Goal: Task Accomplishment & Management: Complete application form

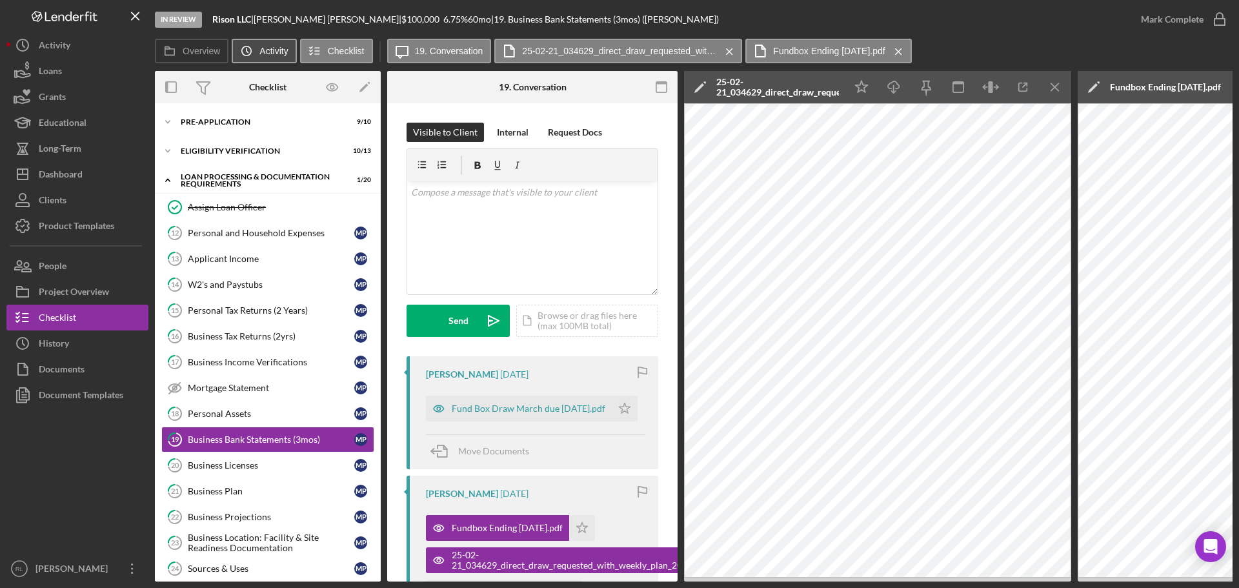
scroll to position [194, 0]
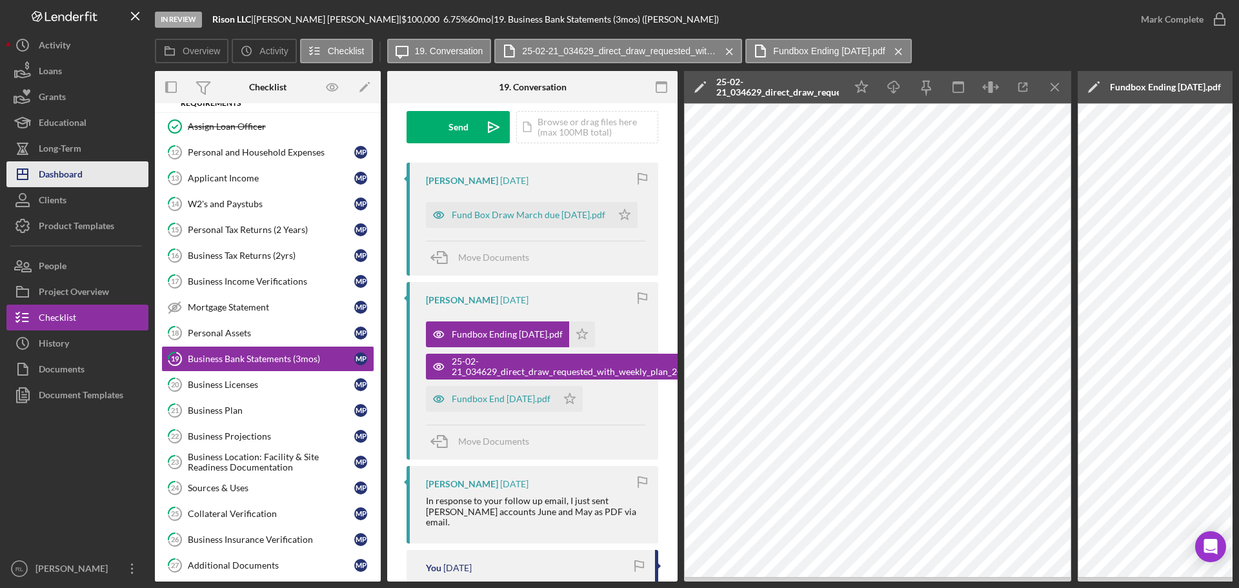
click at [97, 174] on button "Icon/Dashboard Dashboard" at bounding box center [77, 174] width 142 height 26
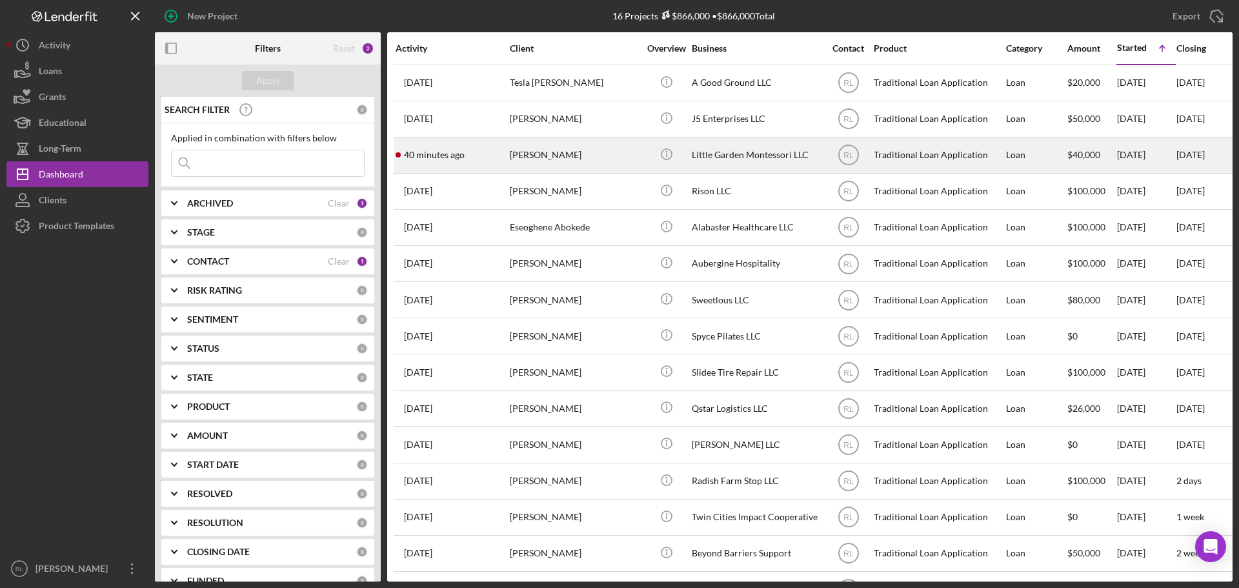
click at [596, 167] on div "[PERSON_NAME]" at bounding box center [574, 155] width 129 height 34
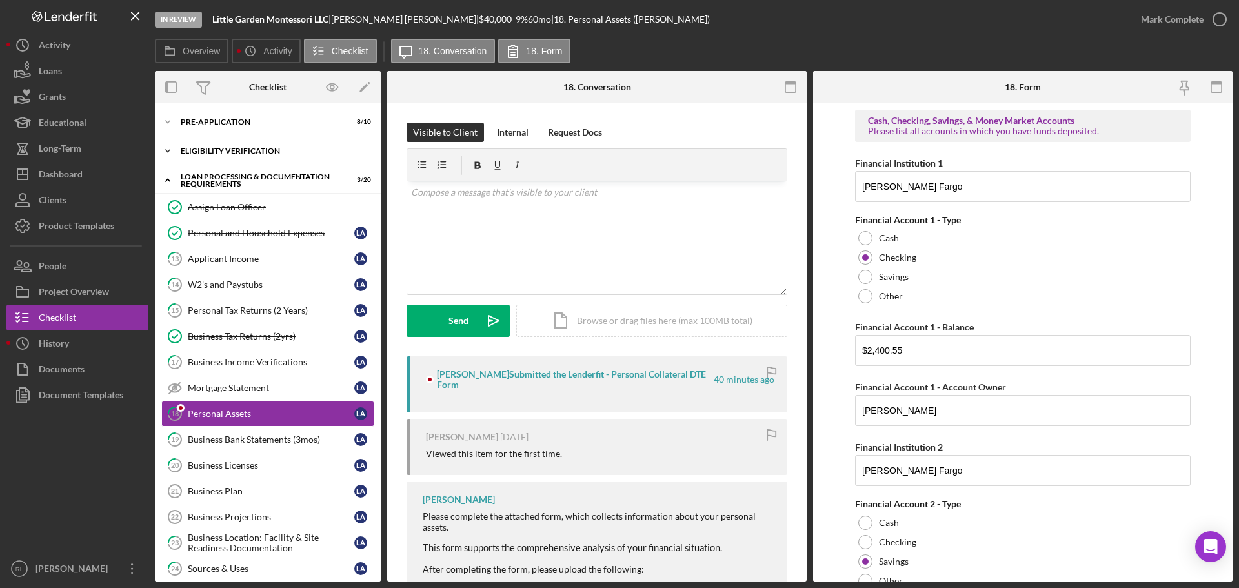
click at [245, 154] on div "Eligibility Verification" at bounding box center [273, 151] width 184 height 8
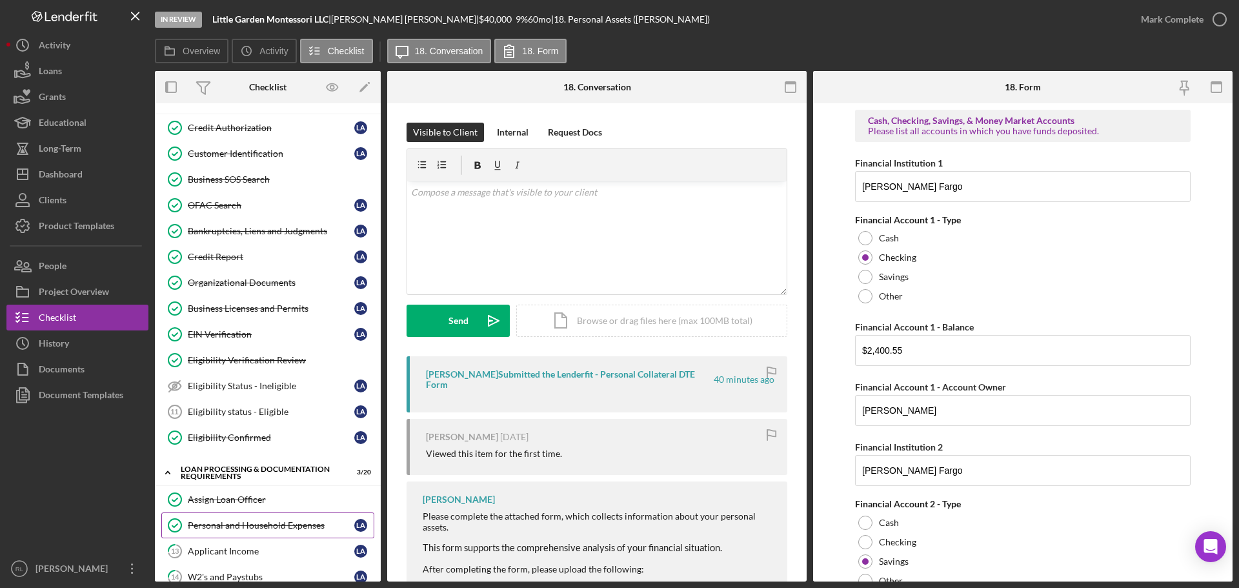
scroll to position [129, 0]
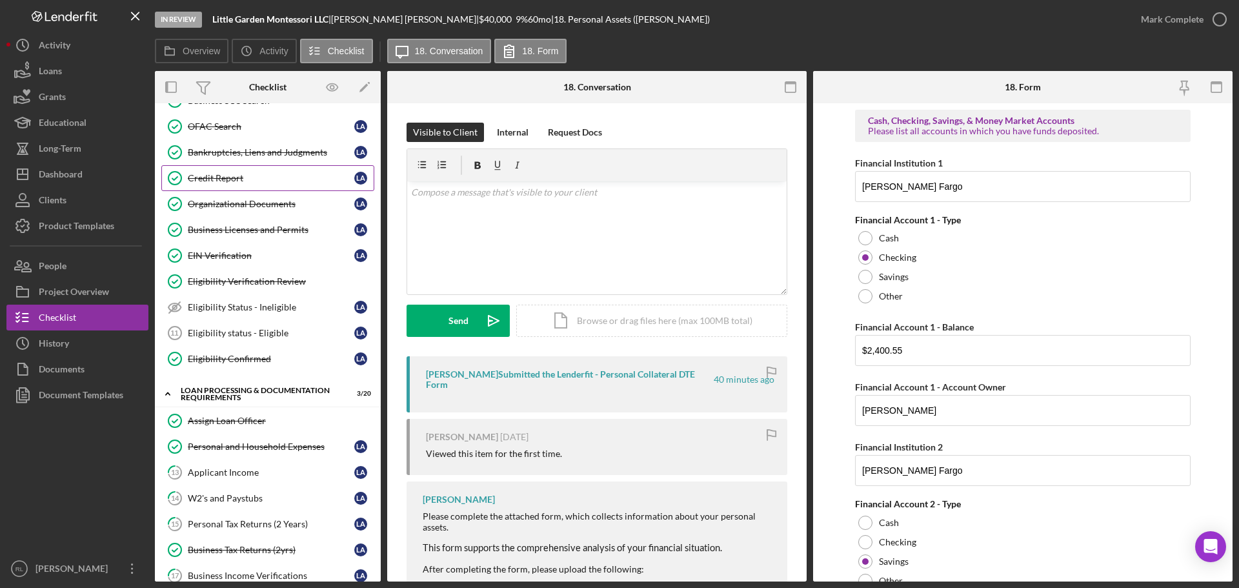
click at [256, 177] on div "Credit Report" at bounding box center [271, 178] width 166 height 10
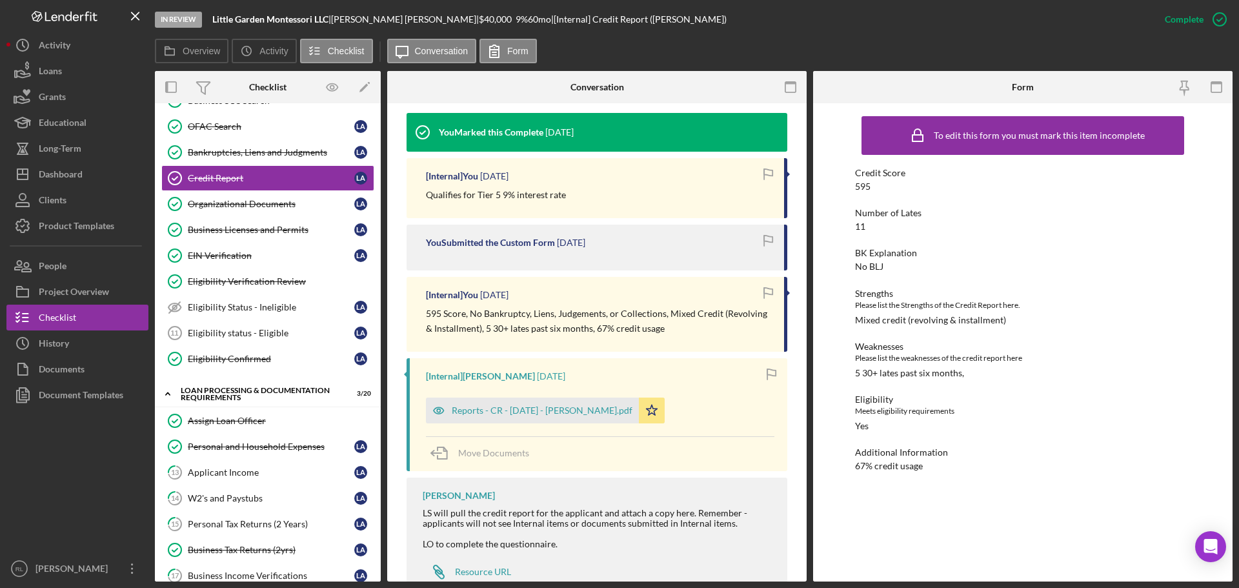
scroll to position [372, 0]
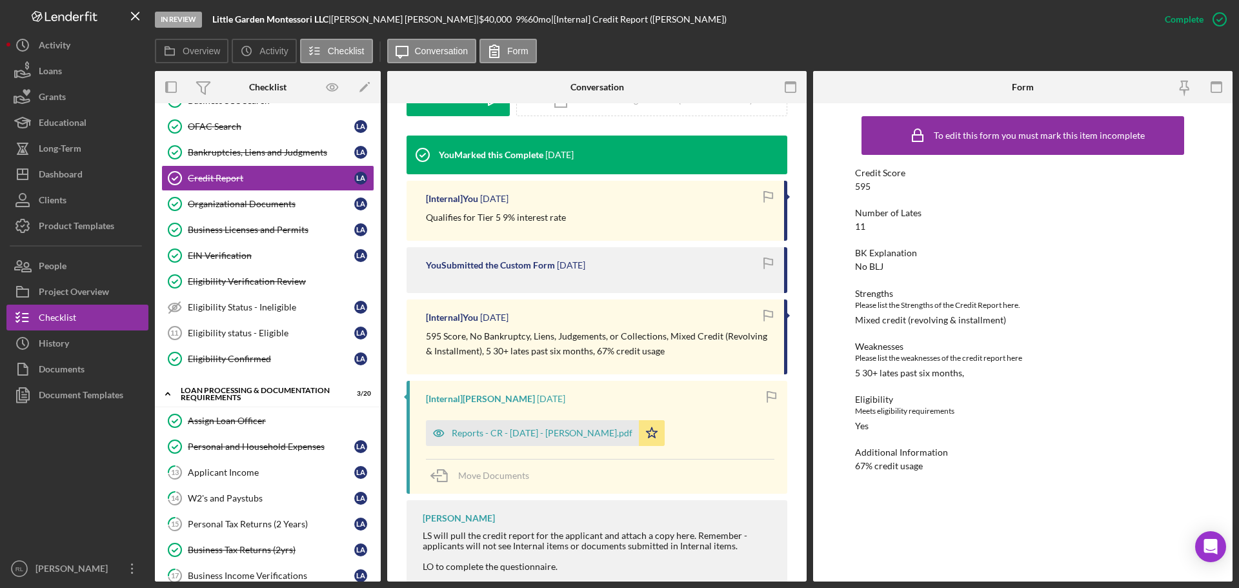
click at [645, 396] on div "[Internal] [PERSON_NAME] [DATE]" at bounding box center [600, 399] width 348 height 10
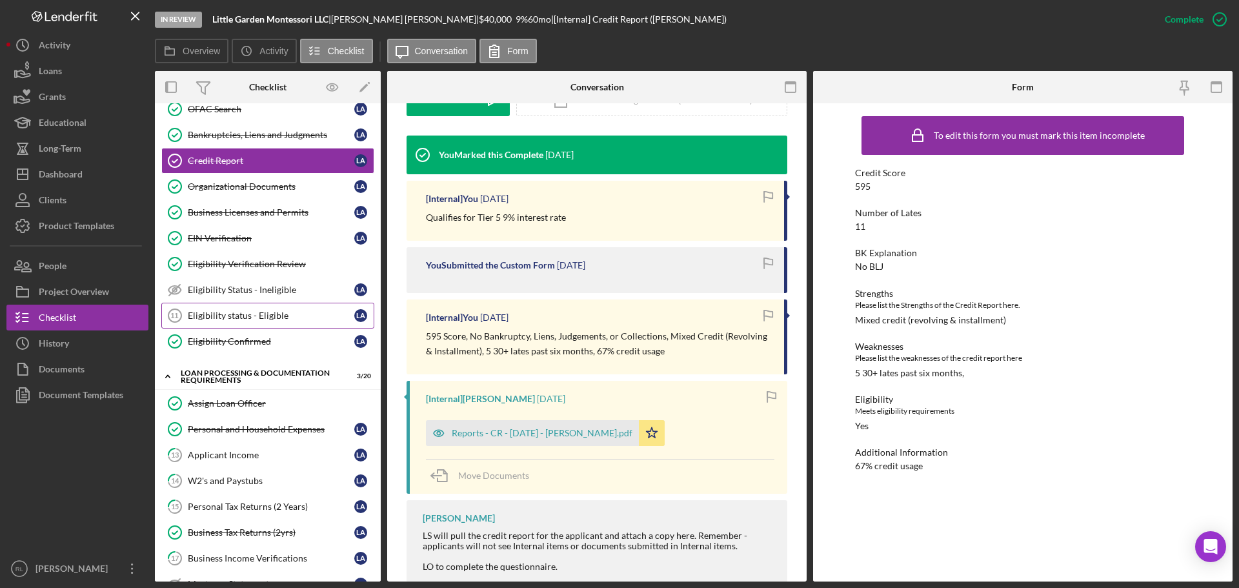
scroll to position [65, 0]
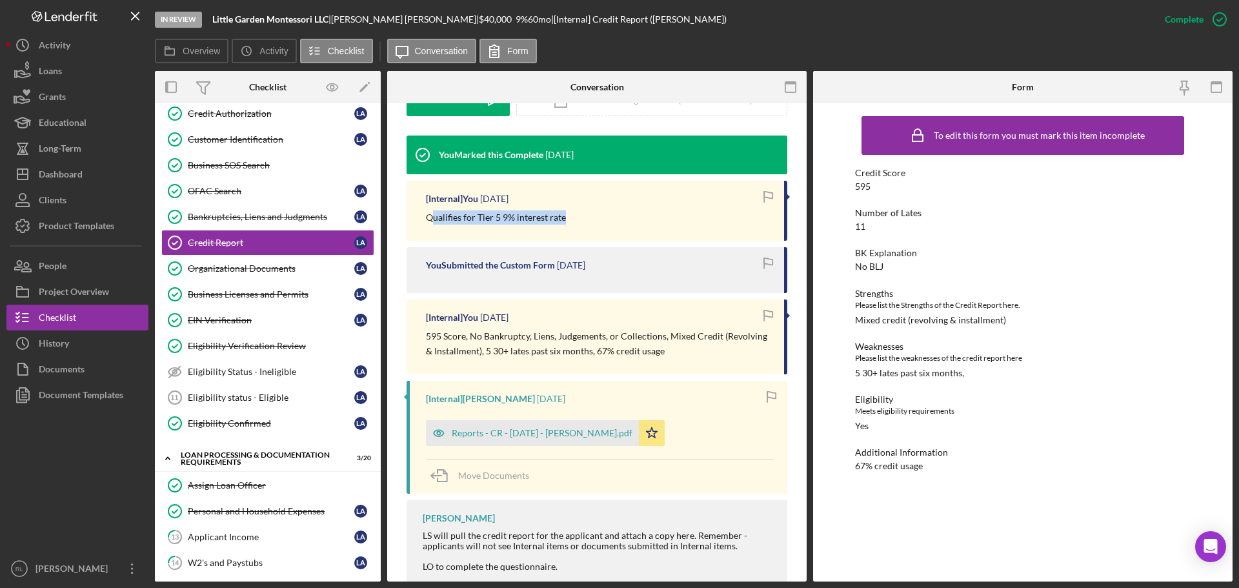
drag, startPoint x: 431, startPoint y: 220, endPoint x: 579, endPoint y: 228, distance: 148.7
click at [579, 228] on div "[Internal] You [DATE] Qualifies for Tier 5 9% interest rate" at bounding box center [597, 211] width 381 height 60
click at [583, 227] on div "[Internal] You [DATE] Qualifies for Tier 5 9% interest rate" at bounding box center [597, 211] width 381 height 60
drag, startPoint x: 550, startPoint y: 223, endPoint x: 424, endPoint y: 214, distance: 126.8
click at [424, 214] on div "[Internal] You [DATE] Qualifies for Tier 5 9% interest rate" at bounding box center [597, 211] width 381 height 60
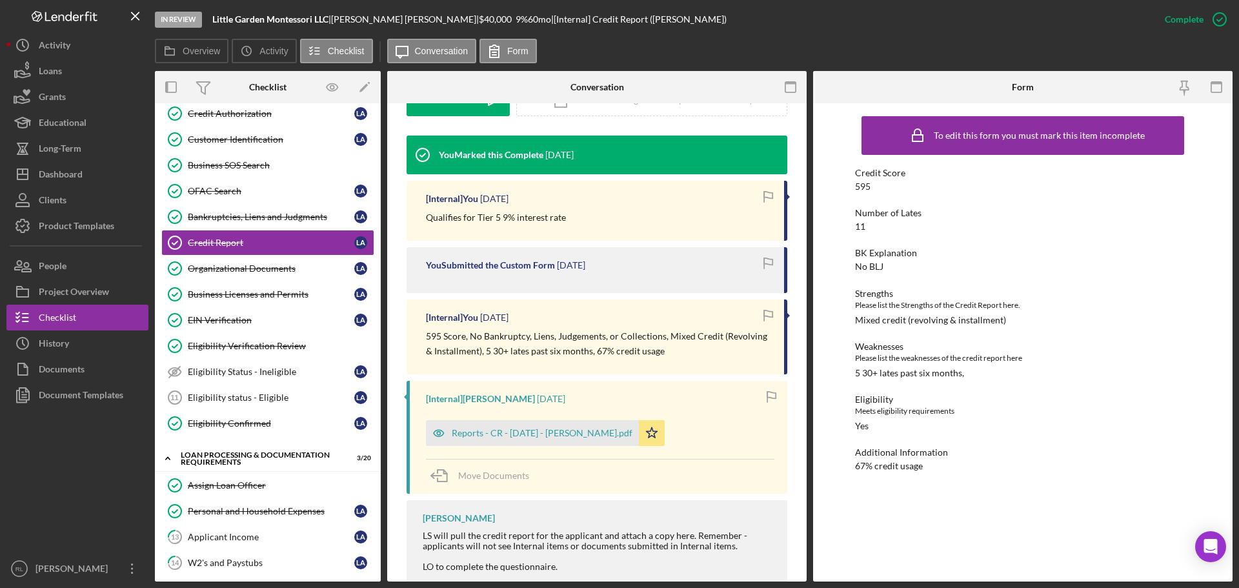
click at [496, 354] on p "595 Score, No Bankruptcy, Liens, Judgements, or Collections, Mixed Credit (Revo…" at bounding box center [598, 343] width 345 height 29
drag, startPoint x: 488, startPoint y: 352, endPoint x: 590, endPoint y: 352, distance: 102.6
click at [590, 352] on p "595 Score, No Bankruptcy, Liens, Judgements, or Collections, Mixed Credit (Revo…" at bounding box center [598, 343] width 345 height 29
click at [688, 352] on p "595 Score, No Bankruptcy, Liens, Judgements, or Collections, Mixed Credit (Revo…" at bounding box center [598, 343] width 345 height 29
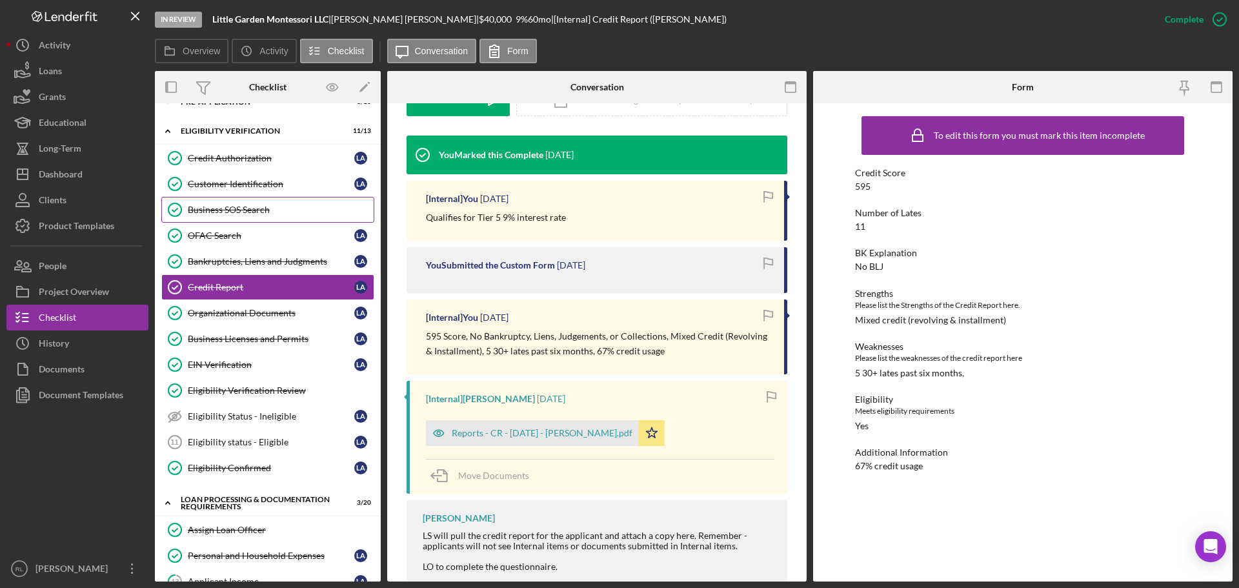
scroll to position [0, 0]
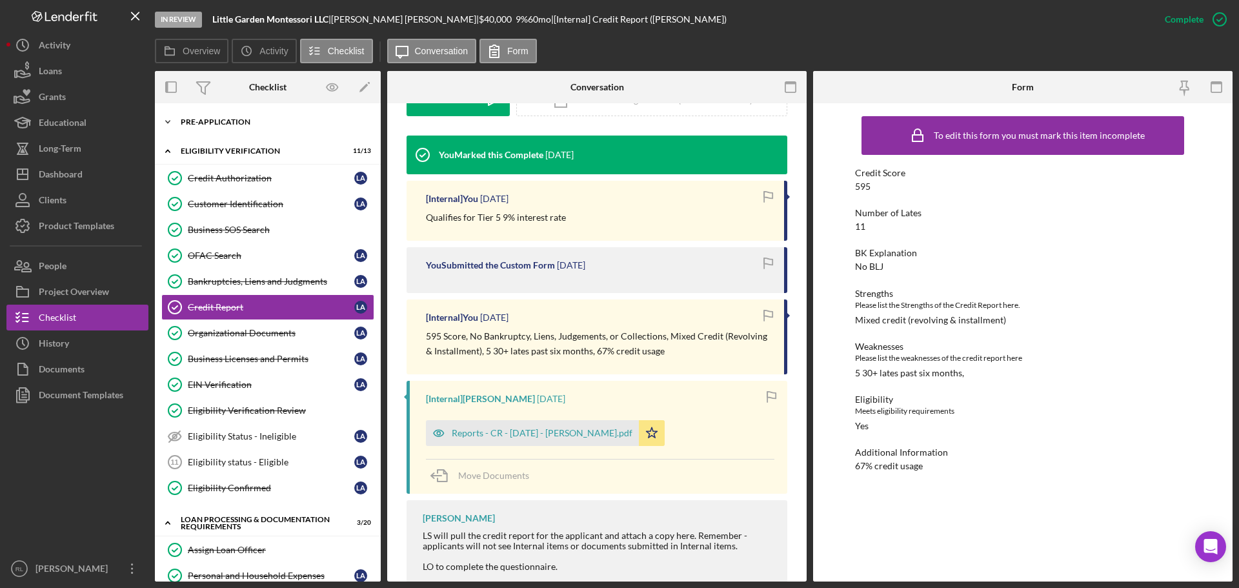
click at [247, 124] on div "Pre-Application" at bounding box center [273, 122] width 184 height 8
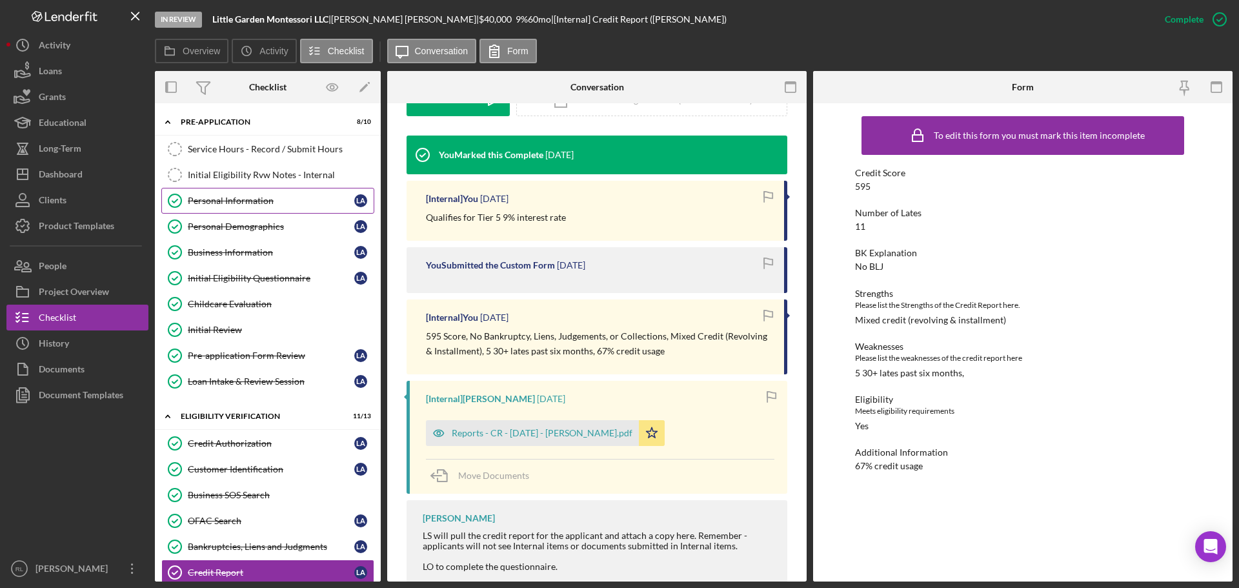
click at [264, 203] on div "Personal Information" at bounding box center [271, 201] width 166 height 10
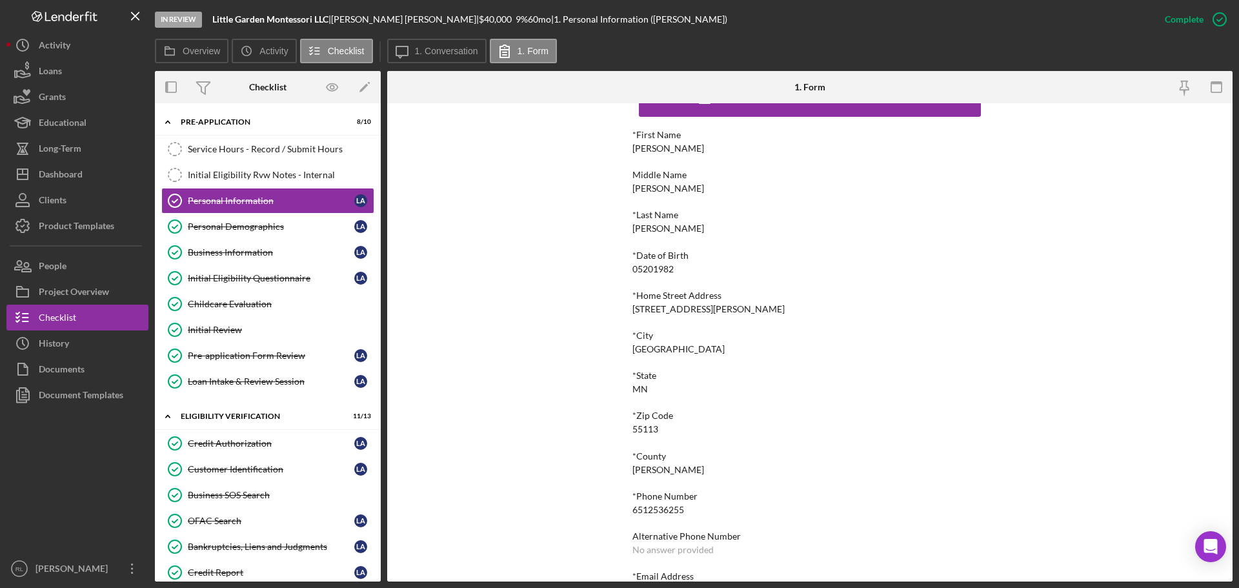
scroll to position [71, 0]
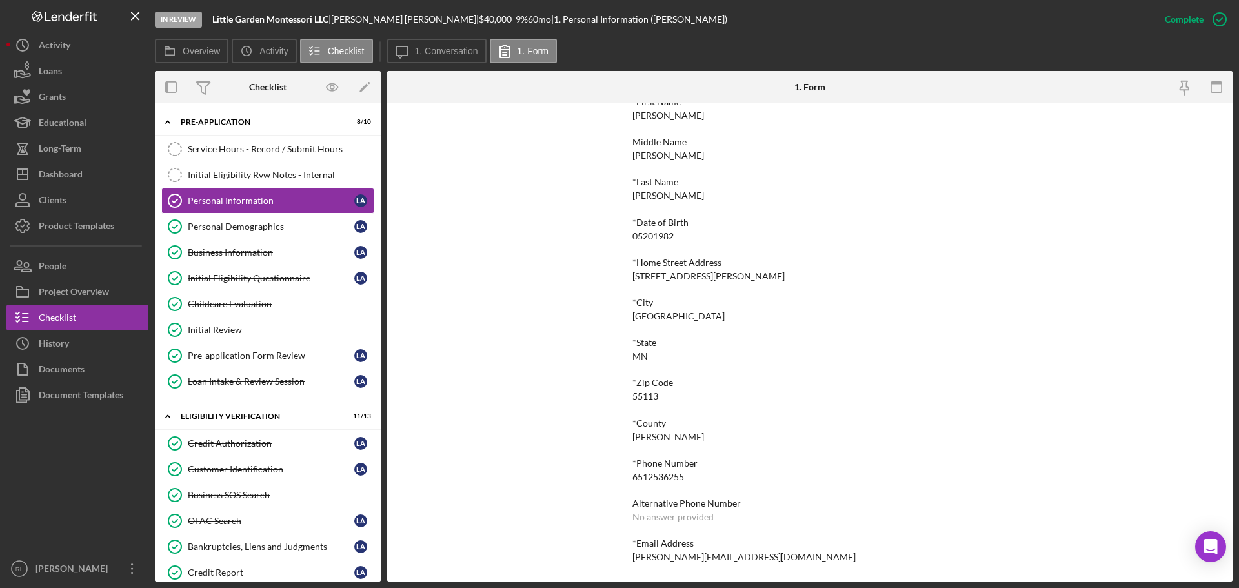
click at [663, 472] on div "6512536255" at bounding box center [658, 477] width 52 height 10
copy div "6512536255"
click at [246, 148] on div "Service Hours - Record / Submit Hours" at bounding box center [281, 149] width 186 height 10
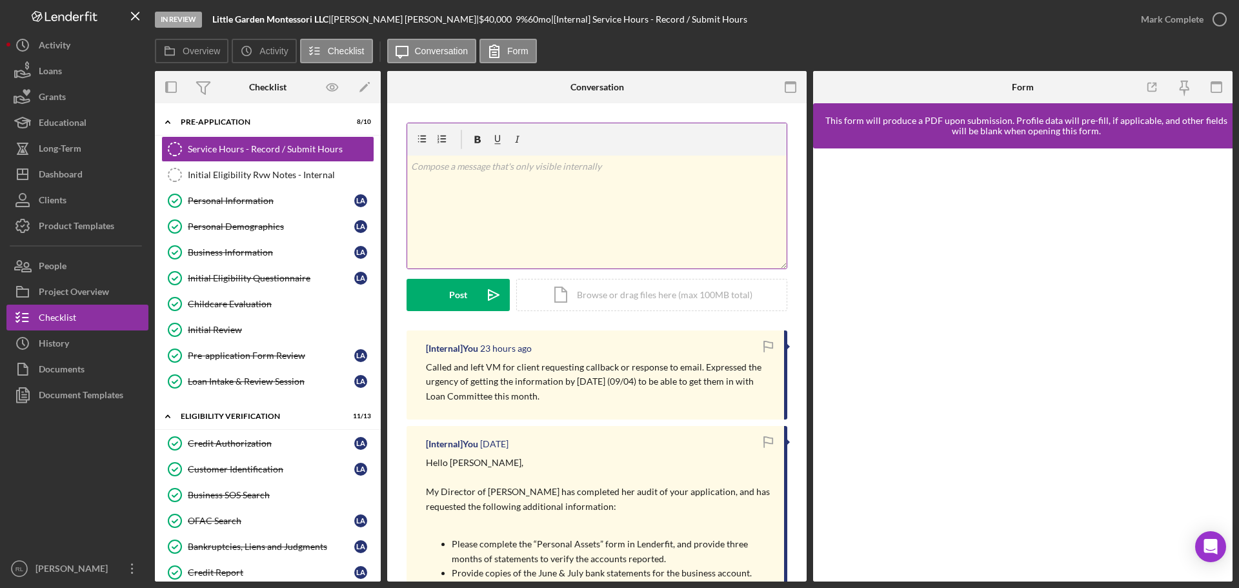
click at [574, 216] on div "v Color teal Color pink Remove color Add row above Add row below Add column bef…" at bounding box center [596, 212] width 379 height 113
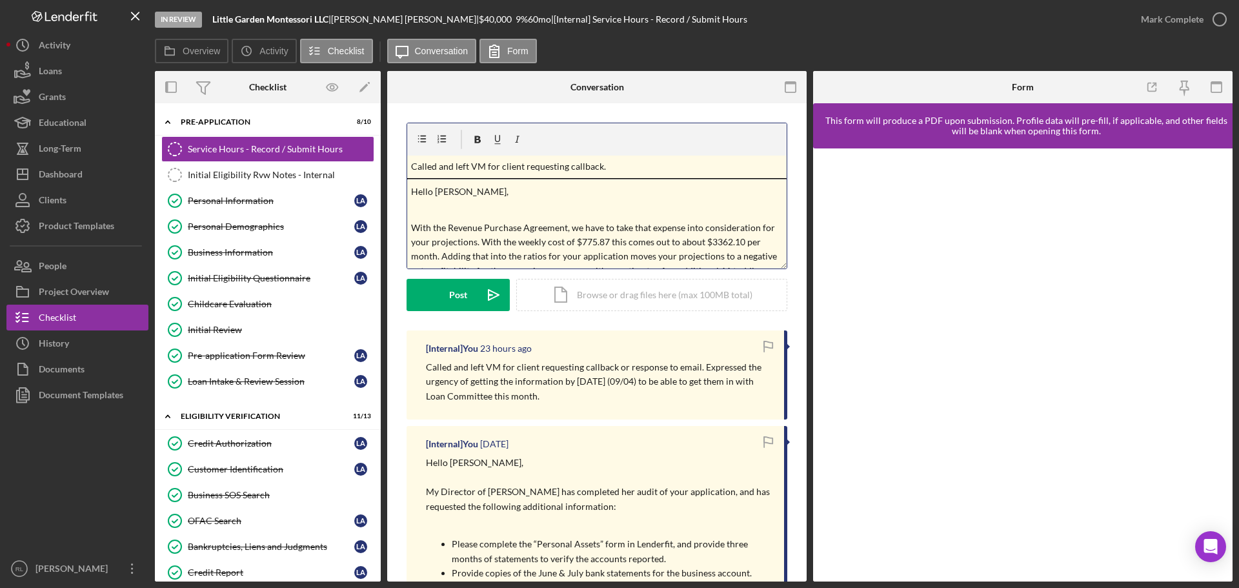
click at [621, 167] on p "Called and left VM for client requesting callback." at bounding box center [597, 166] width 372 height 14
click at [450, 303] on div "Post" at bounding box center [458, 295] width 18 height 32
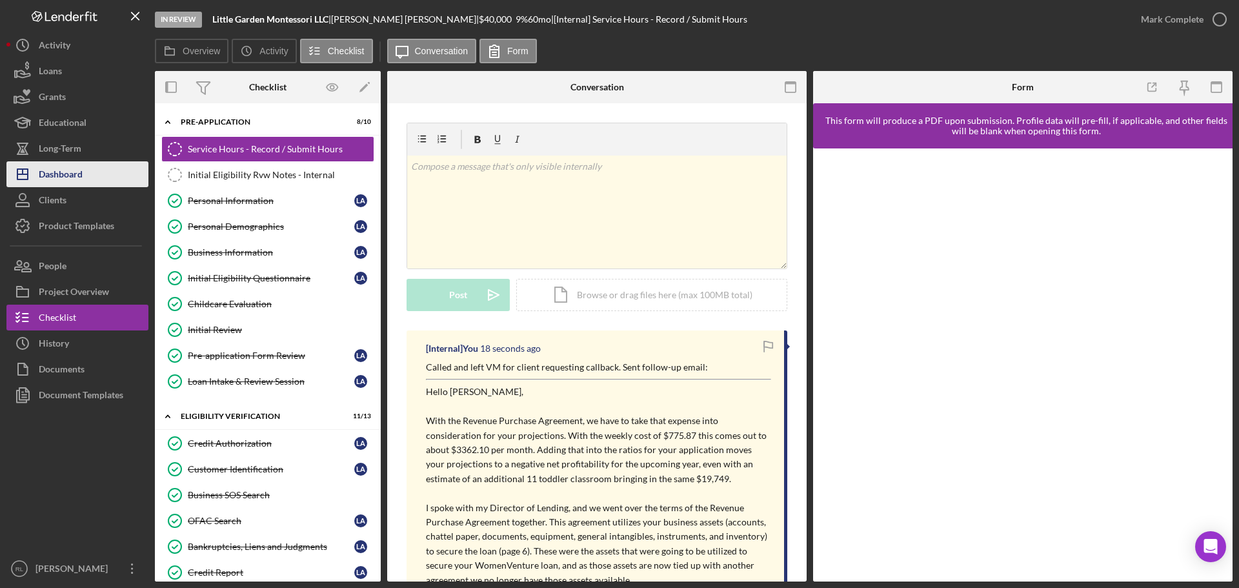
click at [70, 177] on div "Dashboard" at bounding box center [61, 175] width 44 height 29
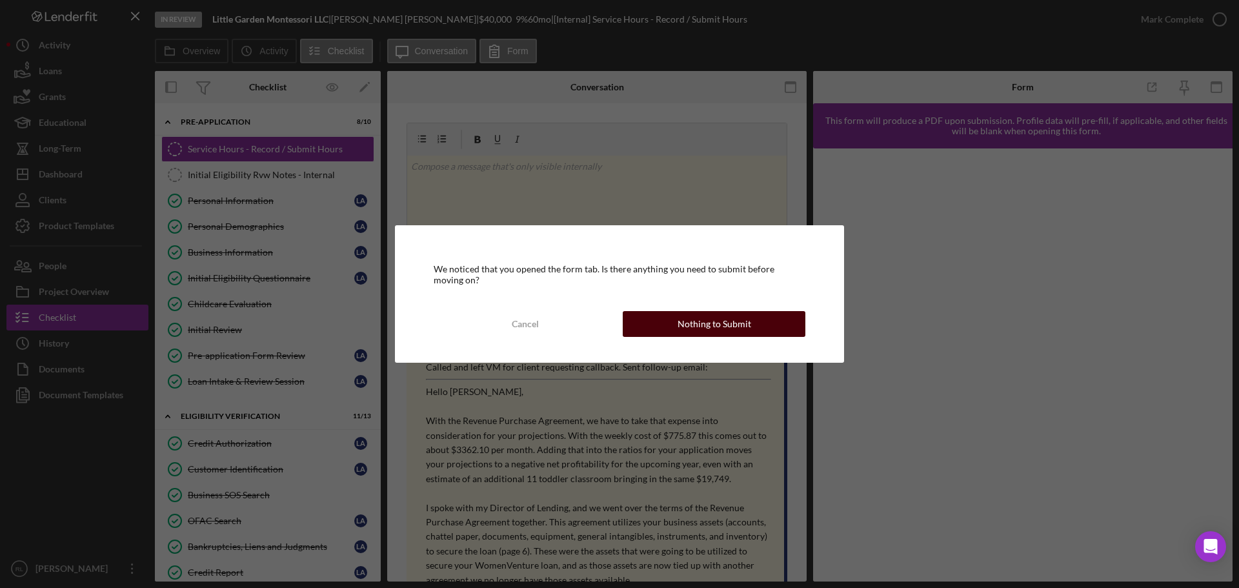
click at [672, 319] on button "Nothing to Submit" at bounding box center [714, 324] width 183 height 26
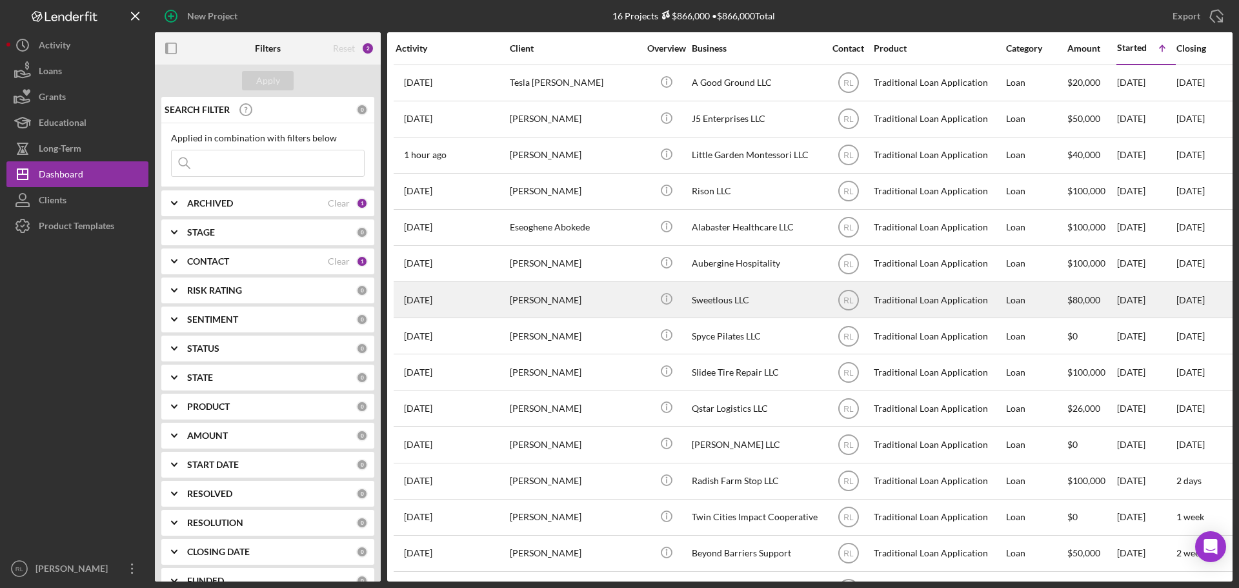
click at [610, 307] on div "[PERSON_NAME]" at bounding box center [574, 300] width 129 height 34
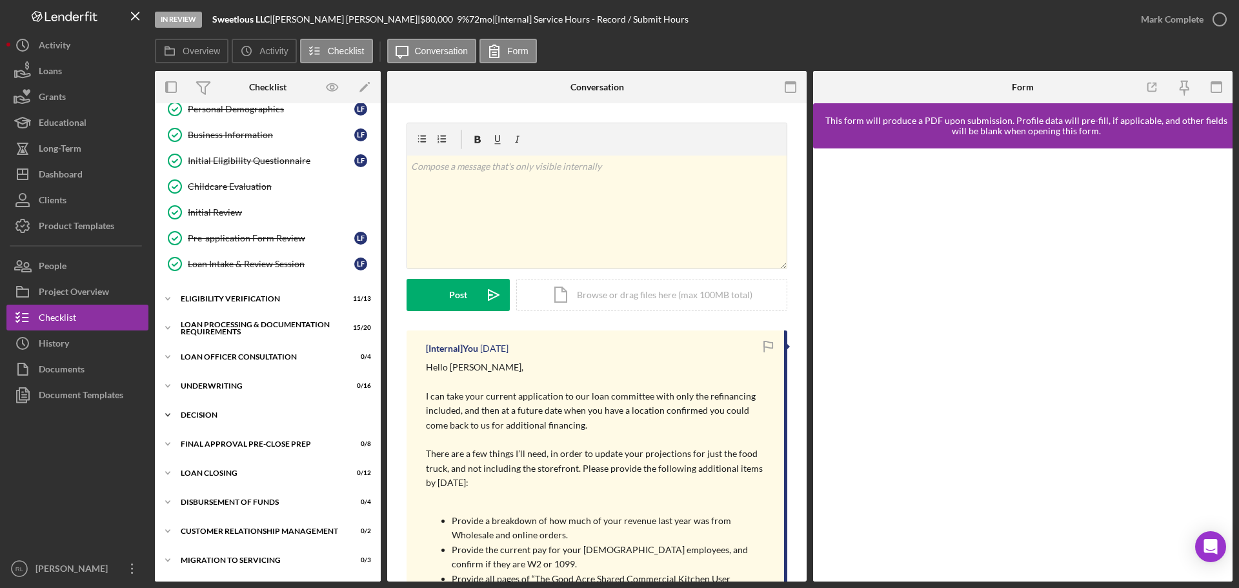
scroll to position [145, 0]
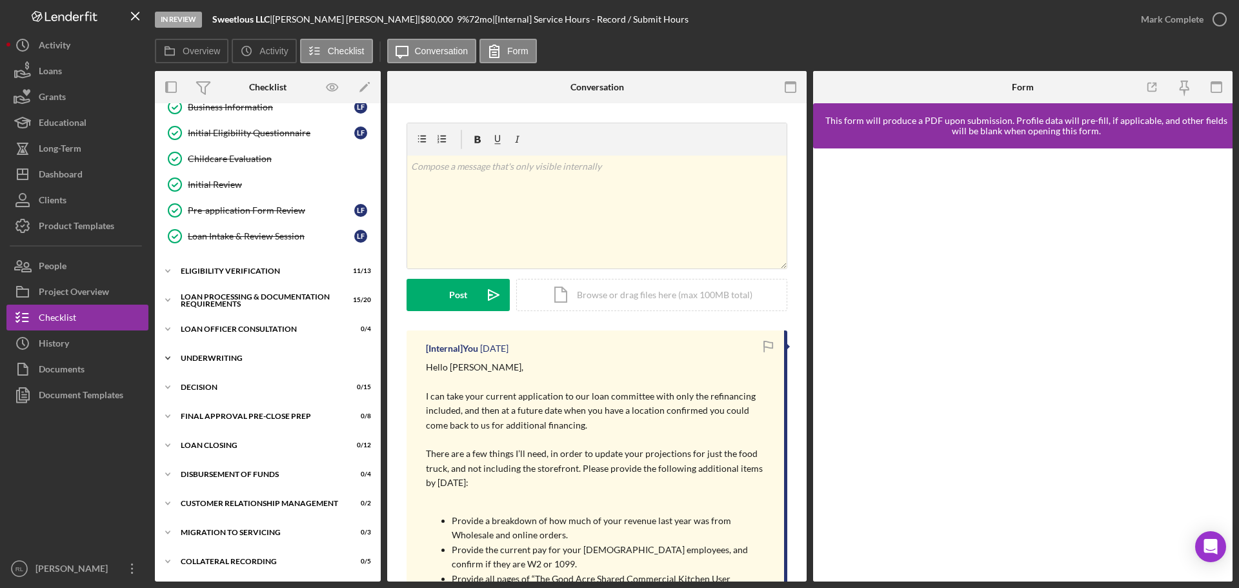
click at [226, 359] on div "Underwriting" at bounding box center [273, 358] width 184 height 8
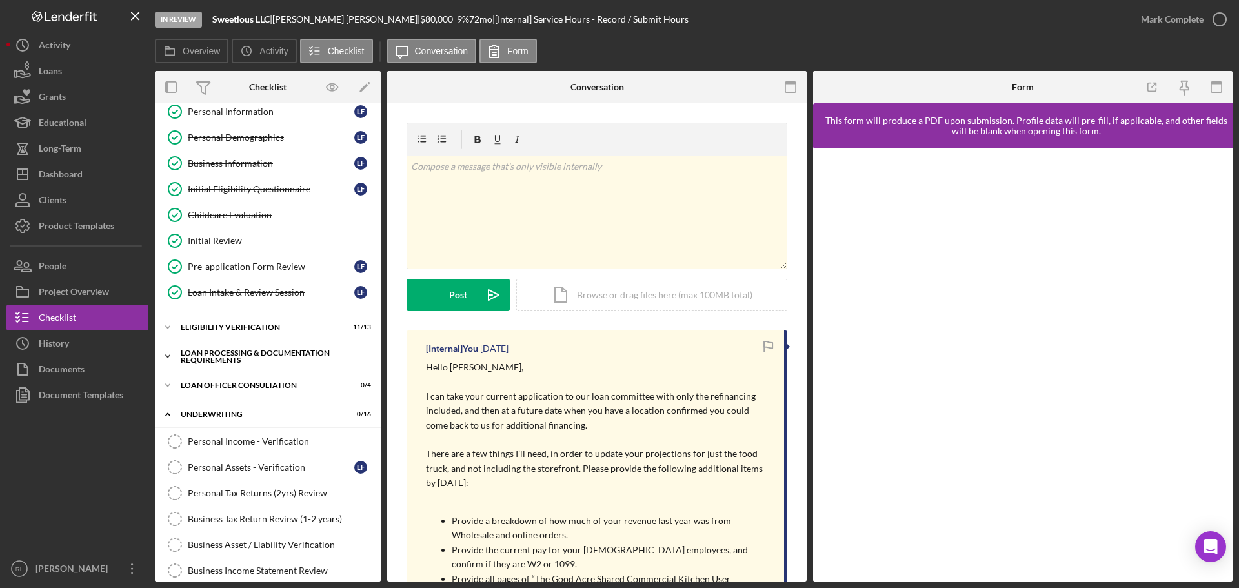
scroll to position [81, 0]
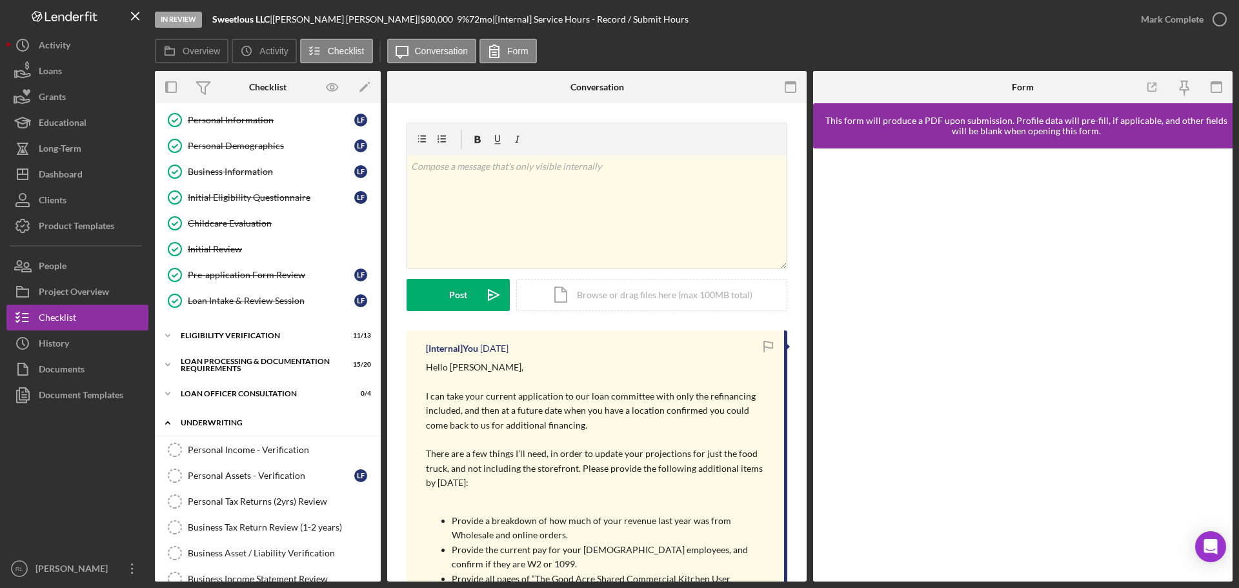
click at [199, 419] on div "Underwriting" at bounding box center [273, 423] width 184 height 8
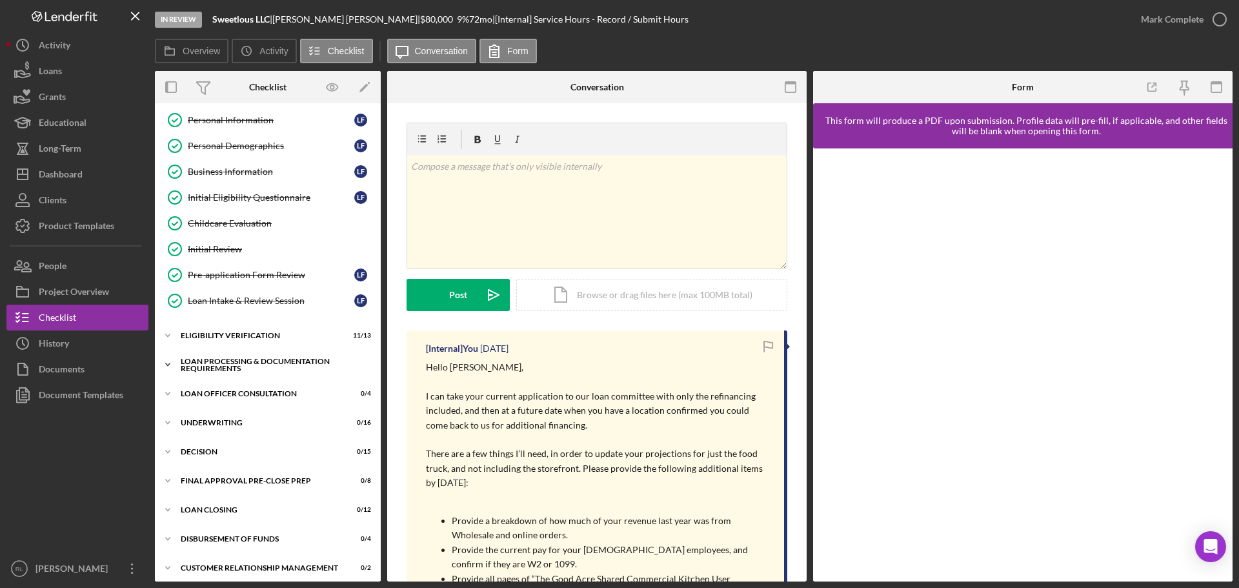
click at [236, 361] on div "Loan Processing & Documentation Requirements" at bounding box center [273, 364] width 184 height 15
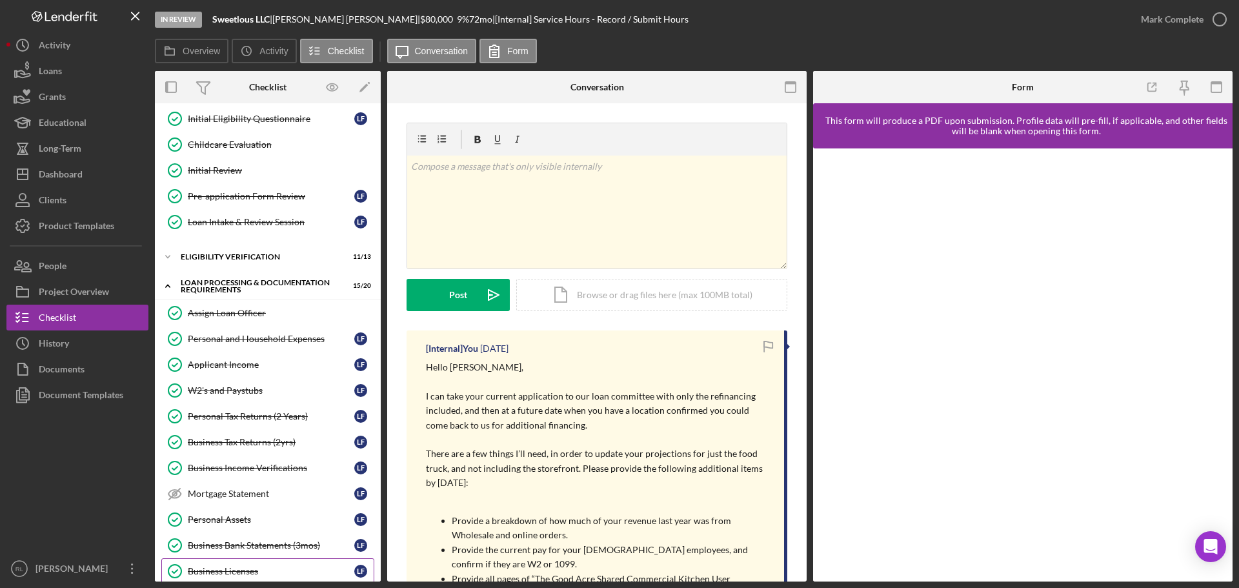
scroll to position [339, 0]
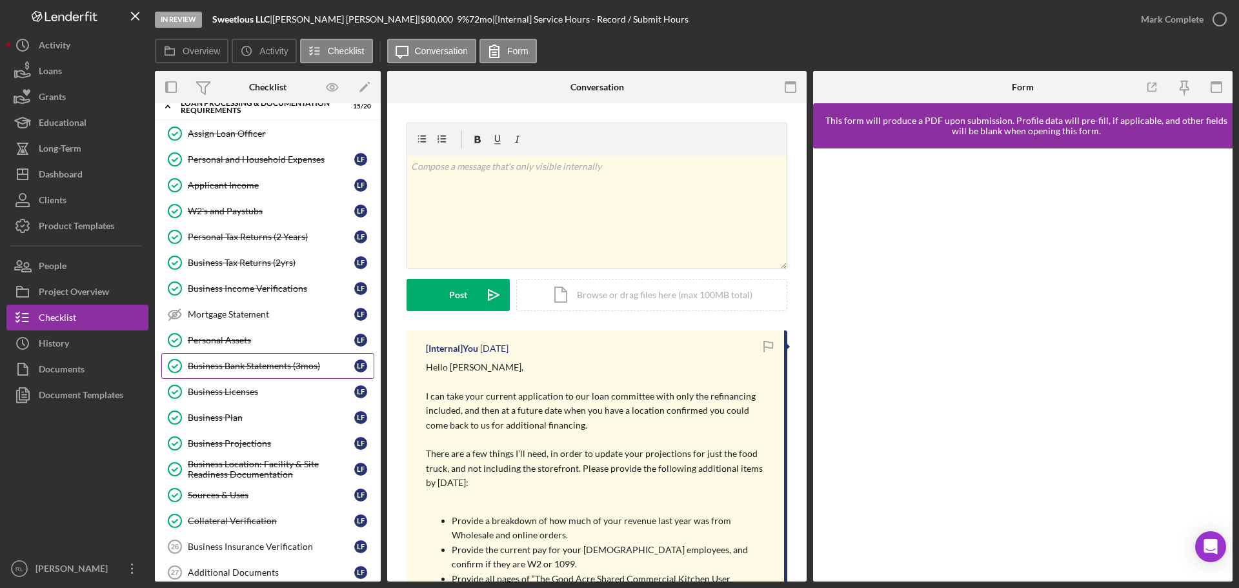
click at [267, 368] on div "Business Bank Statements (3mos)" at bounding box center [271, 366] width 166 height 10
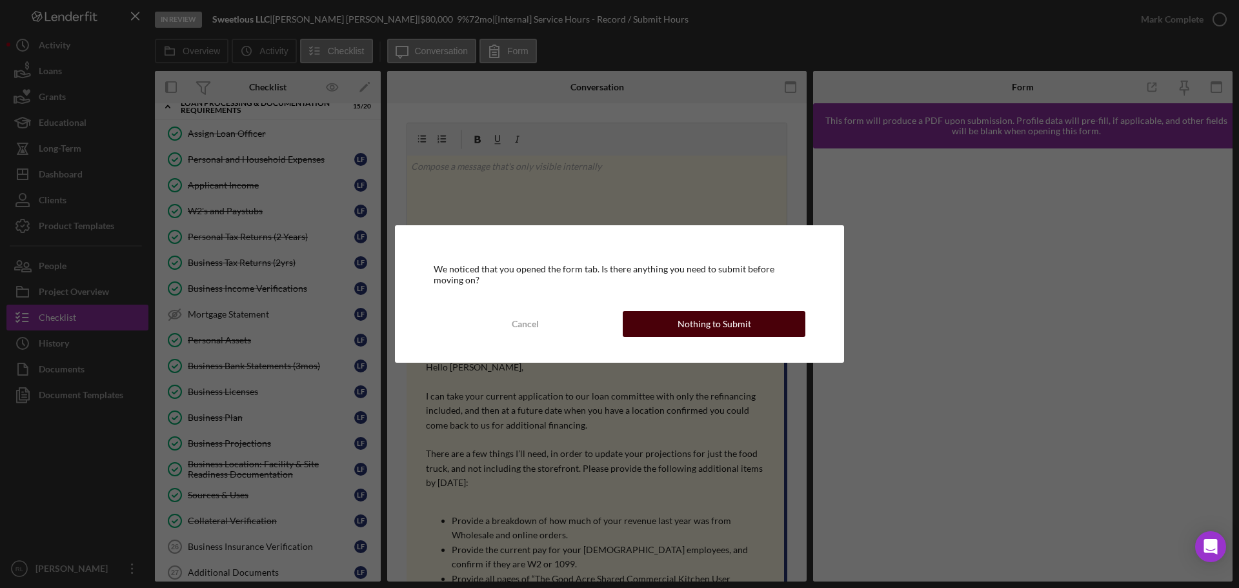
click at [709, 326] on div "Nothing to Submit" at bounding box center [715, 324] width 74 height 26
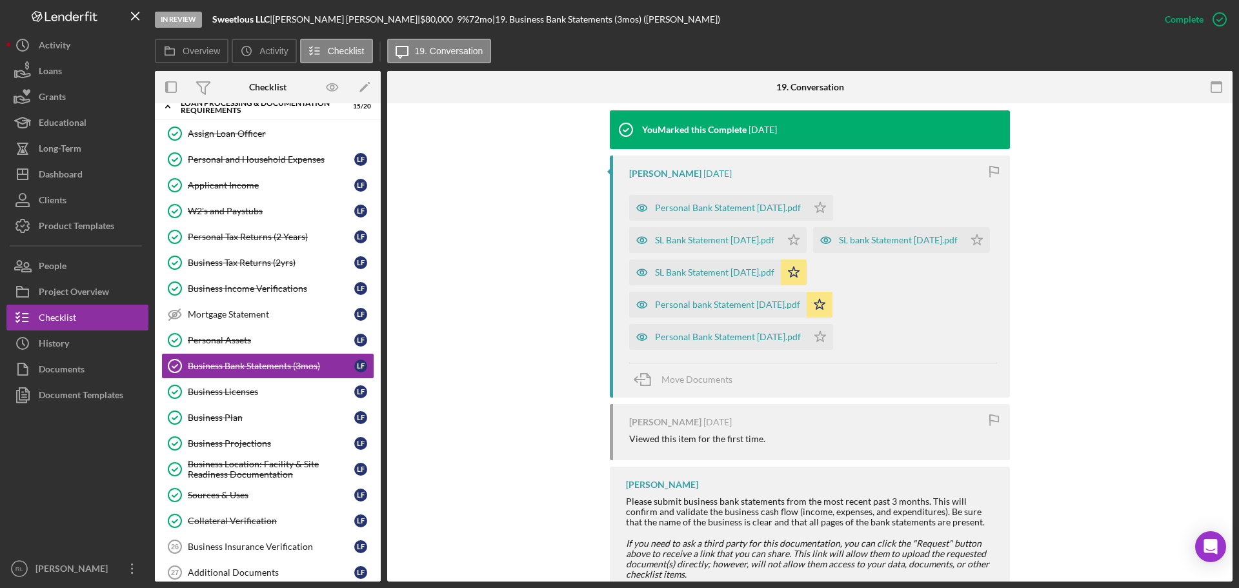
scroll to position [452, 0]
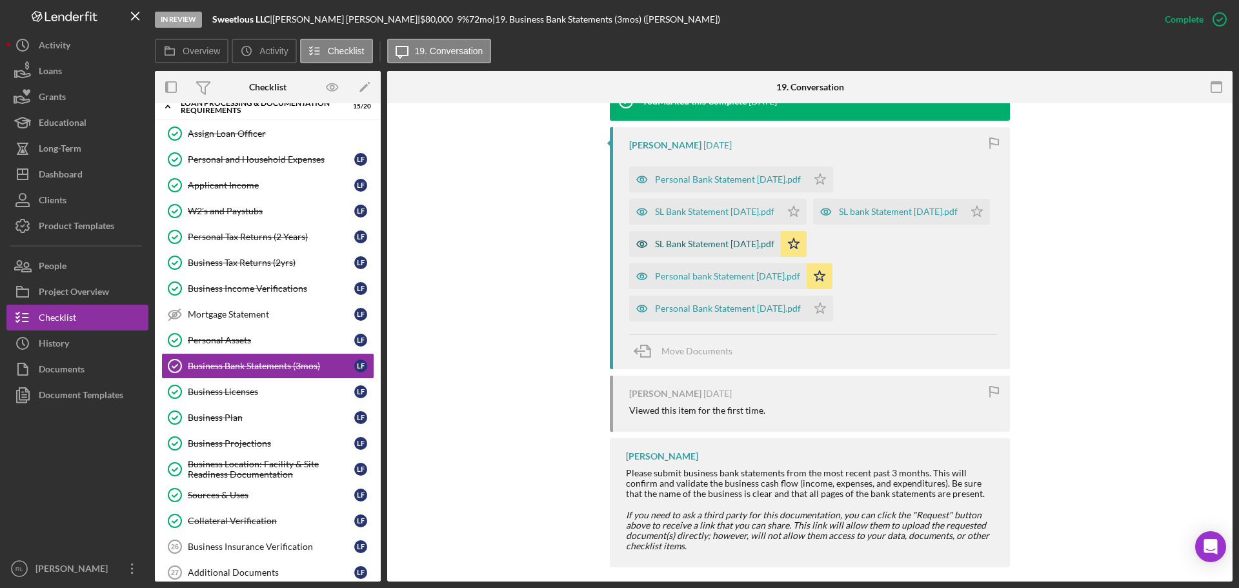
click at [684, 249] on div "SL Bank Statement [DATE].pdf" at bounding box center [714, 244] width 119 height 10
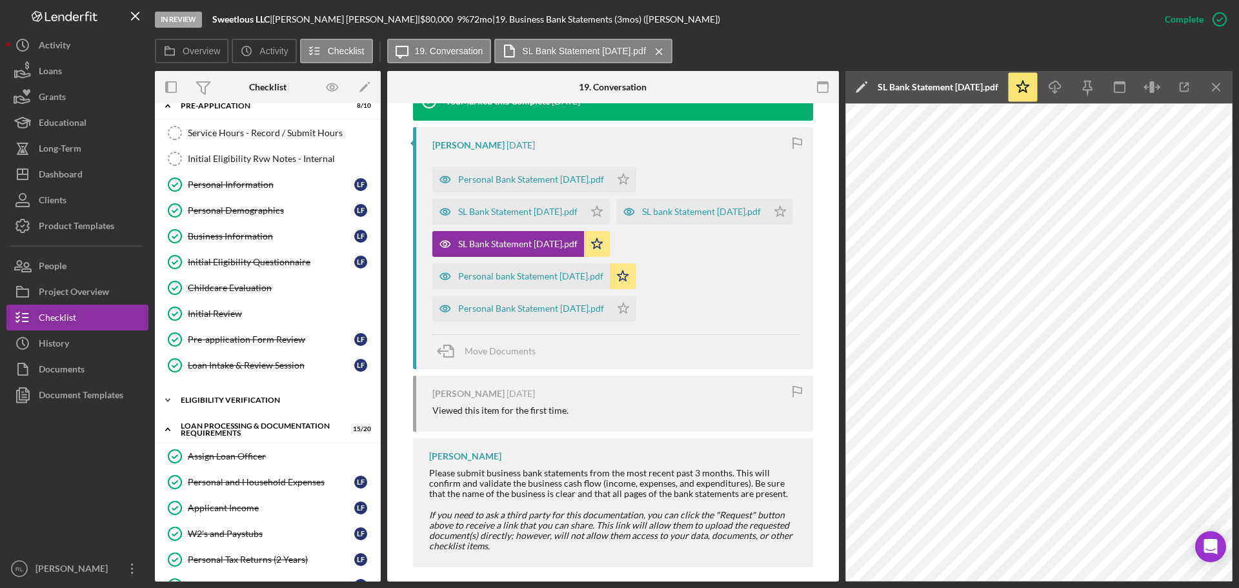
scroll to position [0, 0]
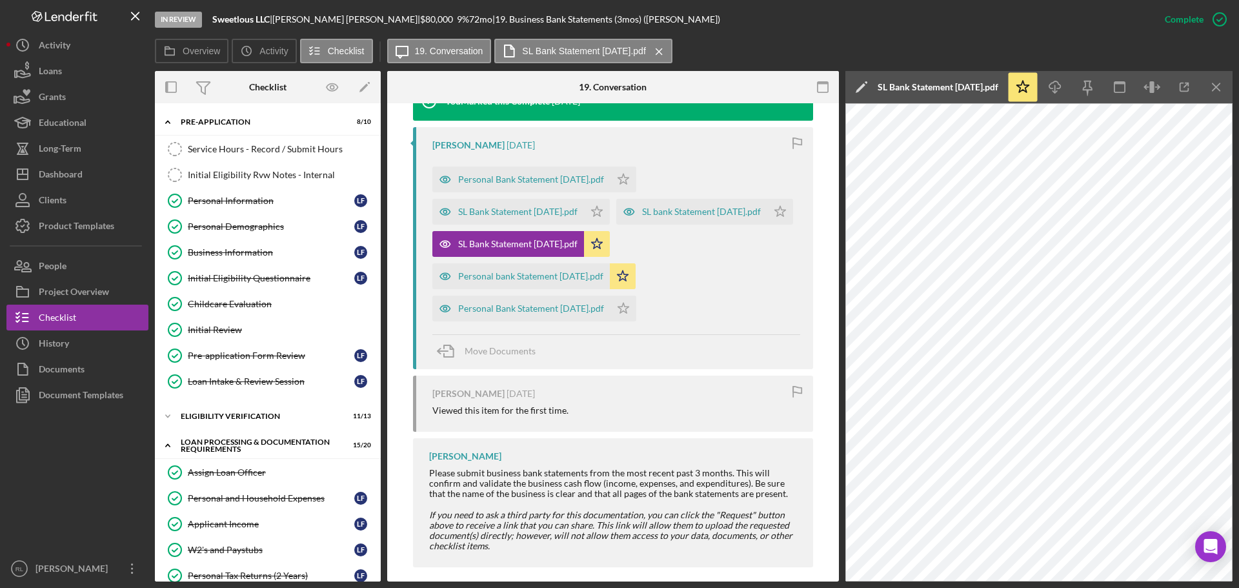
drag, startPoint x: 240, startPoint y: 203, endPoint x: 375, endPoint y: 279, distance: 155.2
click at [240, 203] on div "Personal Information" at bounding box center [271, 201] width 166 height 10
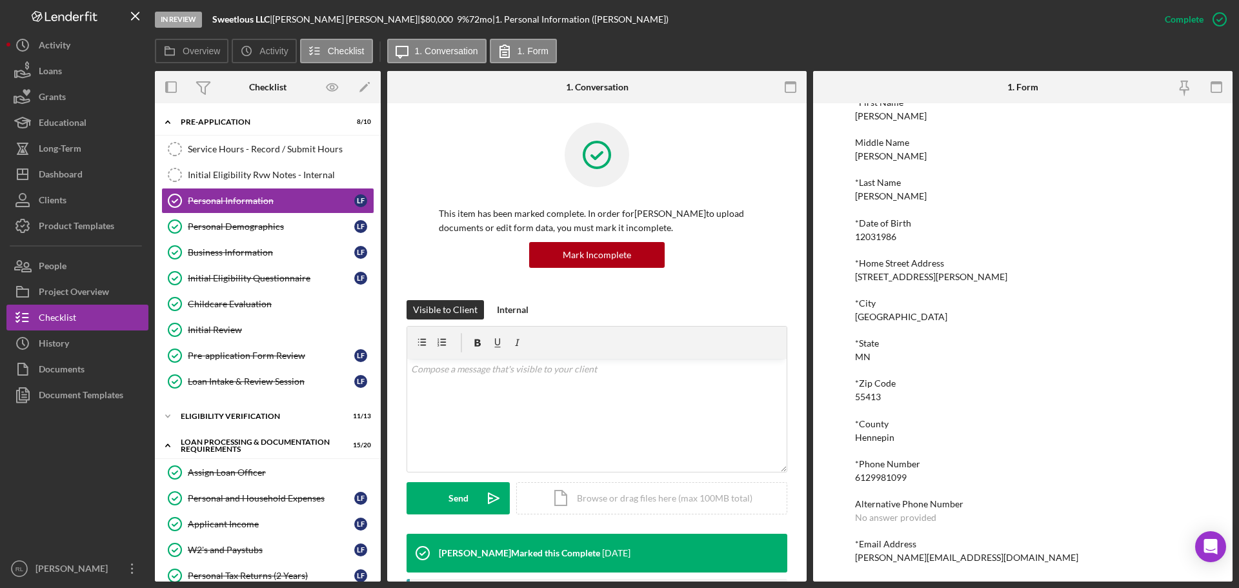
scroll to position [71, 0]
click at [882, 479] on div "6129981099" at bounding box center [881, 477] width 52 height 10
copy div "6129981099"
click at [961, 394] on div "*Zip Code 55413" at bounding box center [1023, 389] width 336 height 24
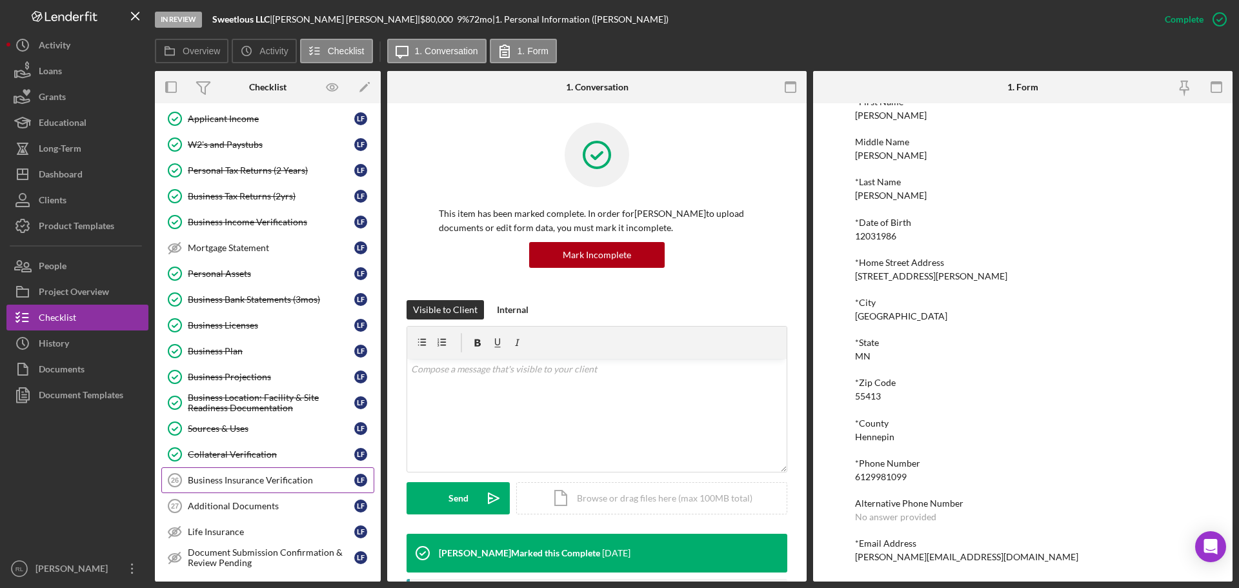
scroll to position [516, 0]
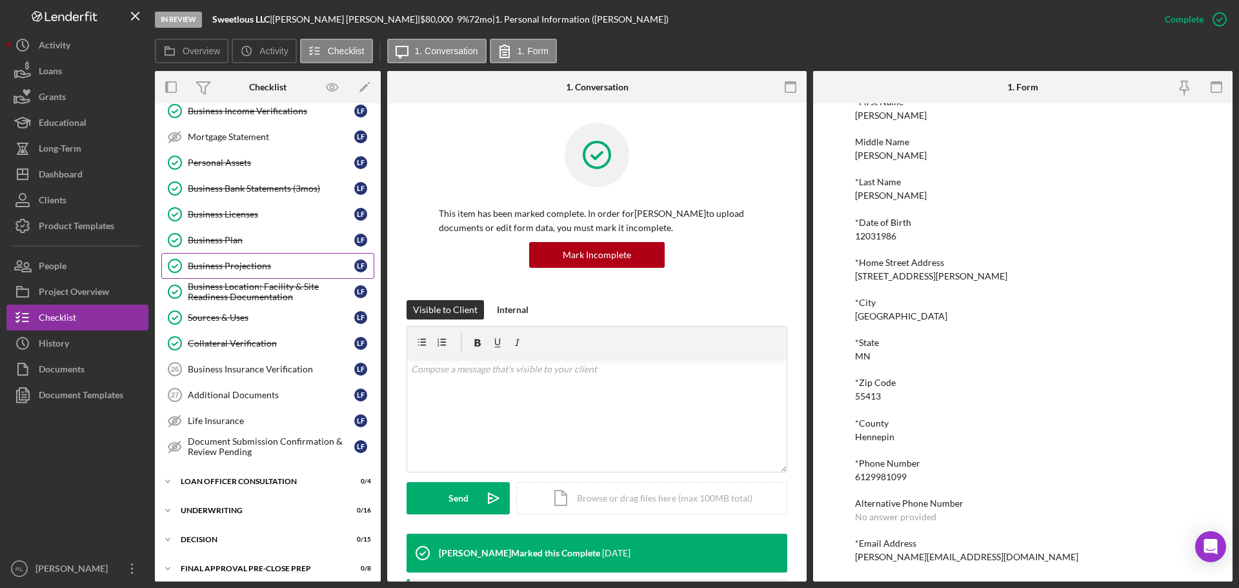
click at [250, 257] on link "Business Projections Business Projections L F" at bounding box center [267, 266] width 213 height 26
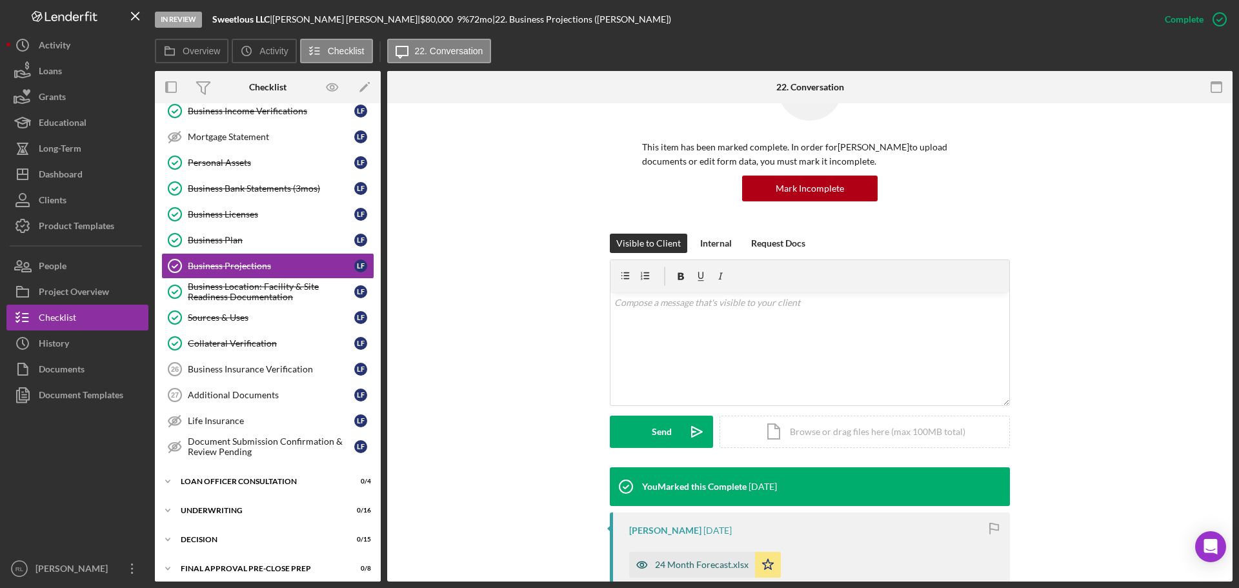
scroll to position [194, 0]
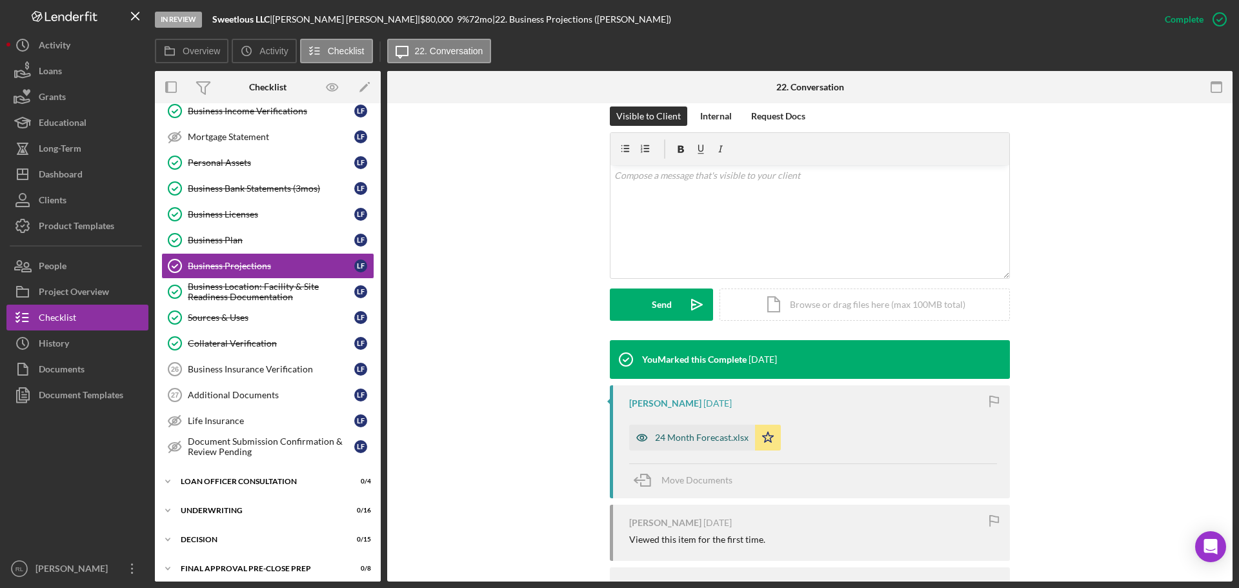
click at [709, 437] on div "24 Month Forecast.xlsx" at bounding box center [702, 437] width 94 height 10
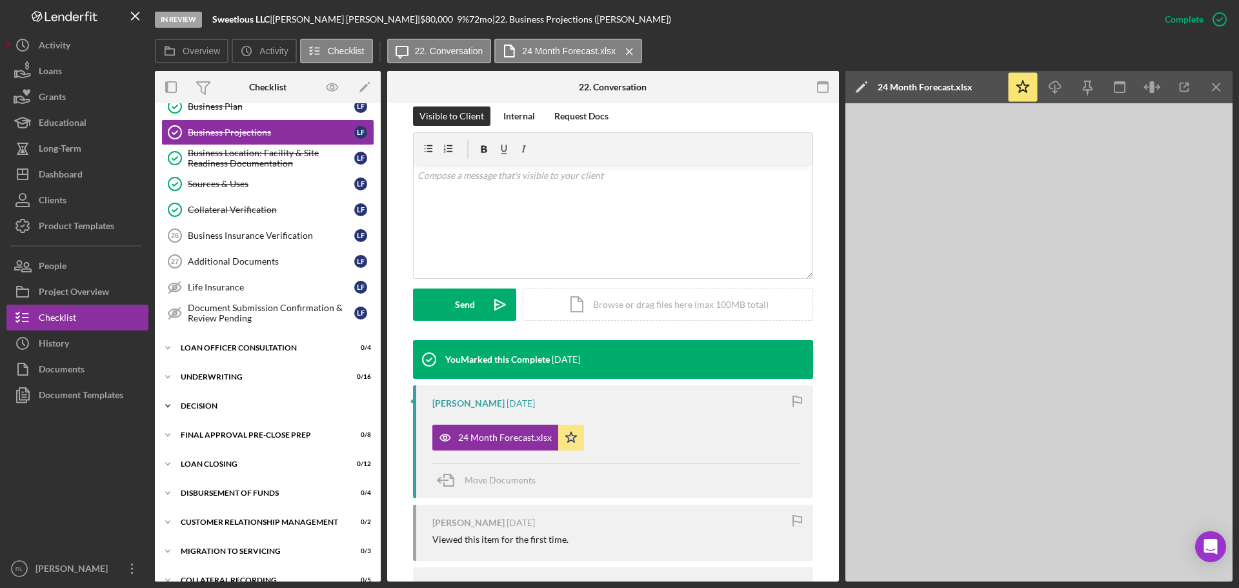
scroll to position [669, 0]
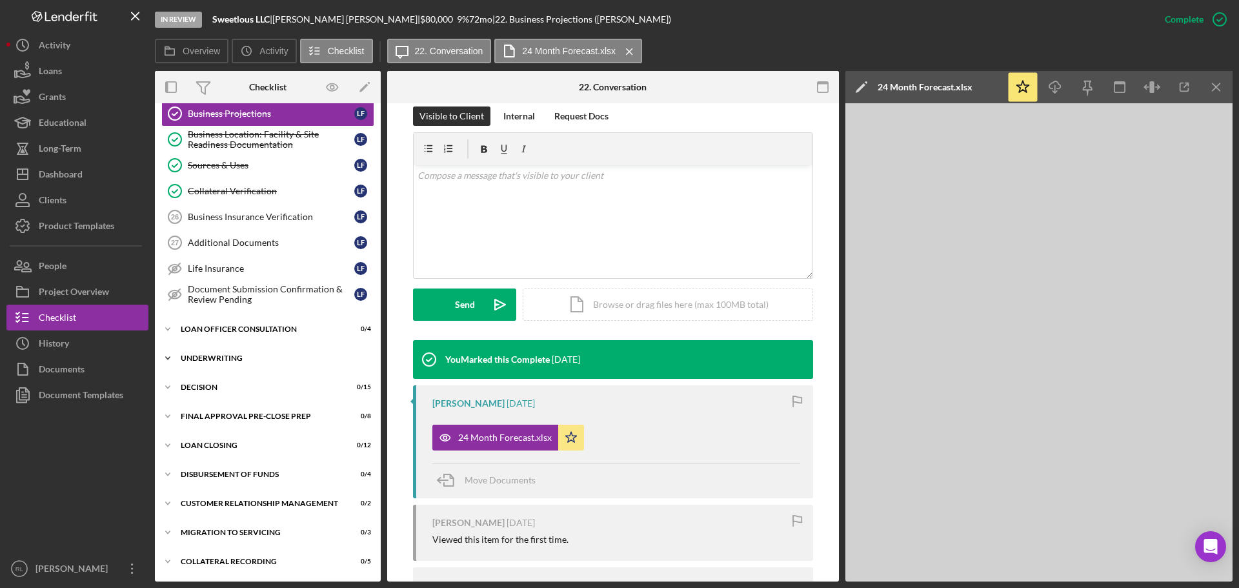
click at [268, 355] on div "Underwriting" at bounding box center [273, 358] width 184 height 8
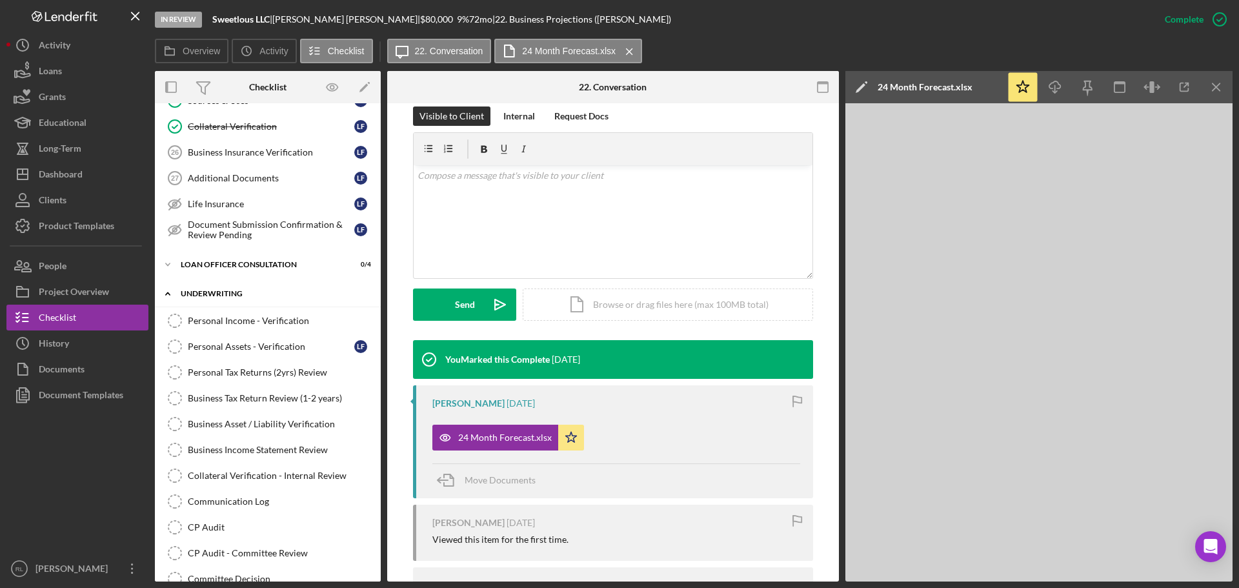
click at [242, 296] on div "Underwriting" at bounding box center [273, 294] width 184 height 8
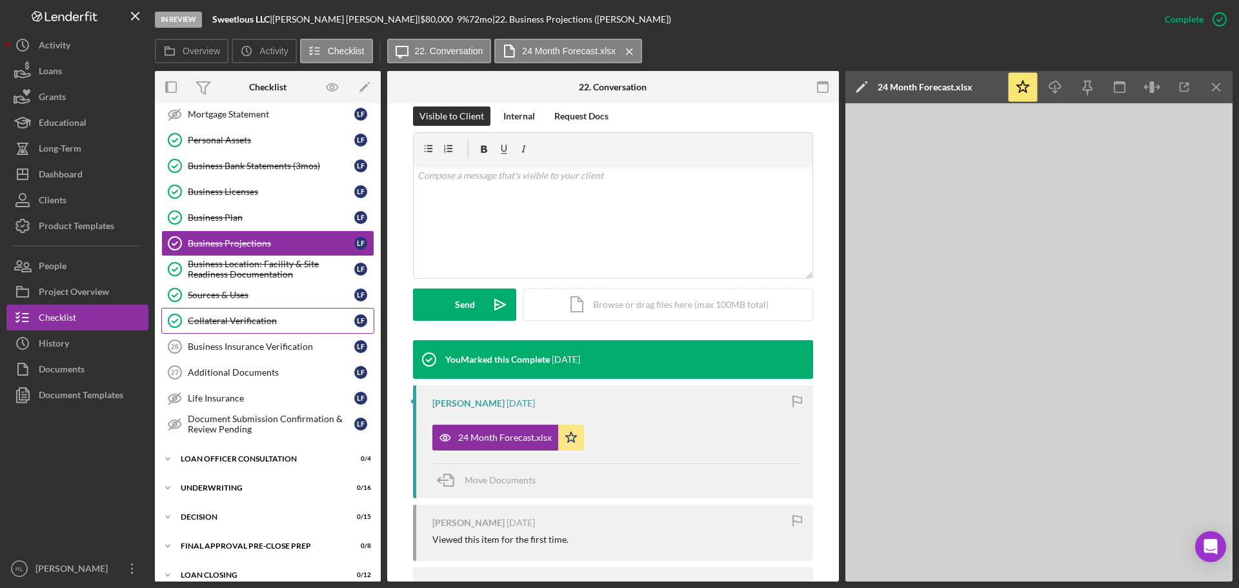
scroll to position [475, 0]
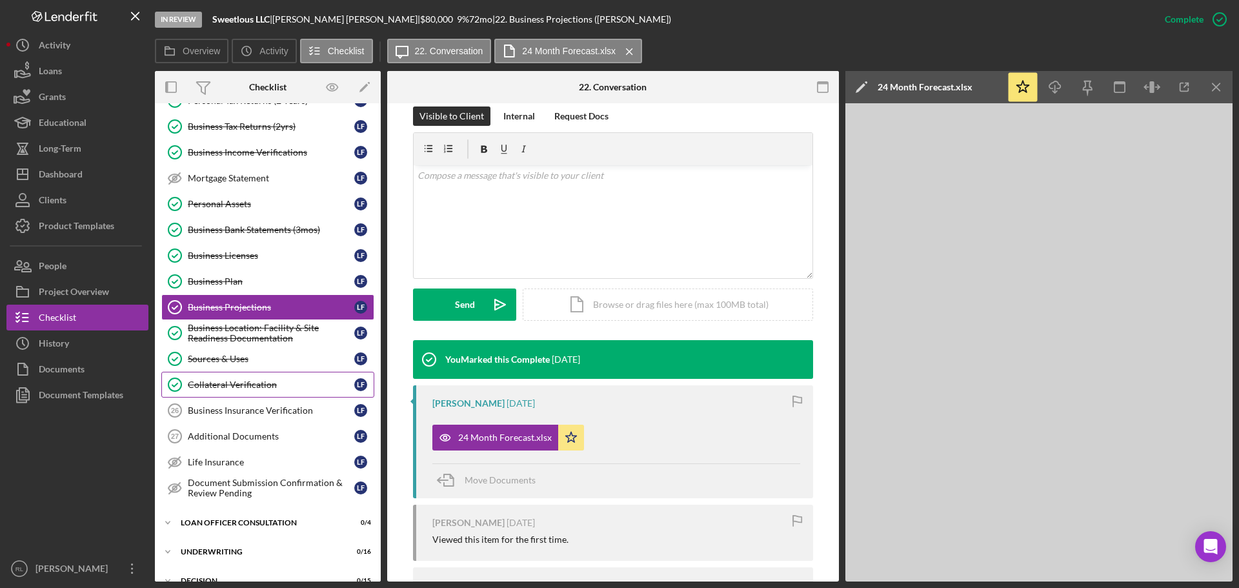
click at [263, 383] on div "Collateral Verification" at bounding box center [271, 384] width 166 height 10
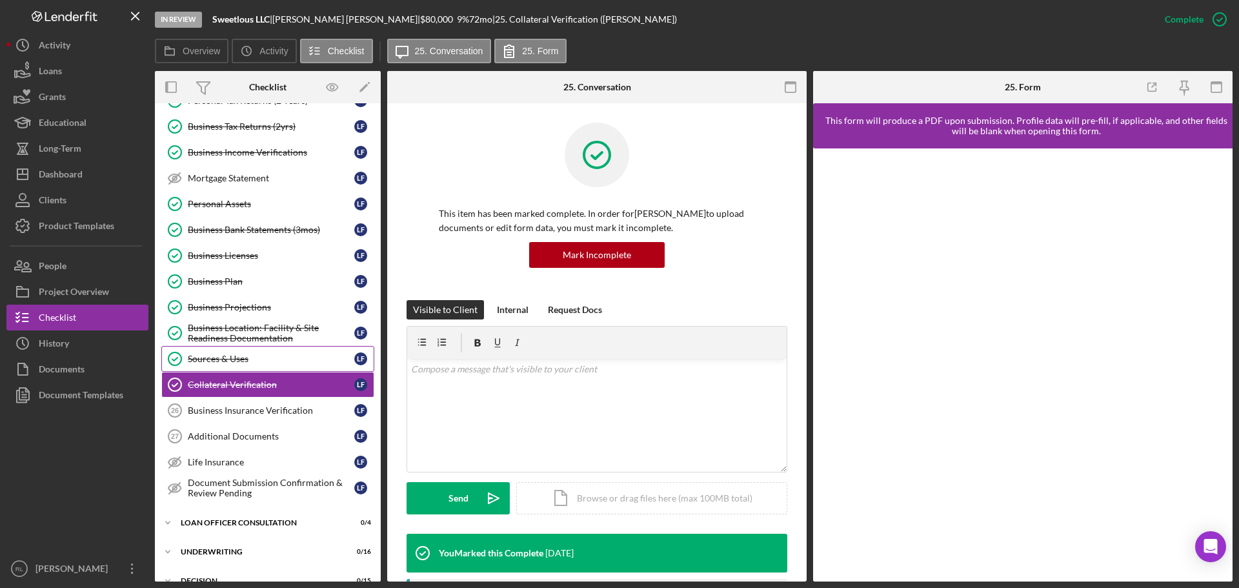
click at [239, 361] on div "Sources & Uses" at bounding box center [271, 359] width 166 height 10
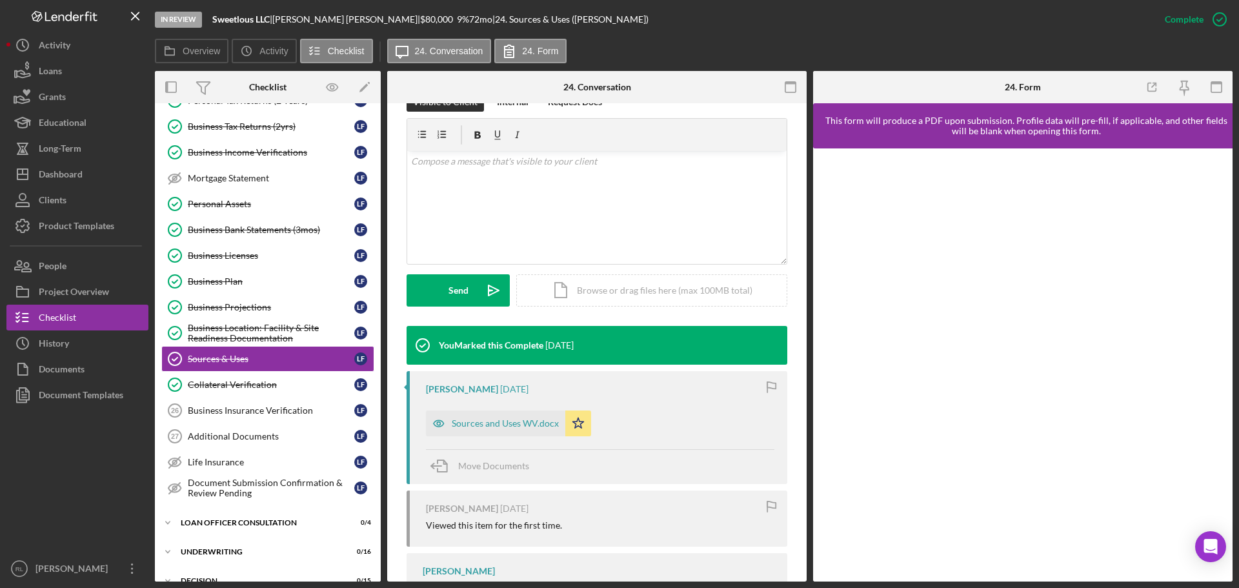
scroll to position [323, 0]
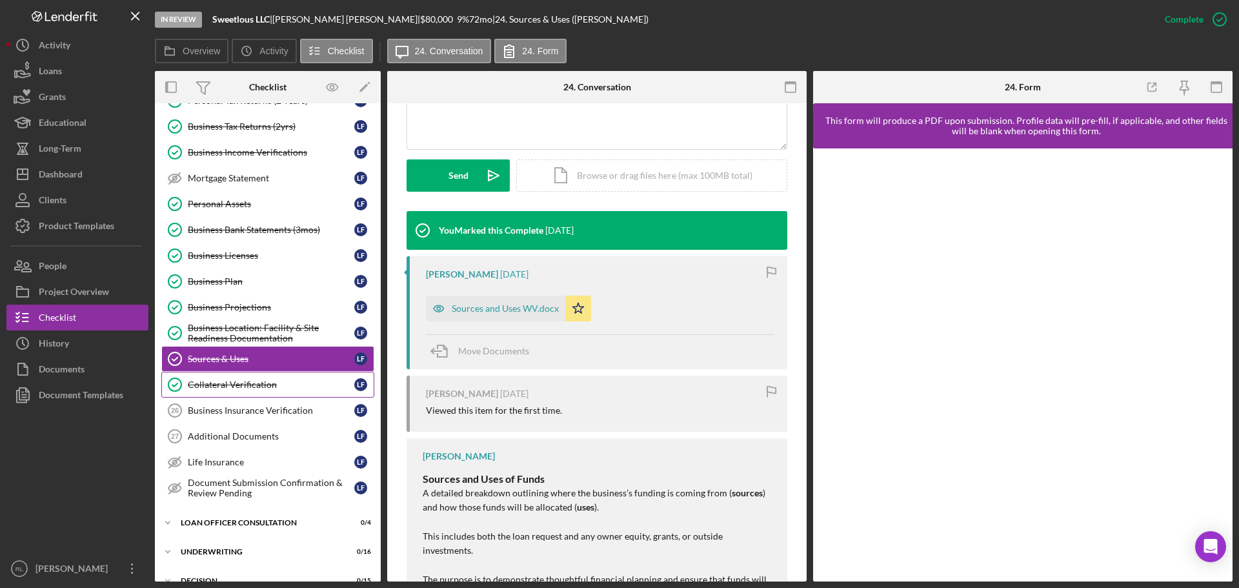
click at [247, 383] on div "Collateral Verification" at bounding box center [271, 384] width 166 height 10
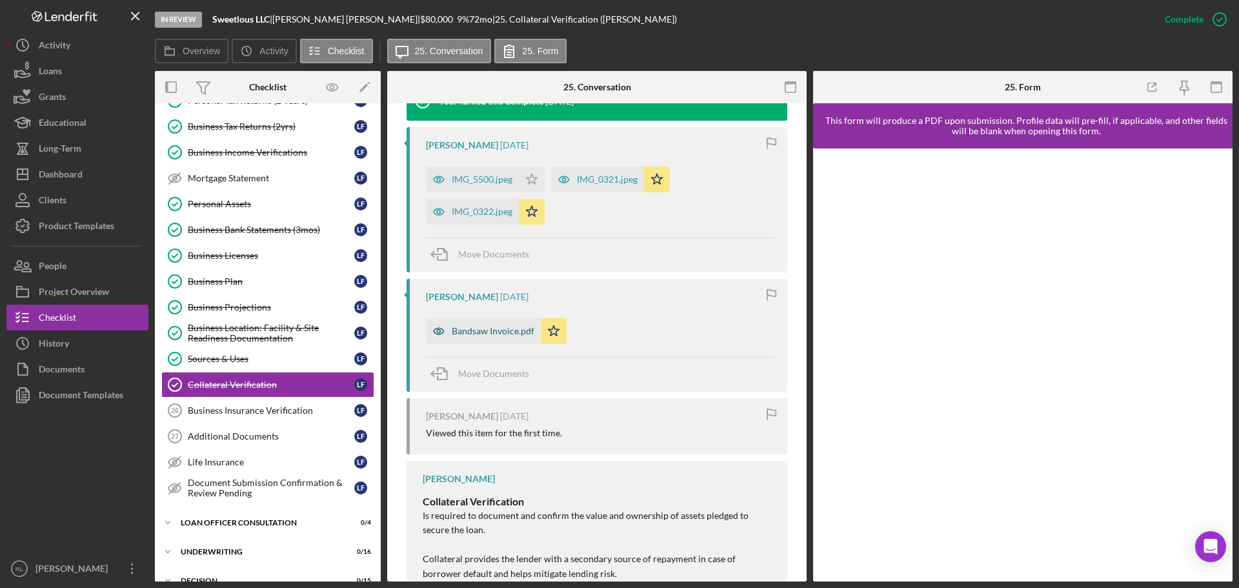
drag, startPoint x: 489, startPoint y: 330, endPoint x: 510, endPoint y: 337, distance: 22.4
click at [489, 330] on div "Bandsaw Invoice.pdf" at bounding box center [493, 331] width 83 height 10
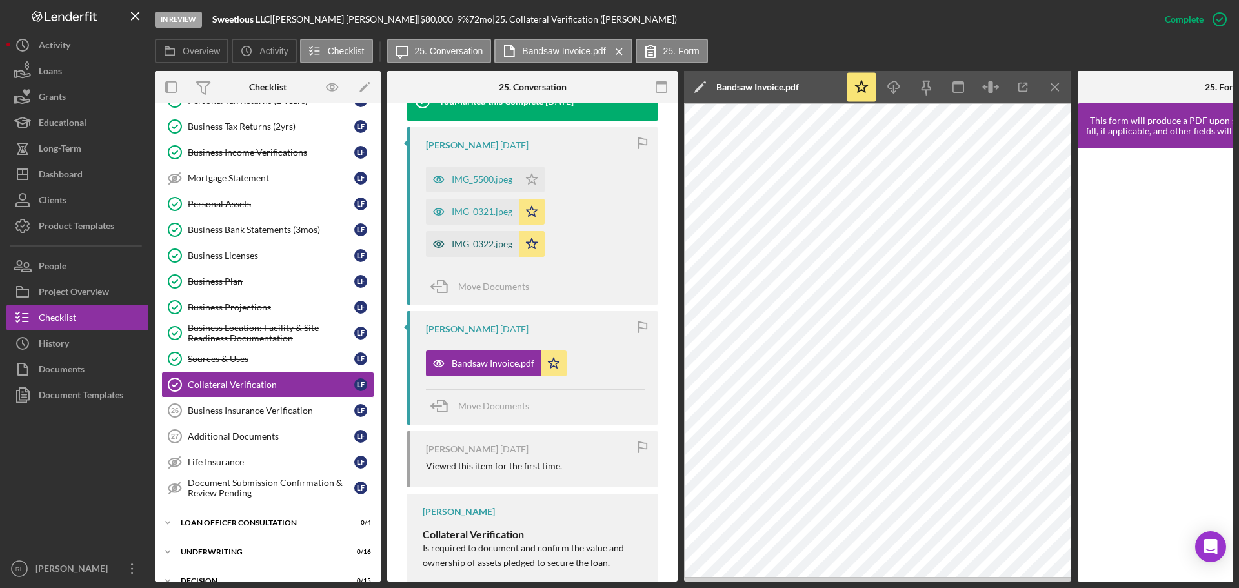
click at [483, 247] on div "IMG_0322.jpeg" at bounding box center [482, 244] width 61 height 10
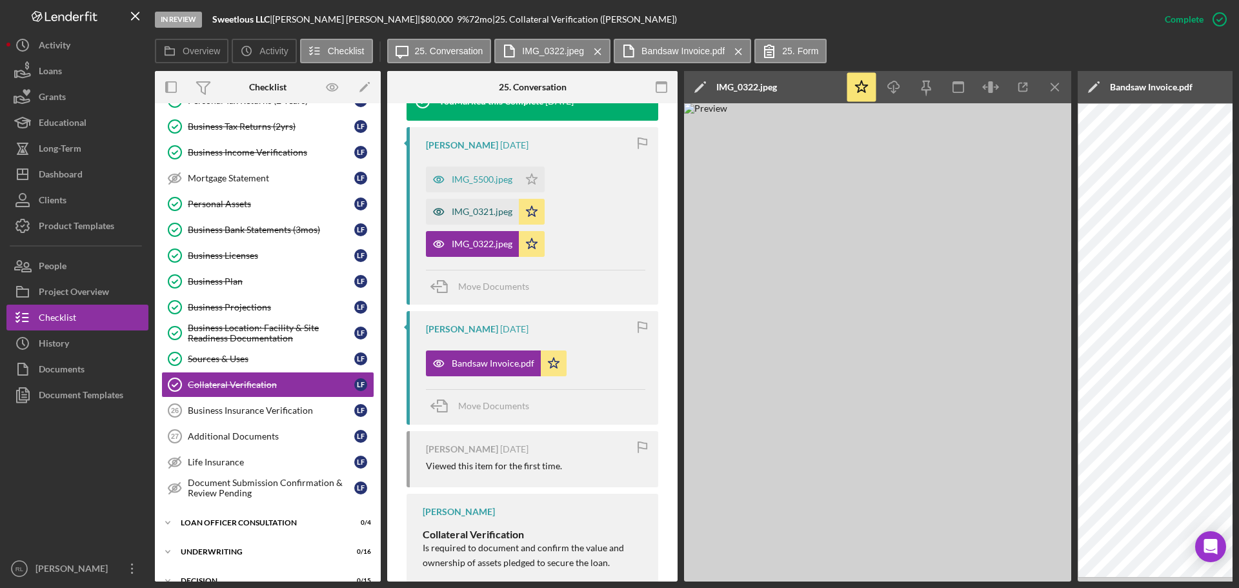
click at [484, 214] on div "IMG_0321.jpeg" at bounding box center [482, 211] width 61 height 10
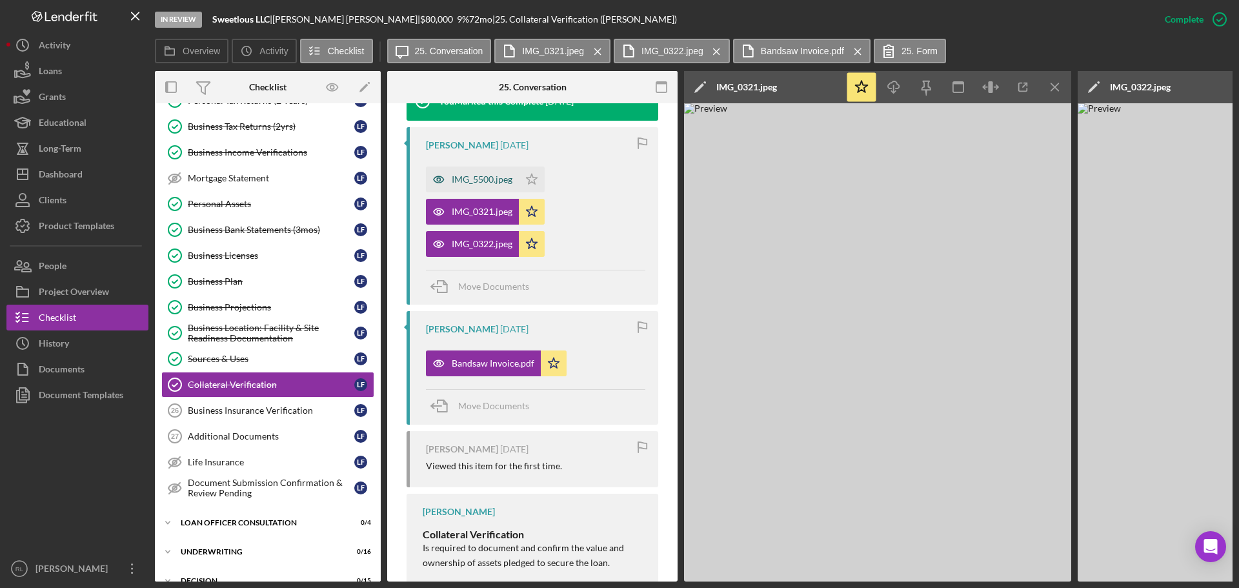
click at [472, 185] on div "IMG_5500.jpeg" at bounding box center [472, 179] width 93 height 26
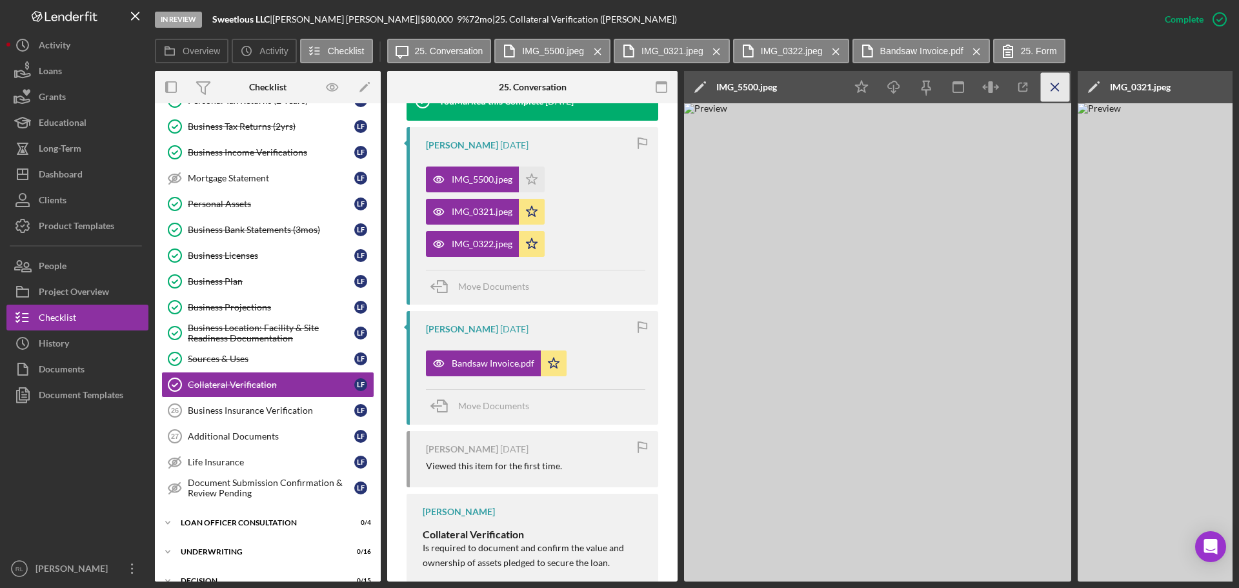
click at [1047, 79] on icon "Icon/Menu Close" at bounding box center [1055, 87] width 29 height 29
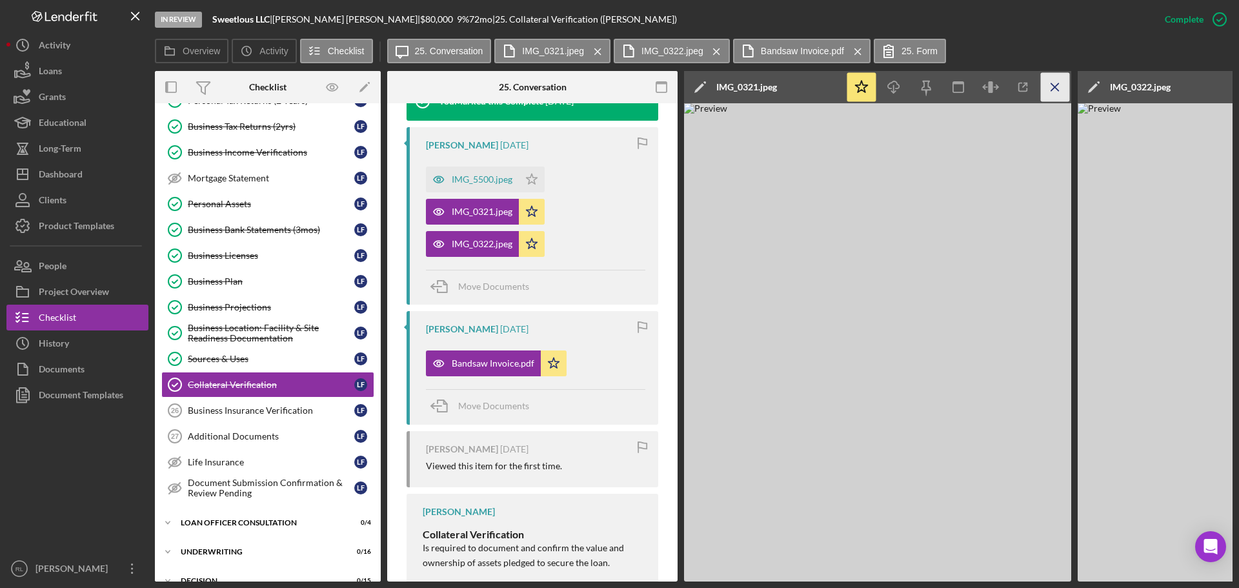
click at [1062, 88] on icon "Icon/Menu Close" at bounding box center [1055, 87] width 29 height 29
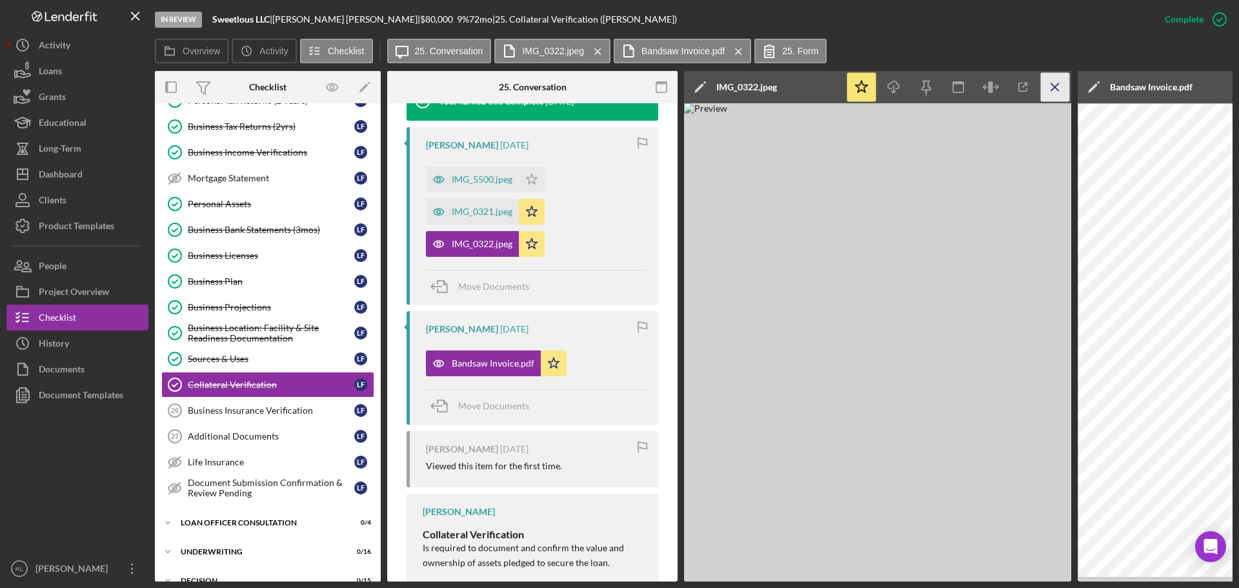
click at [1051, 86] on icon "Icon/Menu Close" at bounding box center [1055, 87] width 29 height 29
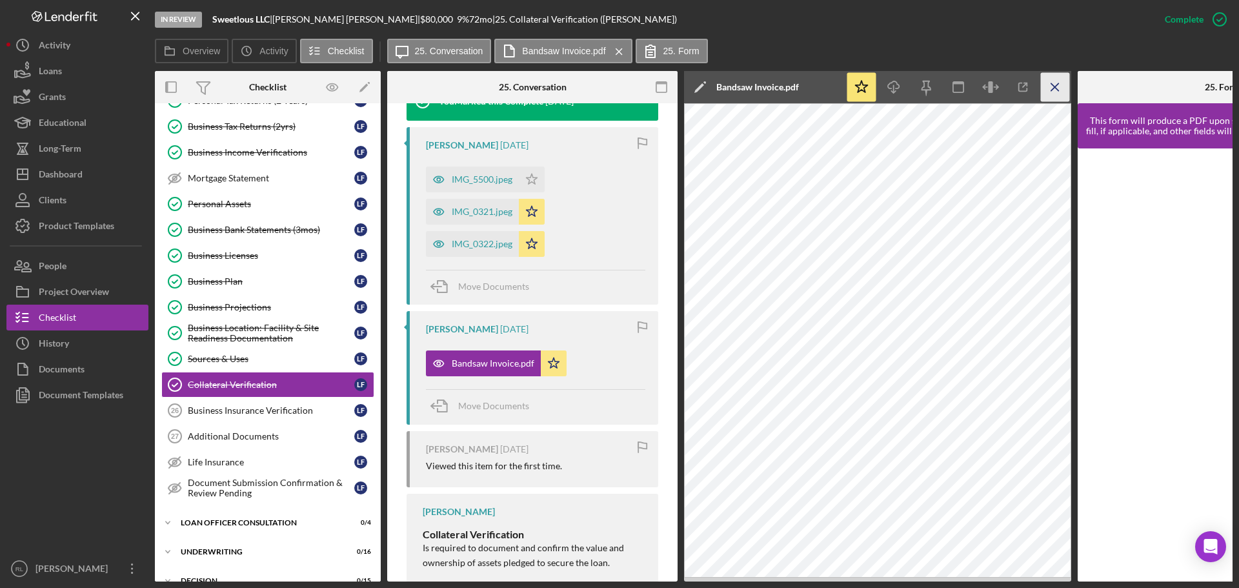
click at [1051, 89] on icon "Icon/Menu Close" at bounding box center [1055, 87] width 29 height 29
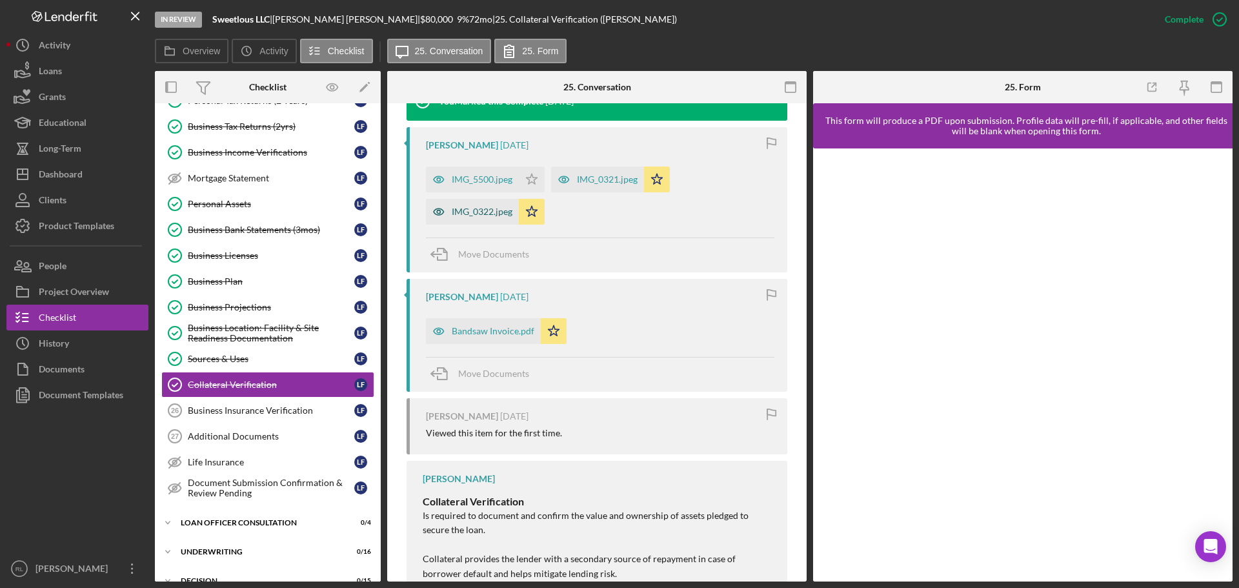
click at [485, 216] on div "IMG_0322.jpeg" at bounding box center [482, 211] width 61 height 10
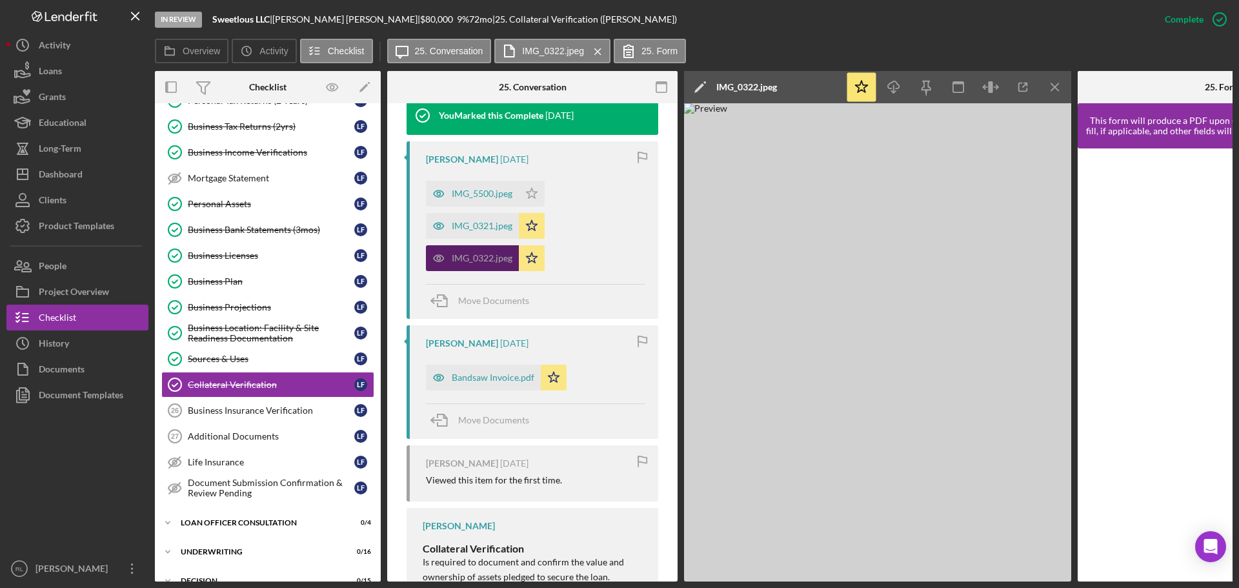
scroll to position [466, 0]
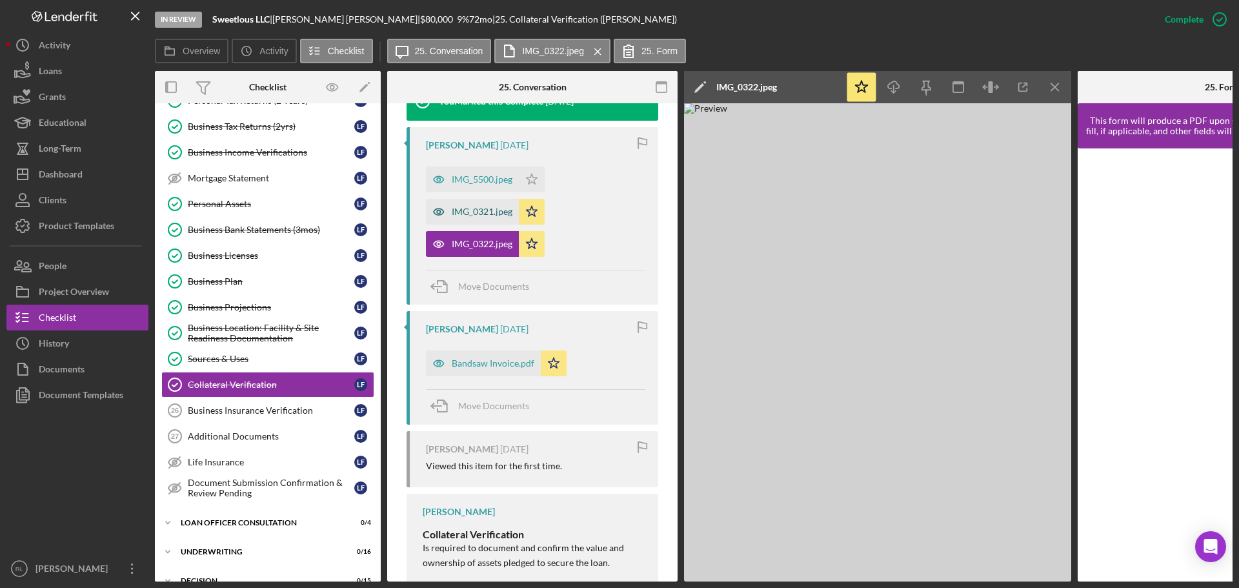
click at [472, 210] on div "IMG_0321.jpeg" at bounding box center [482, 211] width 61 height 10
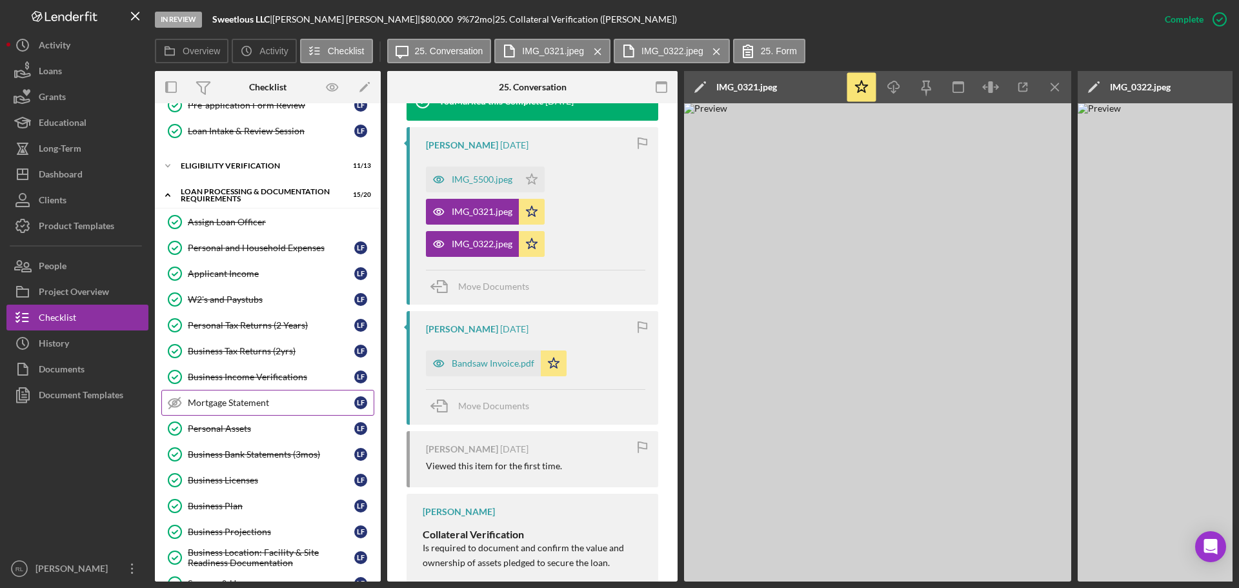
scroll to position [281, 0]
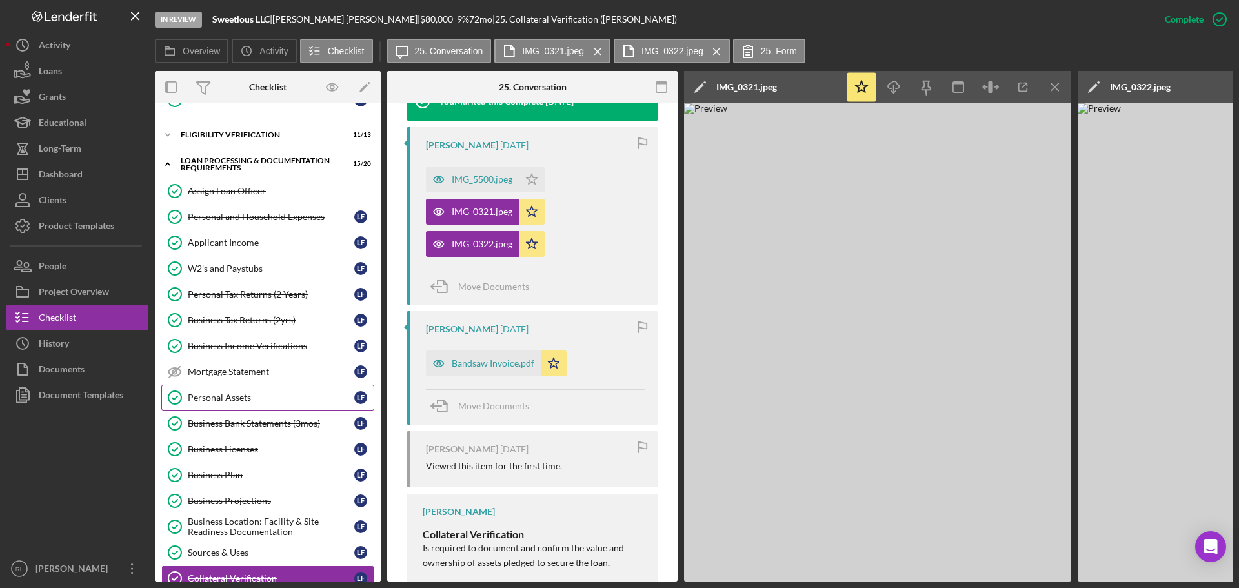
click at [260, 399] on div "Personal Assets" at bounding box center [271, 397] width 166 height 10
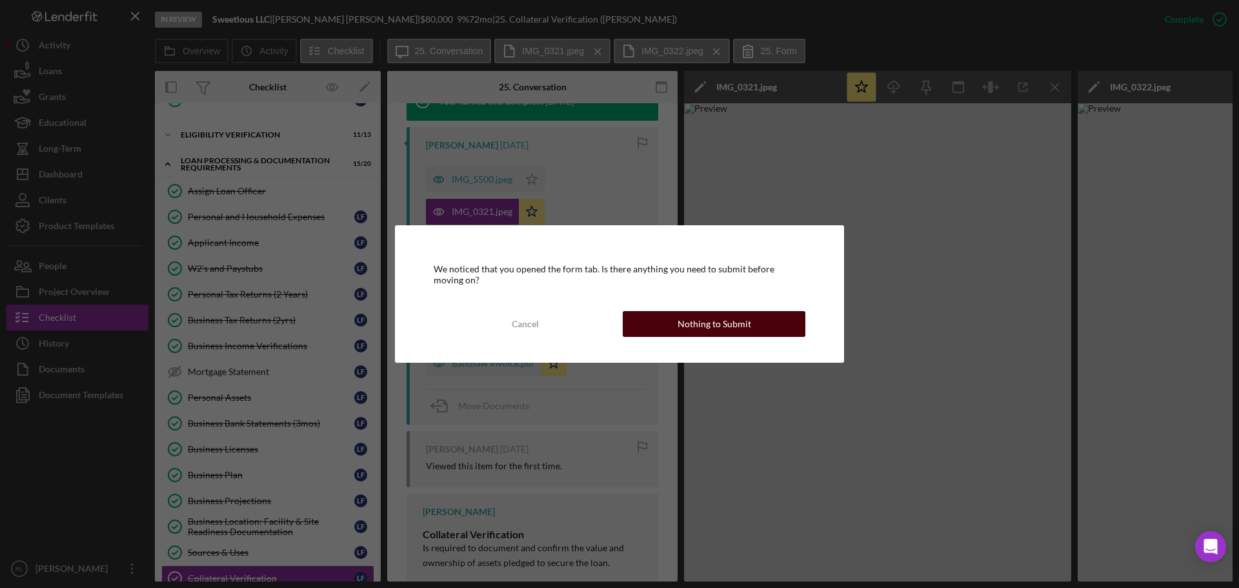
click at [707, 316] on div "Nothing to Submit" at bounding box center [715, 324] width 74 height 26
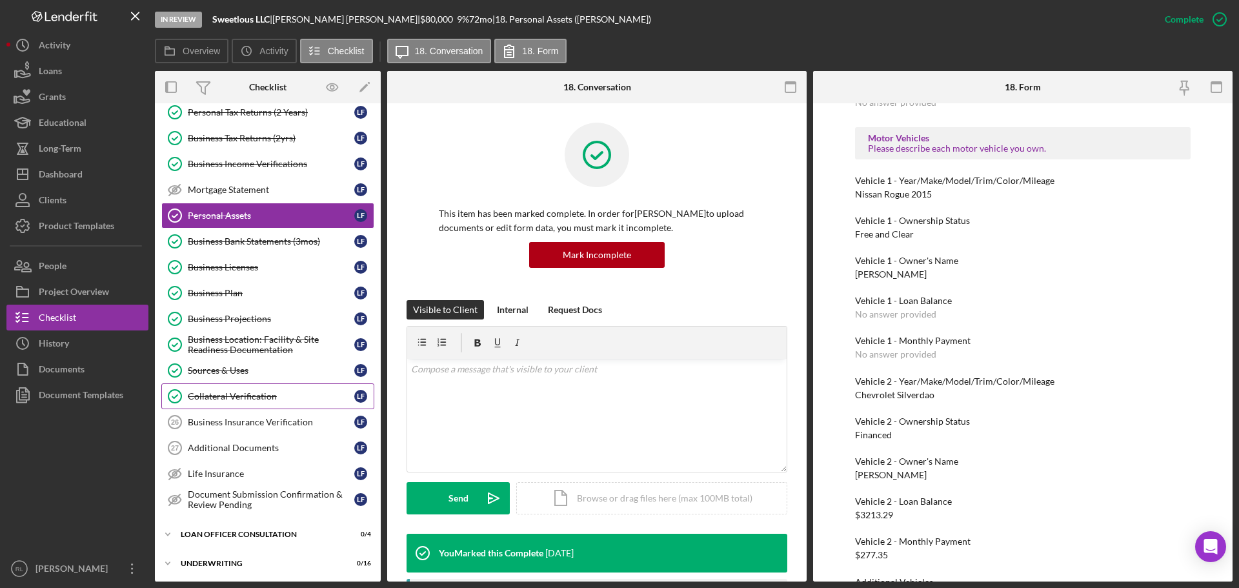
scroll to position [475, 0]
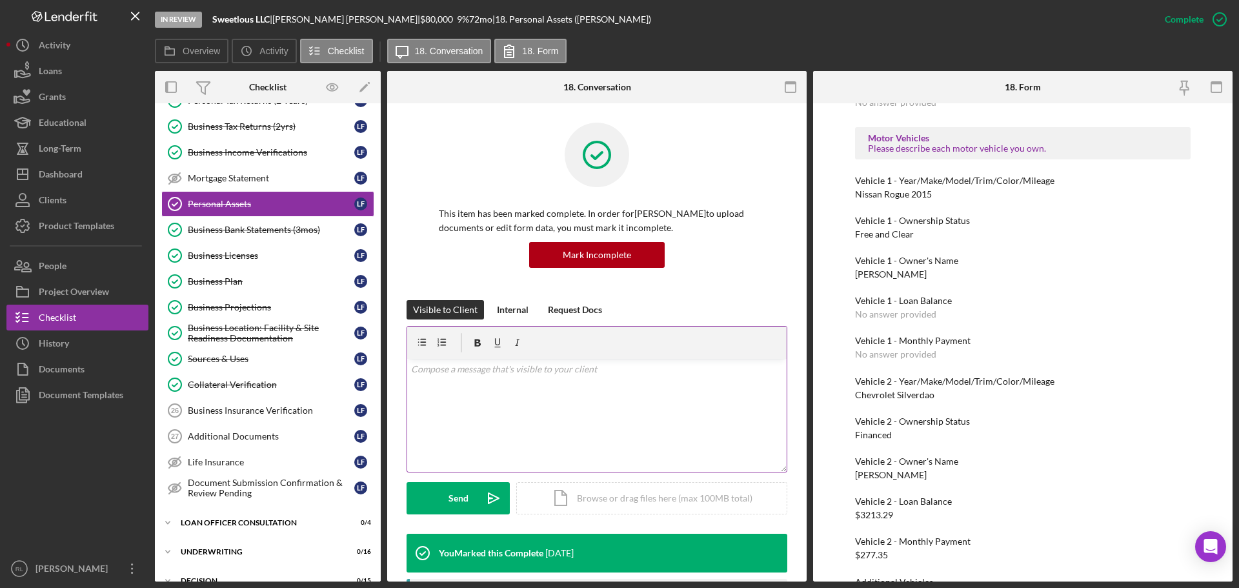
click at [287, 388] on div "Collateral Verification" at bounding box center [271, 384] width 166 height 10
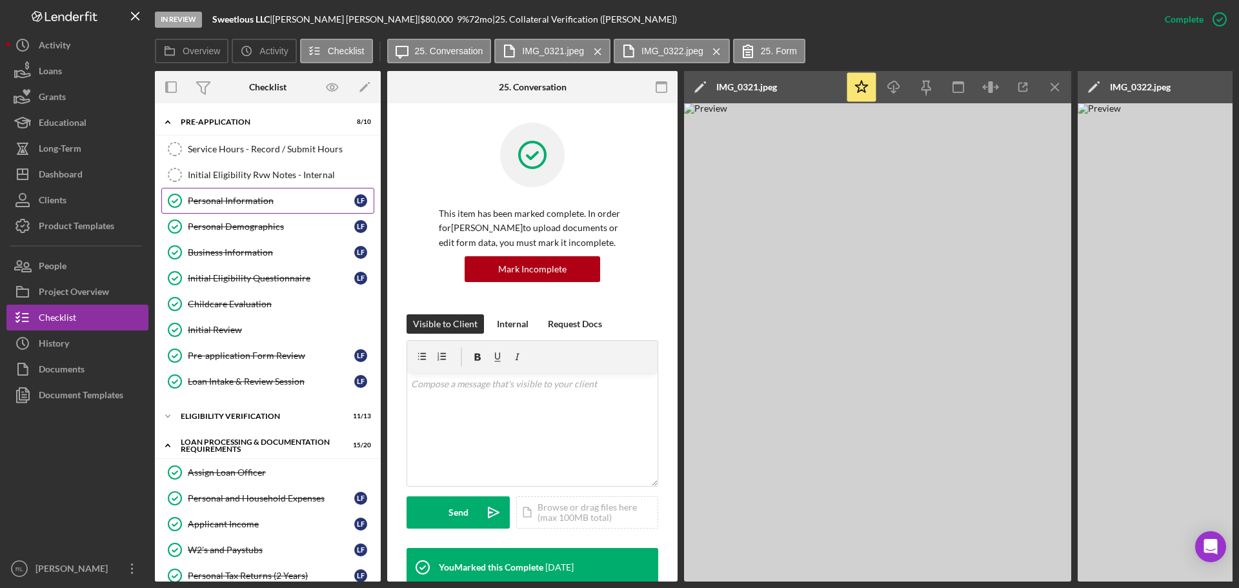
click at [241, 208] on link "Personal Information Personal Information L F" at bounding box center [267, 201] width 213 height 26
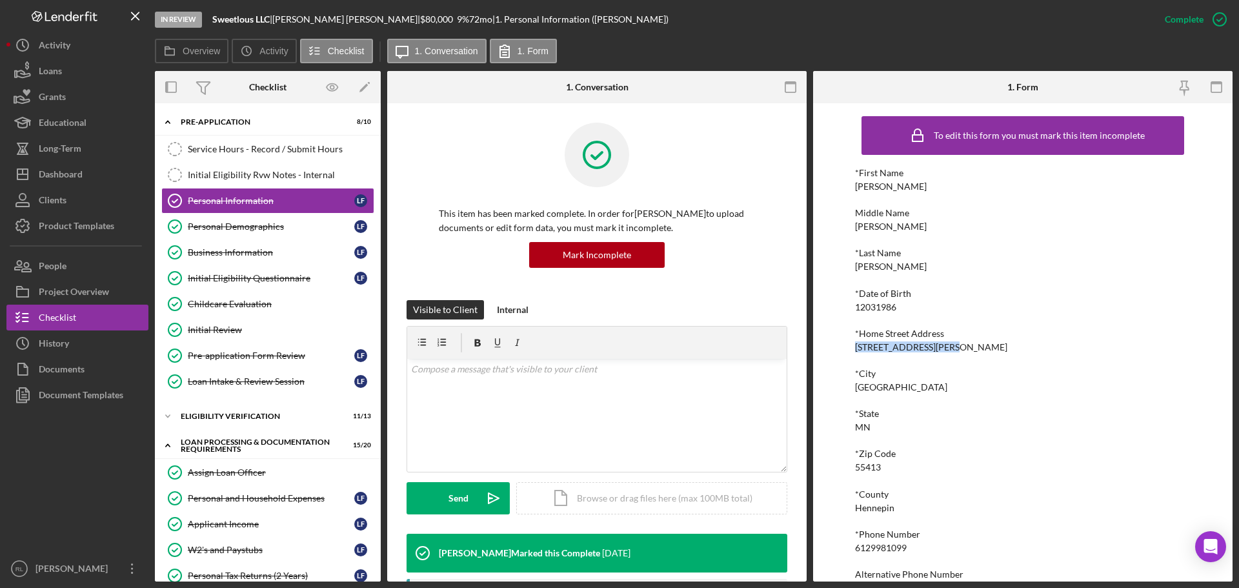
drag, startPoint x: 853, startPoint y: 345, endPoint x: 951, endPoint y: 340, distance: 97.6
click at [951, 340] on div "To edit this form you must mark this item incomplete *First Name [PERSON_NAME] …" at bounding box center [1022, 342] width 419 height 478
copy div "[STREET_ADDRESS][PERSON_NAME]"
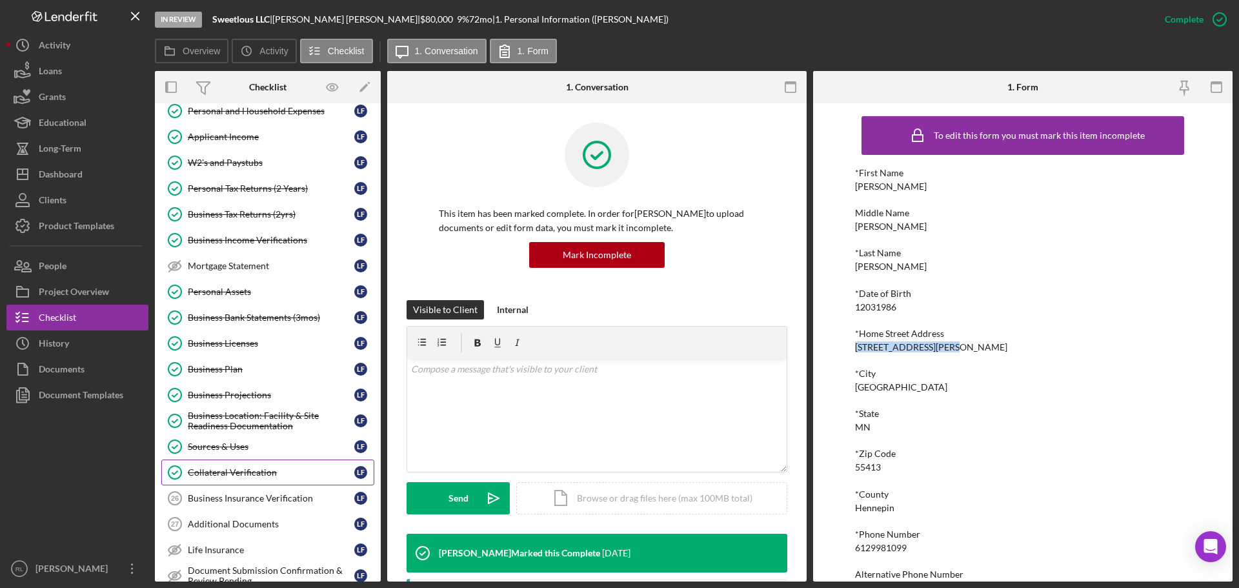
click at [254, 470] on div "Collateral Verification" at bounding box center [271, 472] width 166 height 10
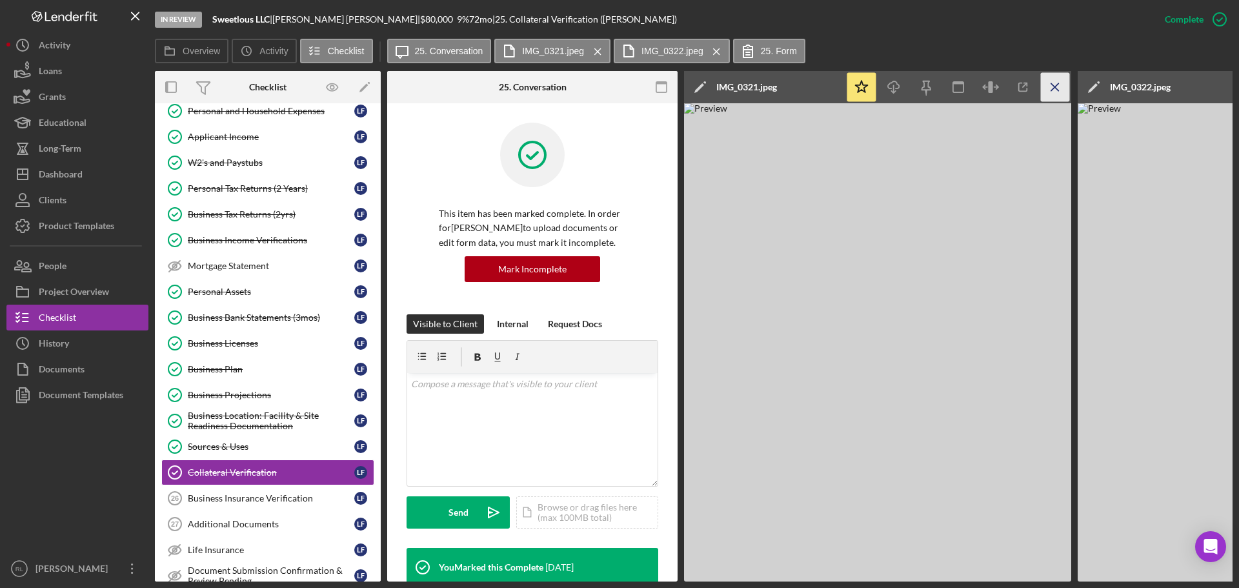
click at [1061, 85] on icon "Icon/Menu Close" at bounding box center [1055, 87] width 29 height 29
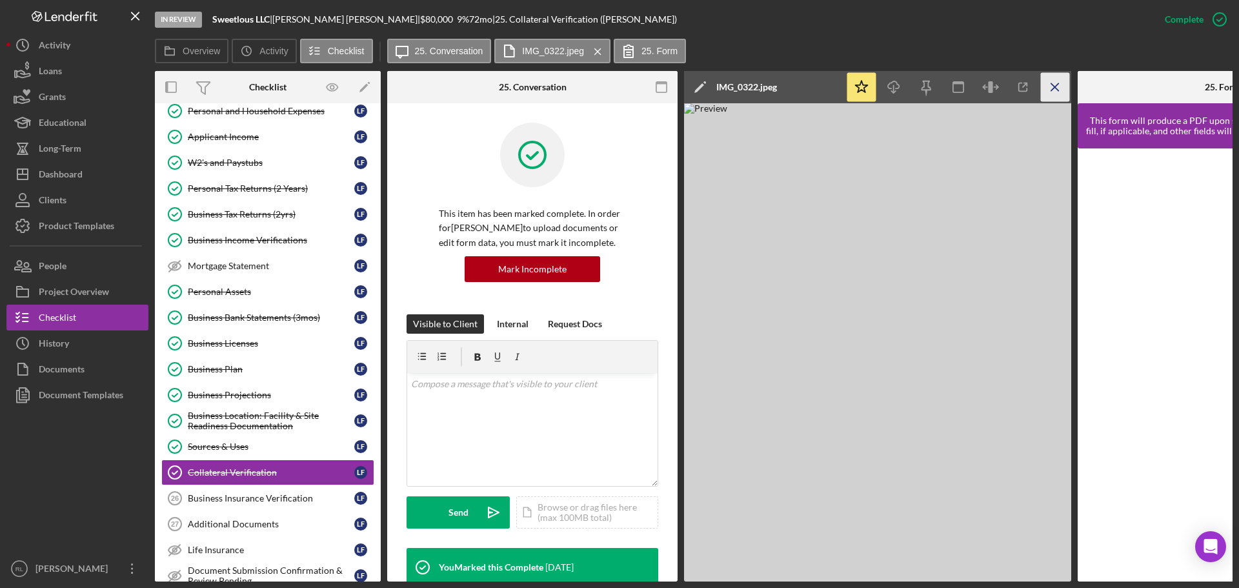
click at [1064, 91] on icon "Icon/Menu Close" at bounding box center [1055, 87] width 29 height 29
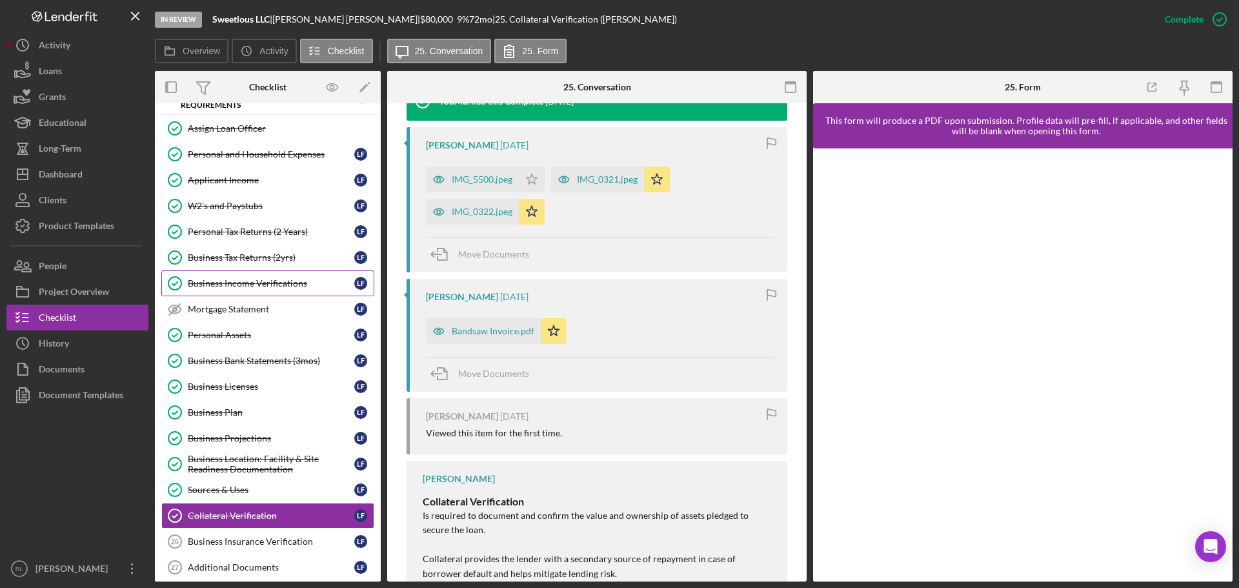
scroll to position [323, 0]
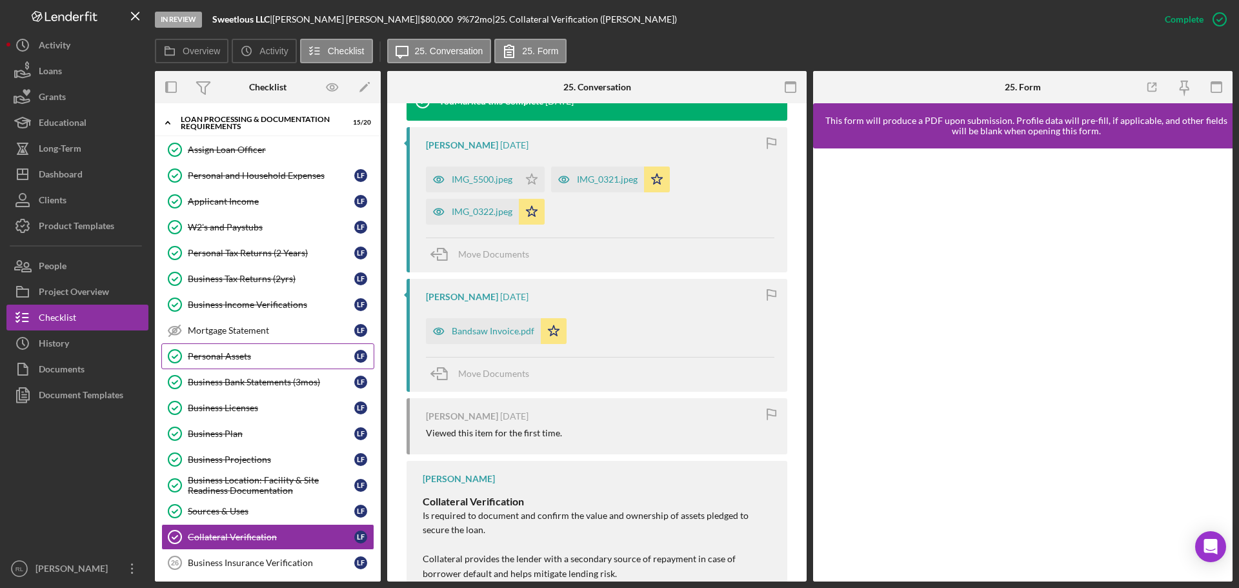
click at [255, 357] on div "Personal Assets" at bounding box center [271, 356] width 166 height 10
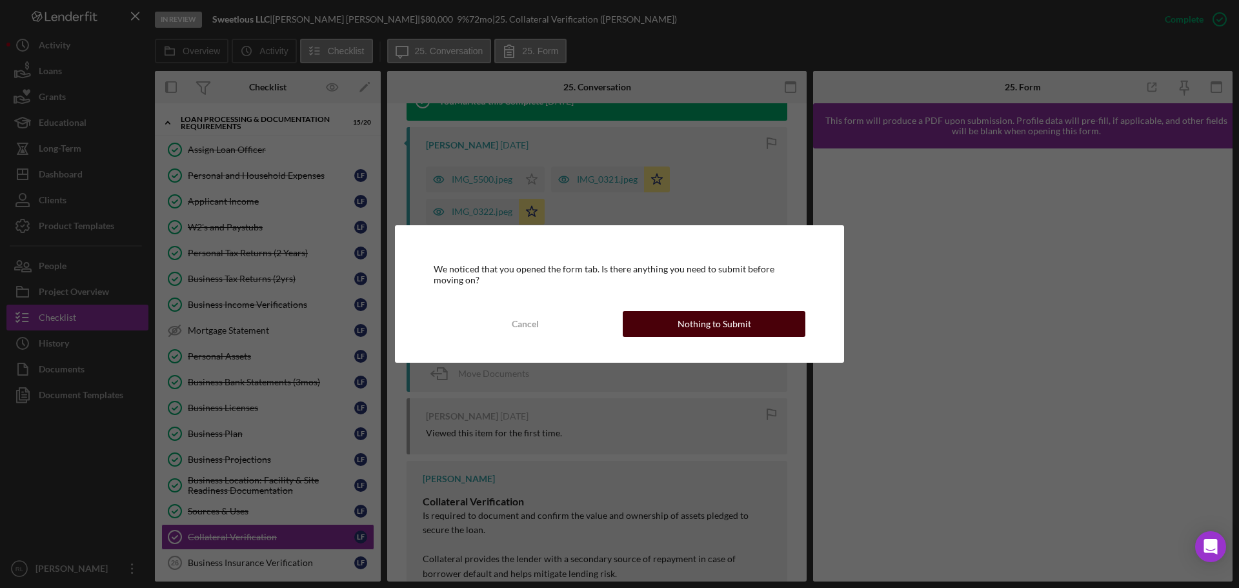
click at [749, 327] on button "Nothing to Submit" at bounding box center [714, 324] width 183 height 26
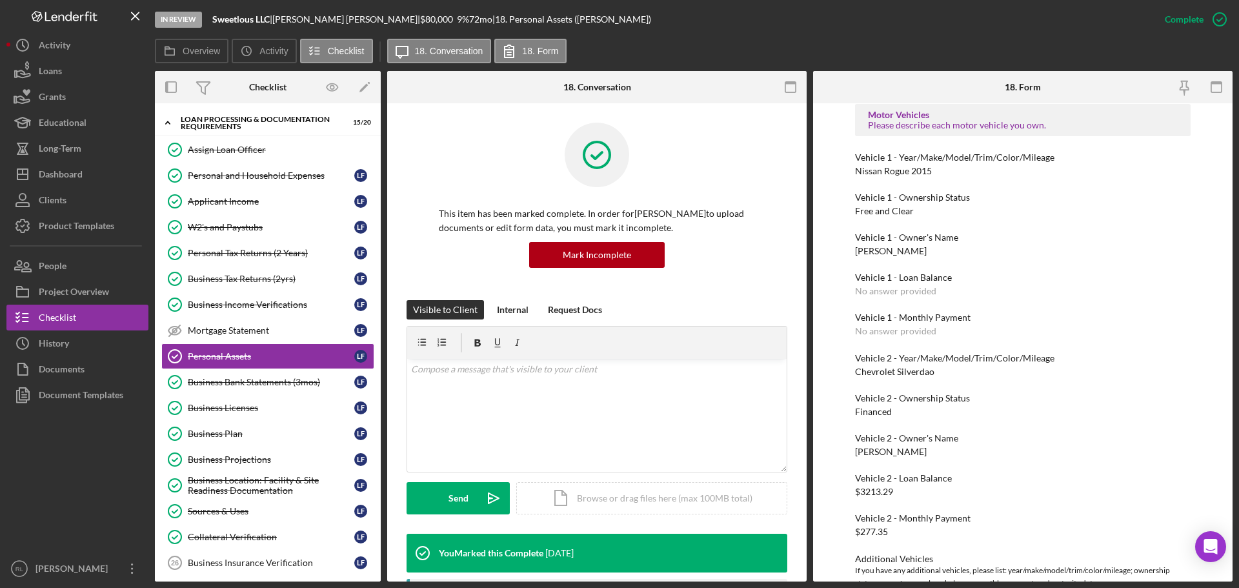
scroll to position [2235, 0]
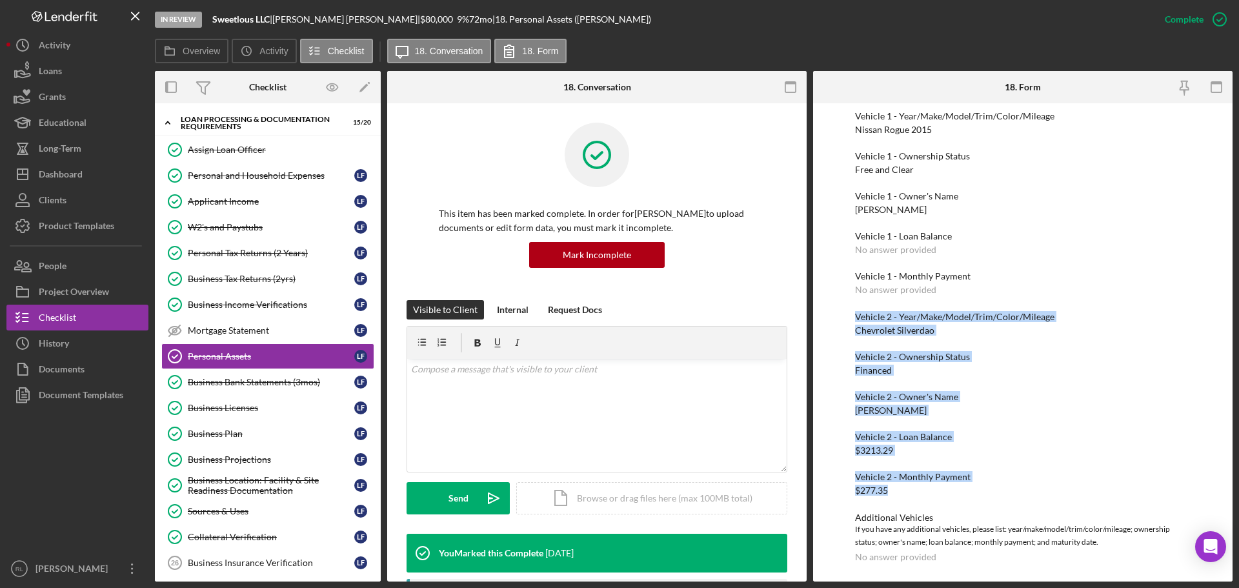
drag, startPoint x: 856, startPoint y: 318, endPoint x: 929, endPoint y: 490, distance: 187.1
click at [929, 490] on div "Vehicle 2 - Monthly Payment $277.35" at bounding box center [1023, 484] width 336 height 24
drag, startPoint x: 948, startPoint y: 494, endPoint x: 856, endPoint y: 318, distance: 198.3
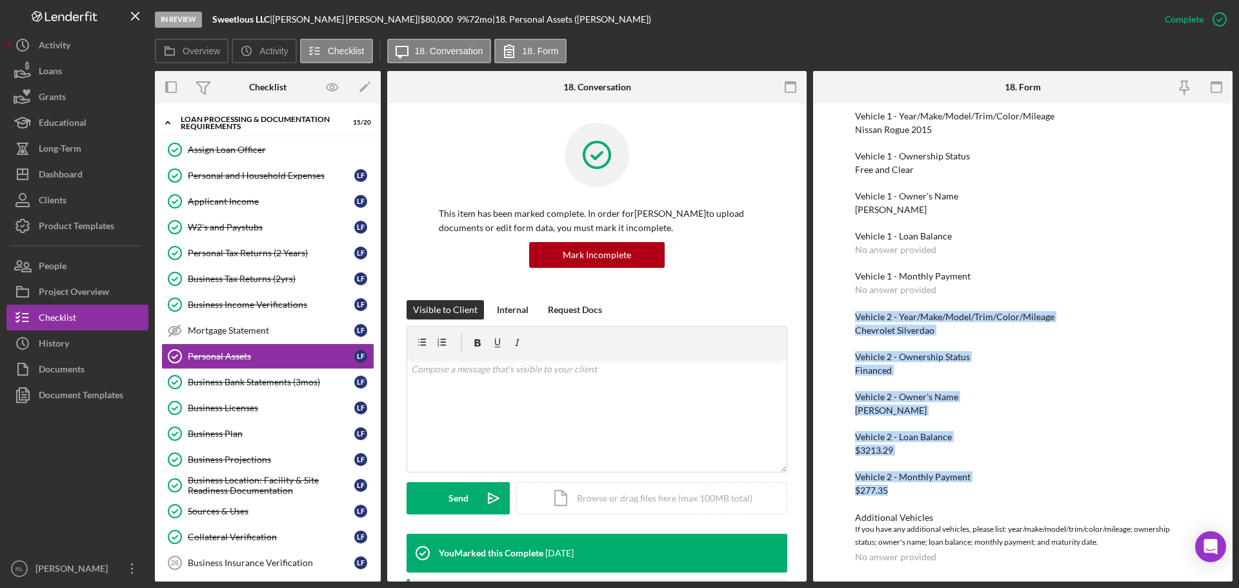
click at [856, 318] on div "Vehicle 2 - Year/Make/Model/Trim/Color/Mileage" at bounding box center [1023, 317] width 336 height 10
drag, startPoint x: 856, startPoint y: 318, endPoint x: 927, endPoint y: 485, distance: 181.6
click at [927, 485] on div "Vehicle 2 - Monthly Payment $277.35" at bounding box center [1023, 484] width 336 height 24
drag, startPoint x: 939, startPoint y: 487, endPoint x: 853, endPoint y: 315, distance: 192.5
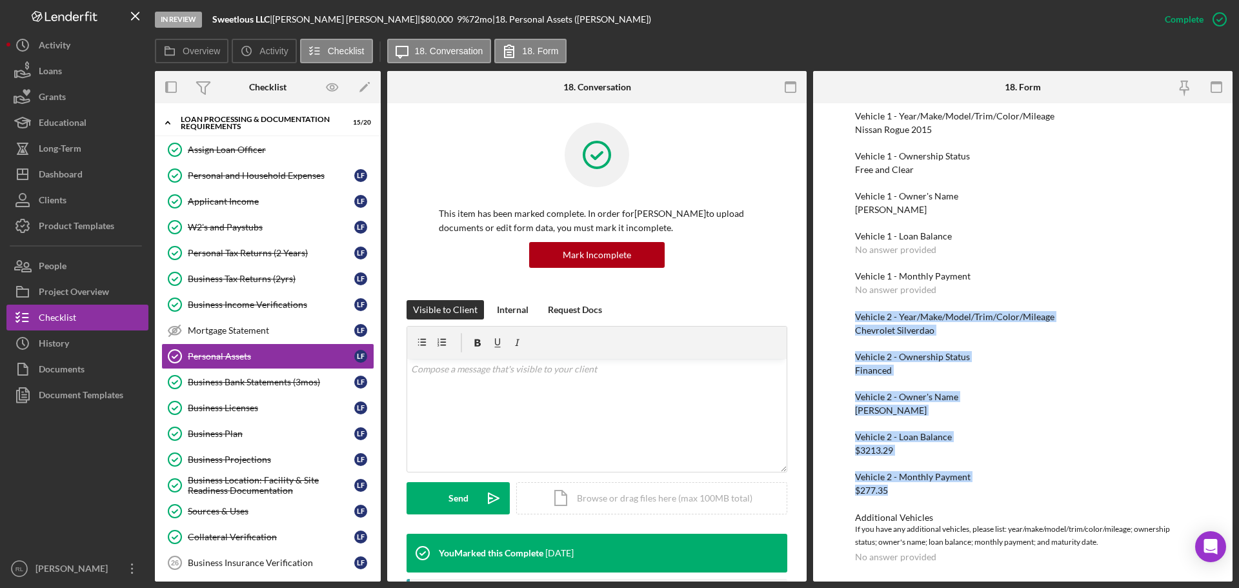
click at [853, 315] on div "To edit this form you must mark this item incomplete Cash, Checking, Savings, &…" at bounding box center [1022, 342] width 419 height 478
drag, startPoint x: 853, startPoint y: 315, endPoint x: 942, endPoint y: 490, distance: 196.2
click at [942, 490] on div "To edit this form you must mark this item incomplete Cash, Checking, Savings, &…" at bounding box center [1022, 342] width 419 height 478
click at [942, 490] on div "Vehicle 2 - Monthly Payment $277.35" at bounding box center [1023, 484] width 336 height 24
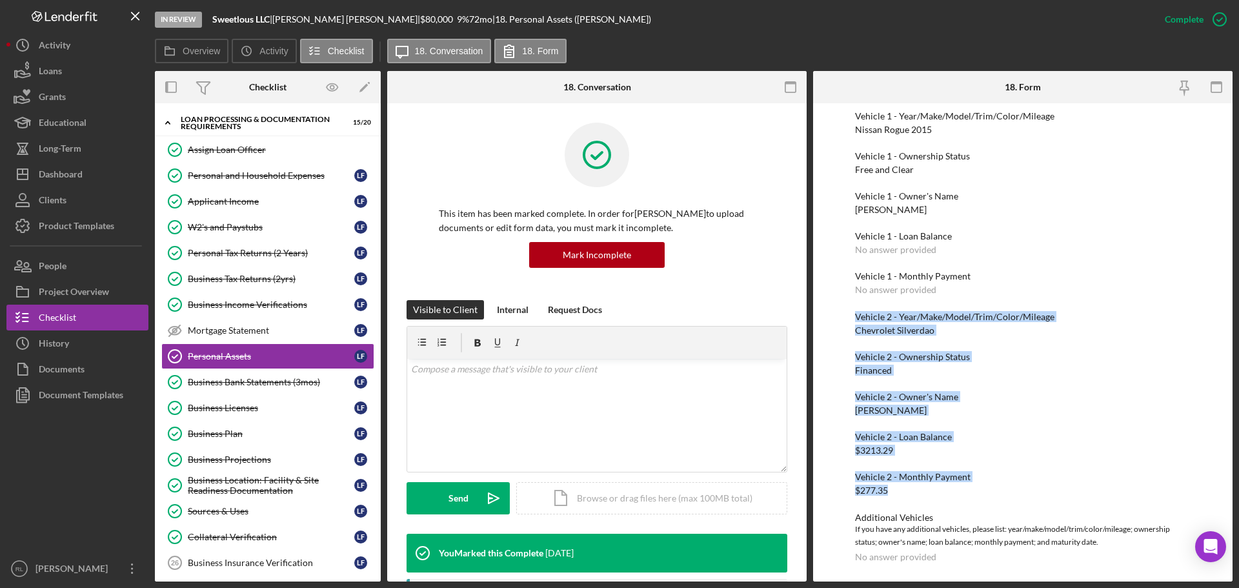
drag, startPoint x: 939, startPoint y: 494, endPoint x: 855, endPoint y: 314, distance: 198.6
drag, startPoint x: 920, startPoint y: 487, endPoint x: 849, endPoint y: 319, distance: 182.8
click at [849, 319] on div "To edit this form you must mark this item incomplete Cash, Checking, Savings, &…" at bounding box center [1022, 342] width 419 height 478
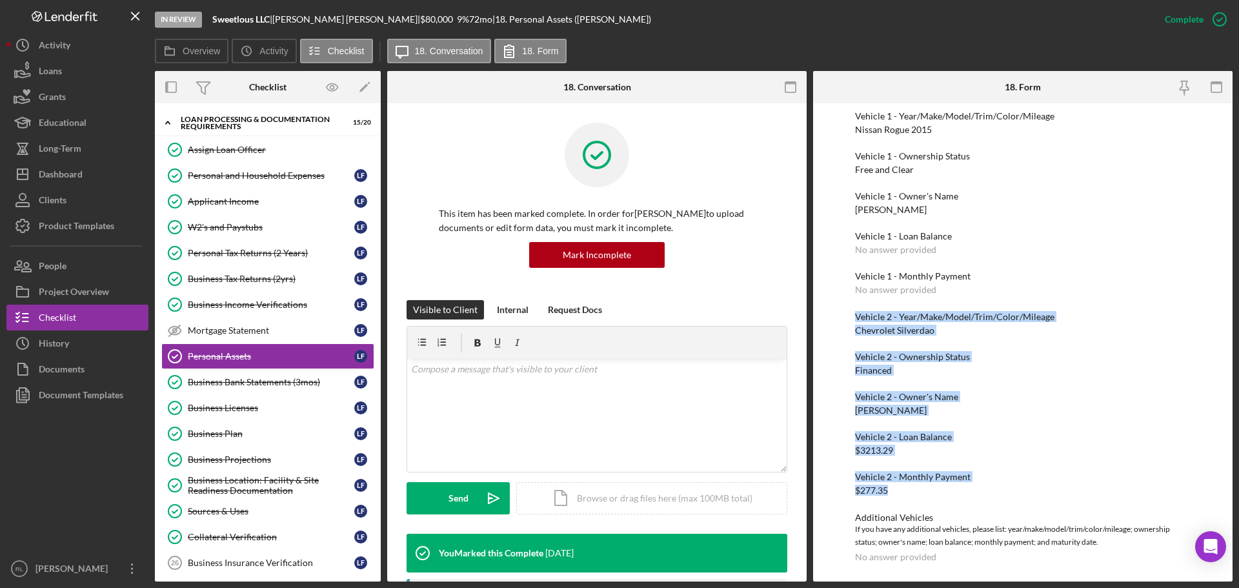
click at [849, 319] on div "To edit this form you must mark this item incomplete Cash, Checking, Savings, &…" at bounding box center [1022, 342] width 419 height 478
drag, startPoint x: 847, startPoint y: 315, endPoint x: 920, endPoint y: 494, distance: 193.0
click at [920, 494] on div "To edit this form you must mark this item incomplete Cash, Checking, Savings, &…" at bounding box center [1022, 342] width 419 height 478
click at [920, 494] on div "Vehicle 2 - Monthly Payment $277.35" at bounding box center [1023, 484] width 336 height 24
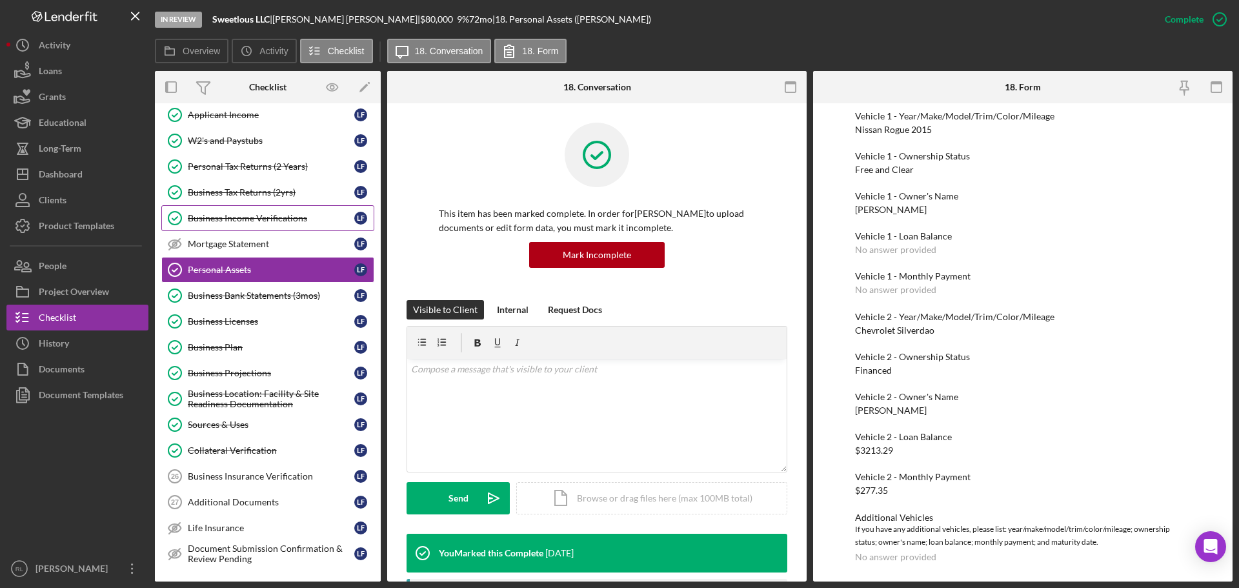
scroll to position [387, 0]
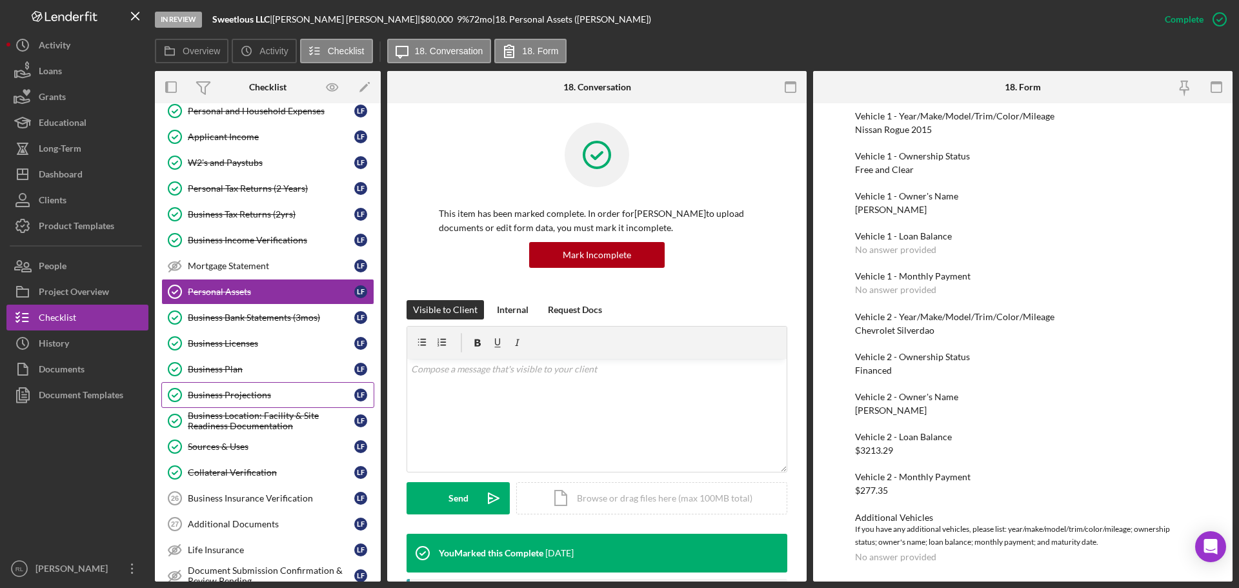
click at [265, 398] on div "Business Projections" at bounding box center [271, 395] width 166 height 10
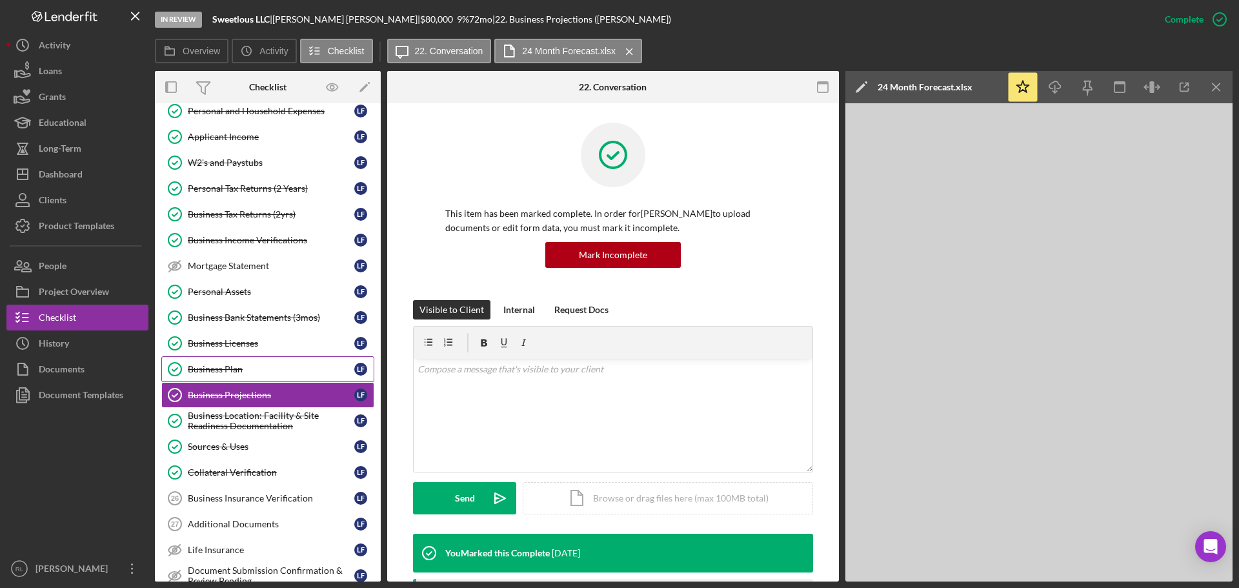
click at [245, 364] on div "Business Plan" at bounding box center [271, 369] width 166 height 10
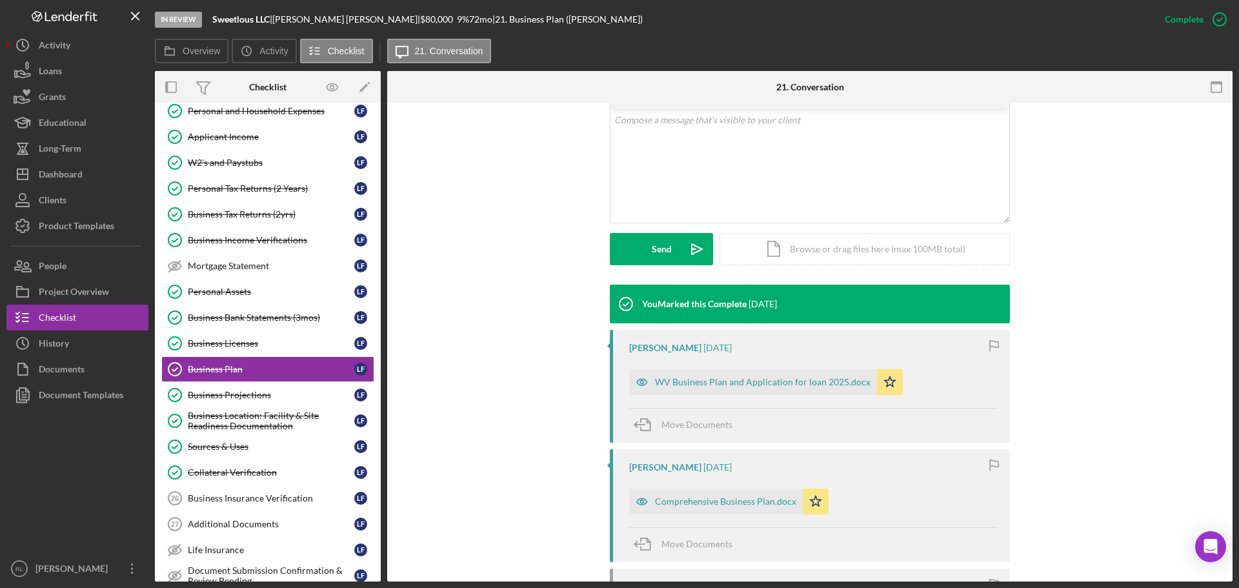
scroll to position [258, 0]
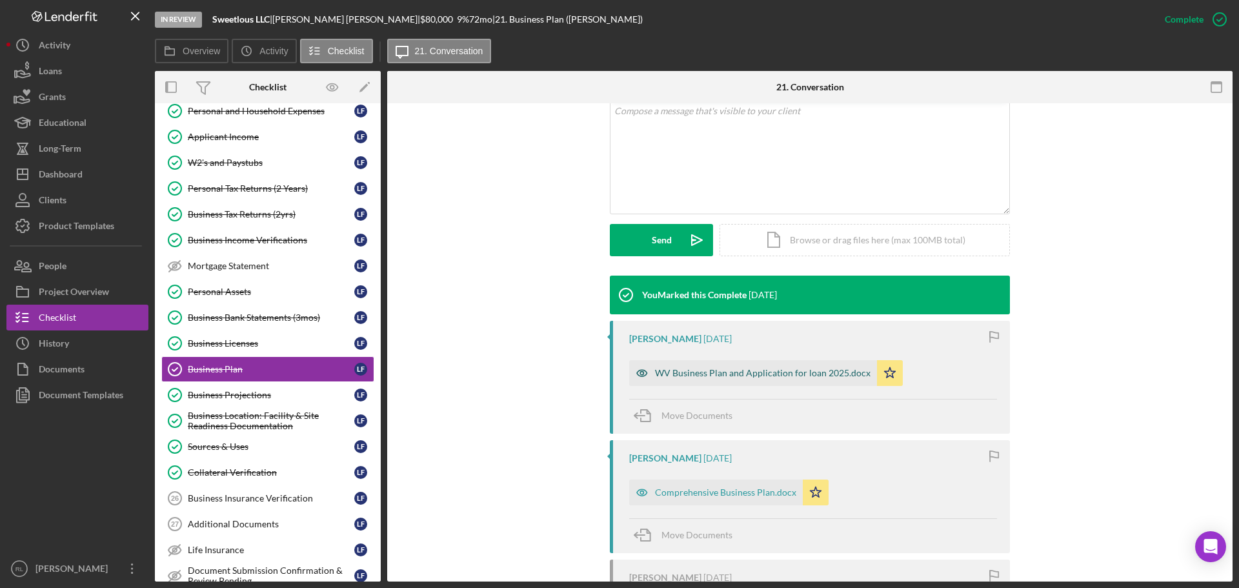
click at [753, 374] on div "WV Business Plan and Application for loan 2025.docx" at bounding box center [763, 373] width 216 height 10
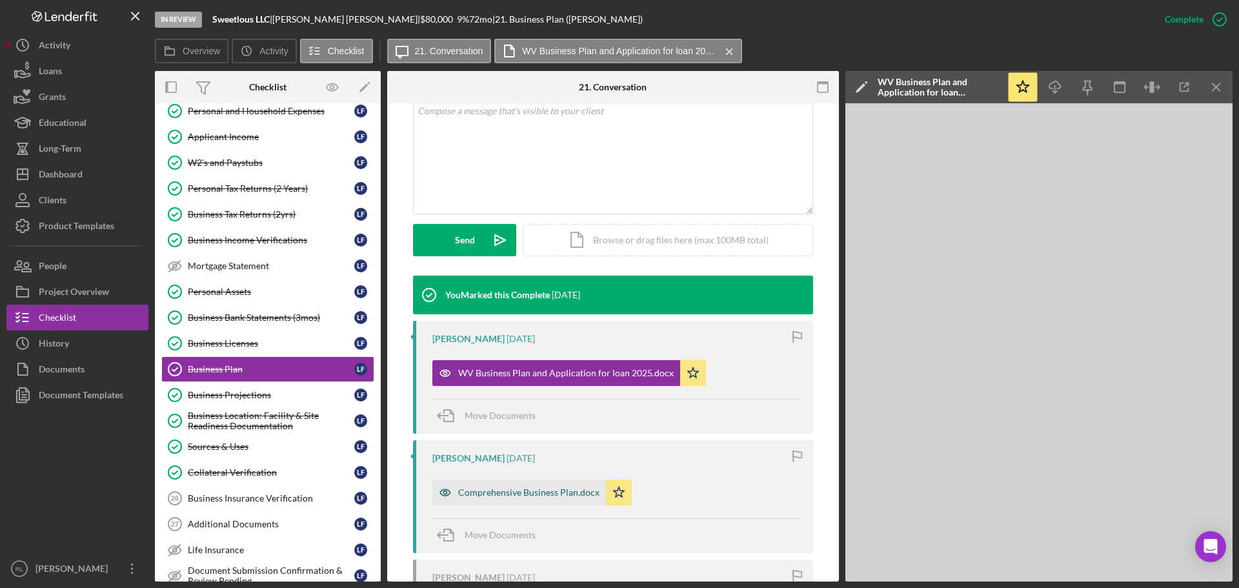
click at [512, 499] on div "Comprehensive Business Plan.docx" at bounding box center [519, 492] width 174 height 26
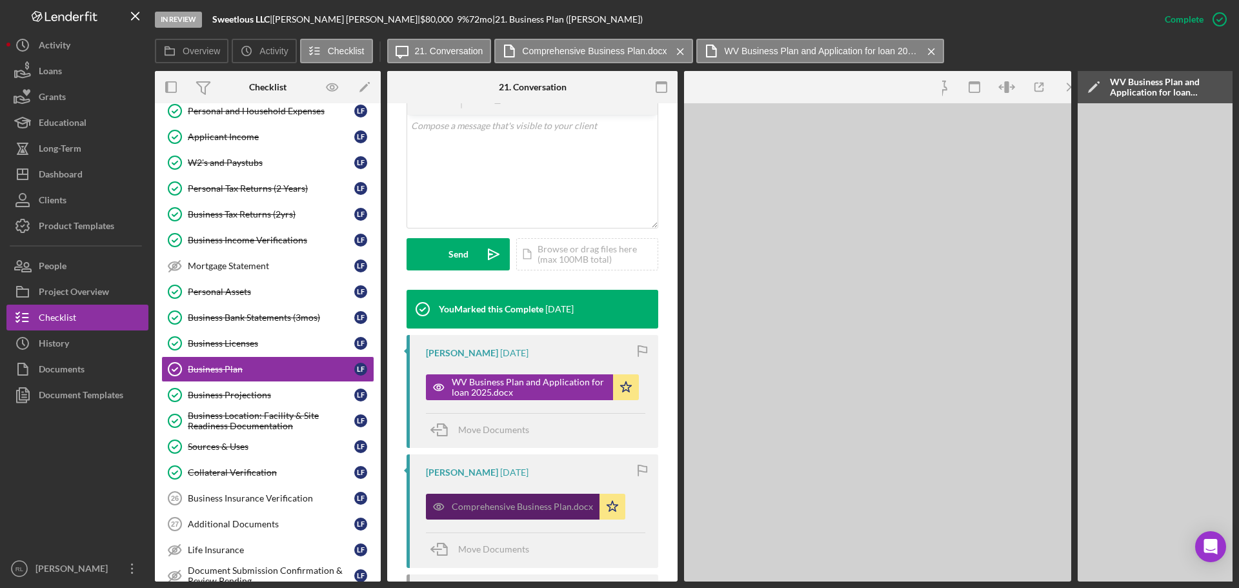
scroll to position [273, 0]
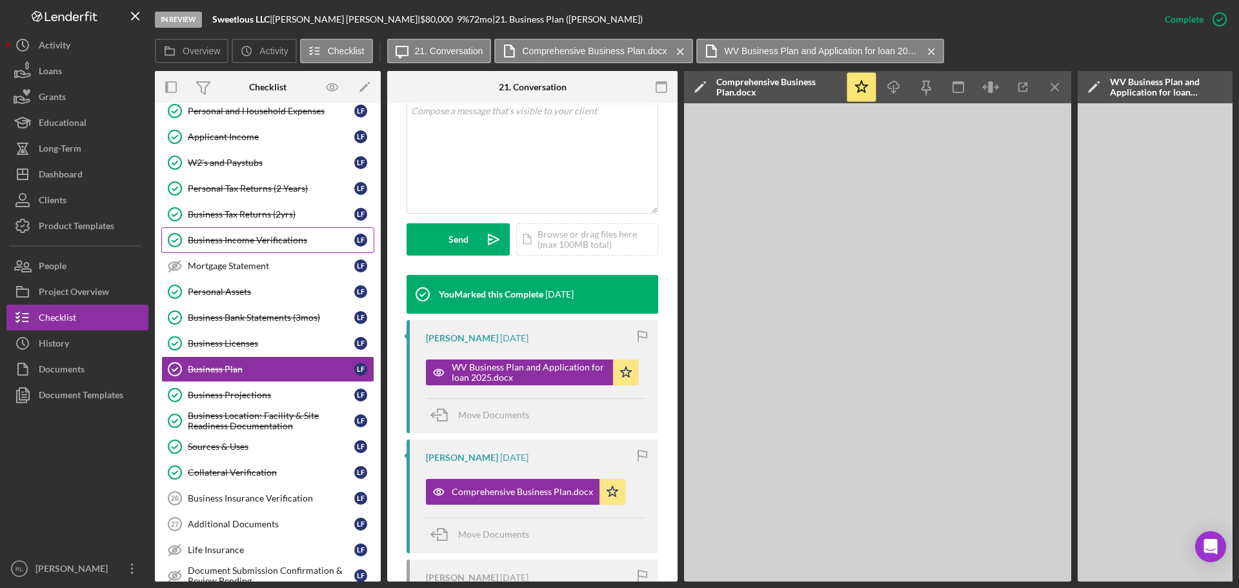
click at [287, 237] on div "Business Income Verifications" at bounding box center [271, 240] width 166 height 10
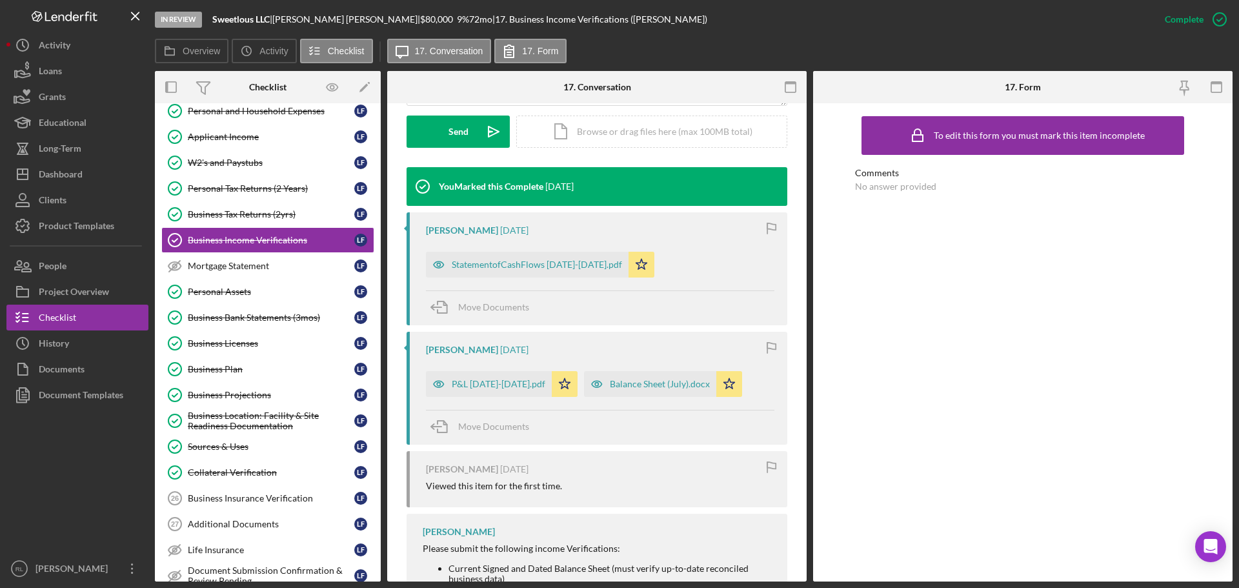
scroll to position [387, 0]
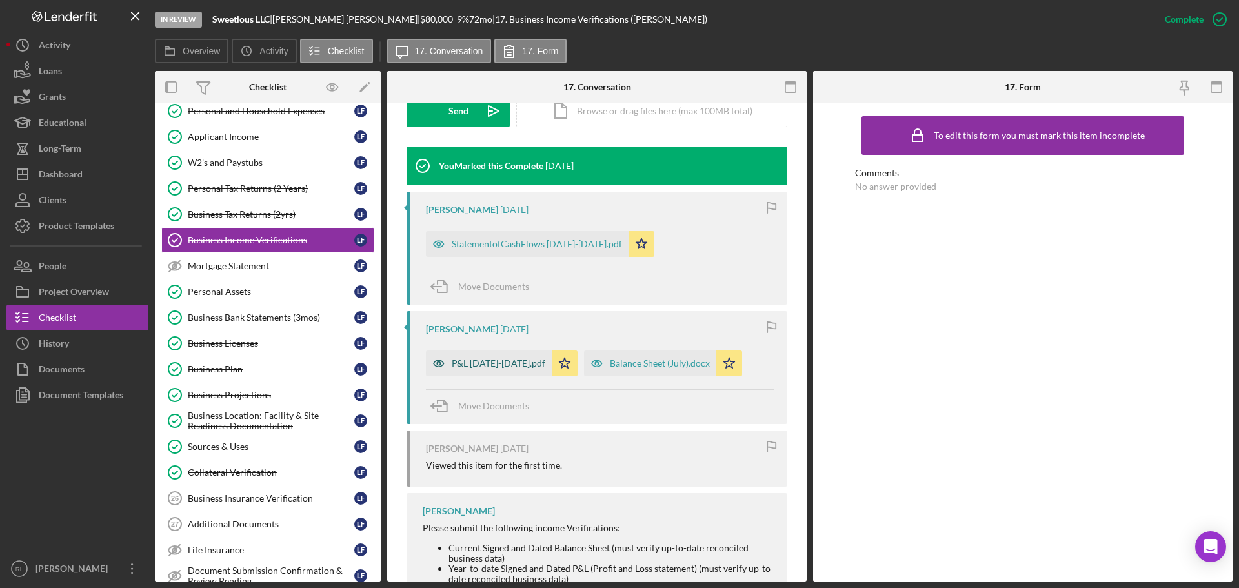
click at [503, 356] on div "P&L [DATE]-[DATE].pdf" at bounding box center [489, 363] width 126 height 26
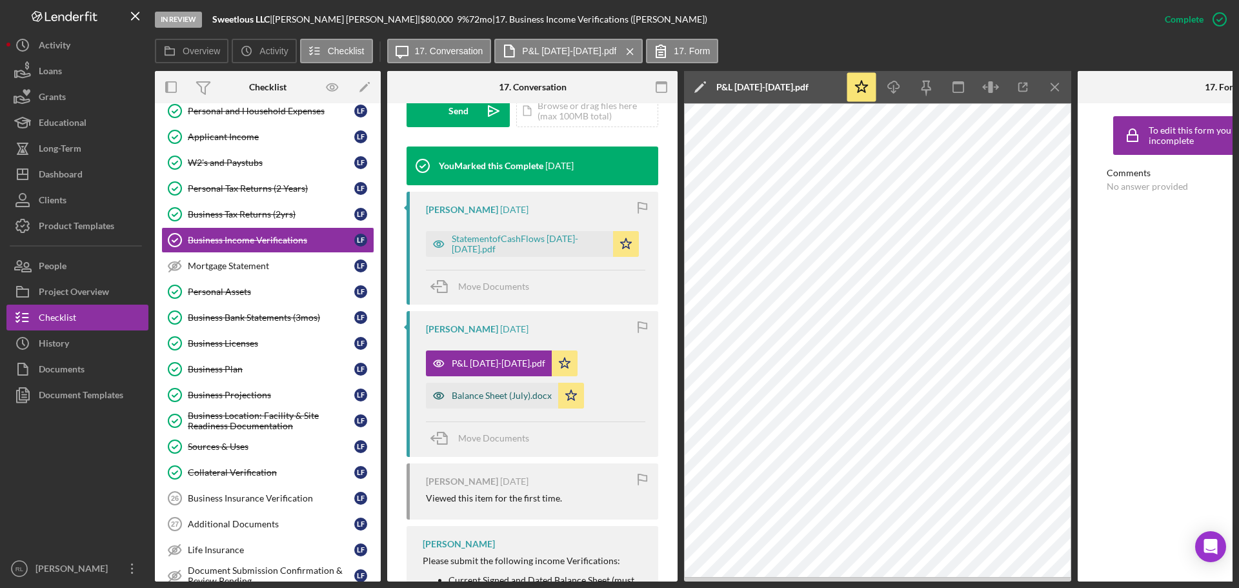
click at [494, 394] on div "Balance Sheet (July).docx" at bounding box center [502, 395] width 100 height 10
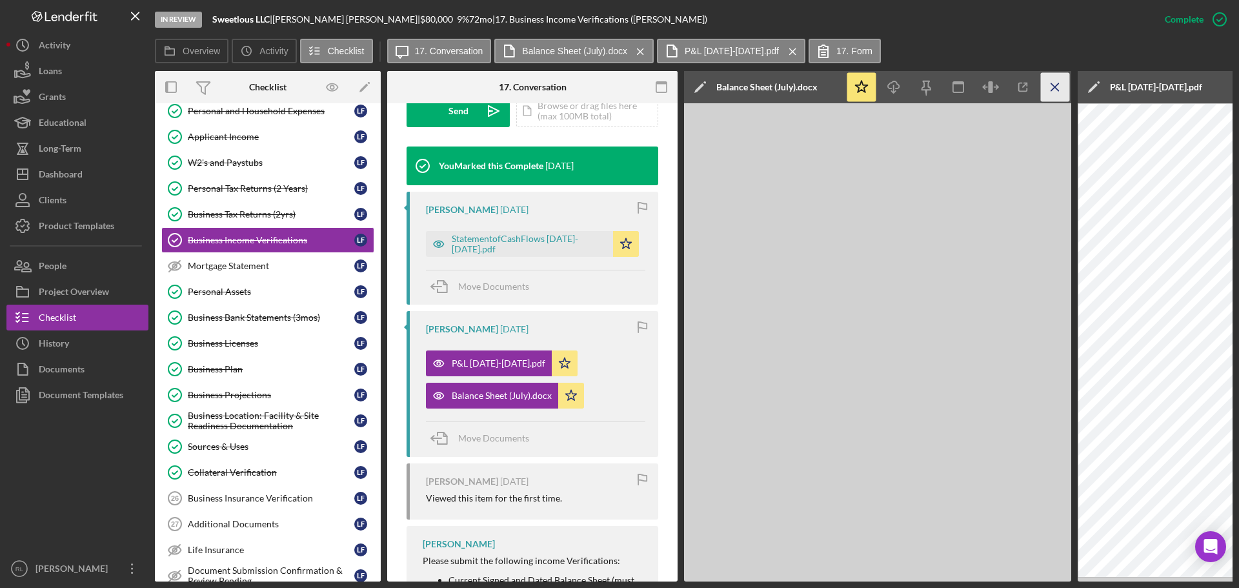
click at [1054, 86] on line "button" at bounding box center [1054, 86] width 7 height 7
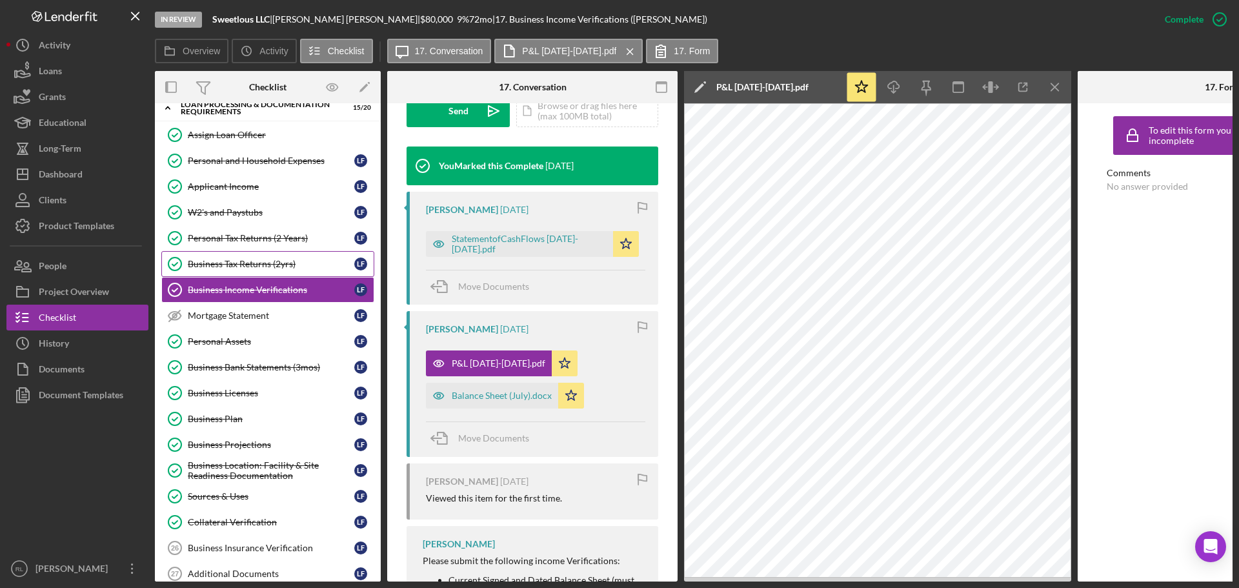
scroll to position [323, 0]
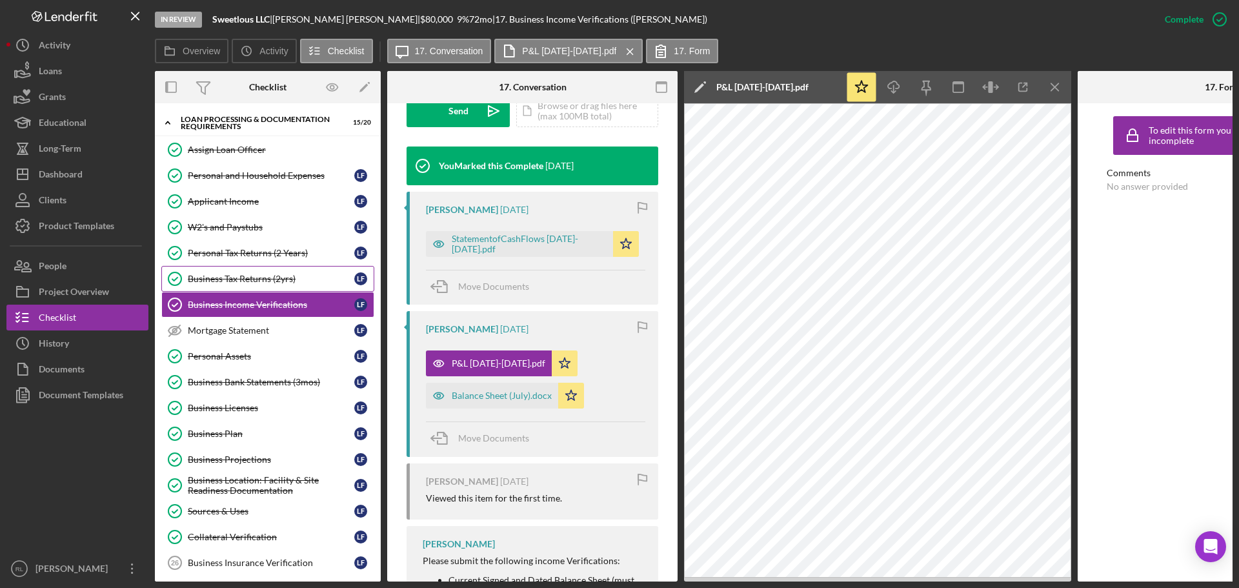
click at [265, 275] on div "Business Tax Returns (2yrs)" at bounding box center [271, 279] width 166 height 10
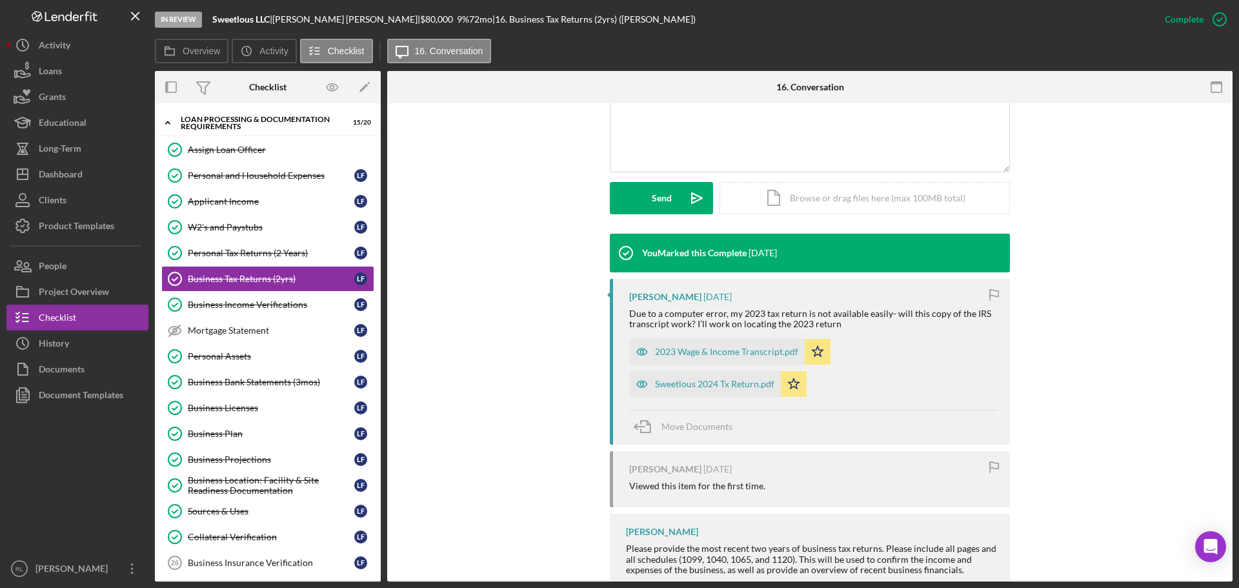
scroll to position [323, 0]
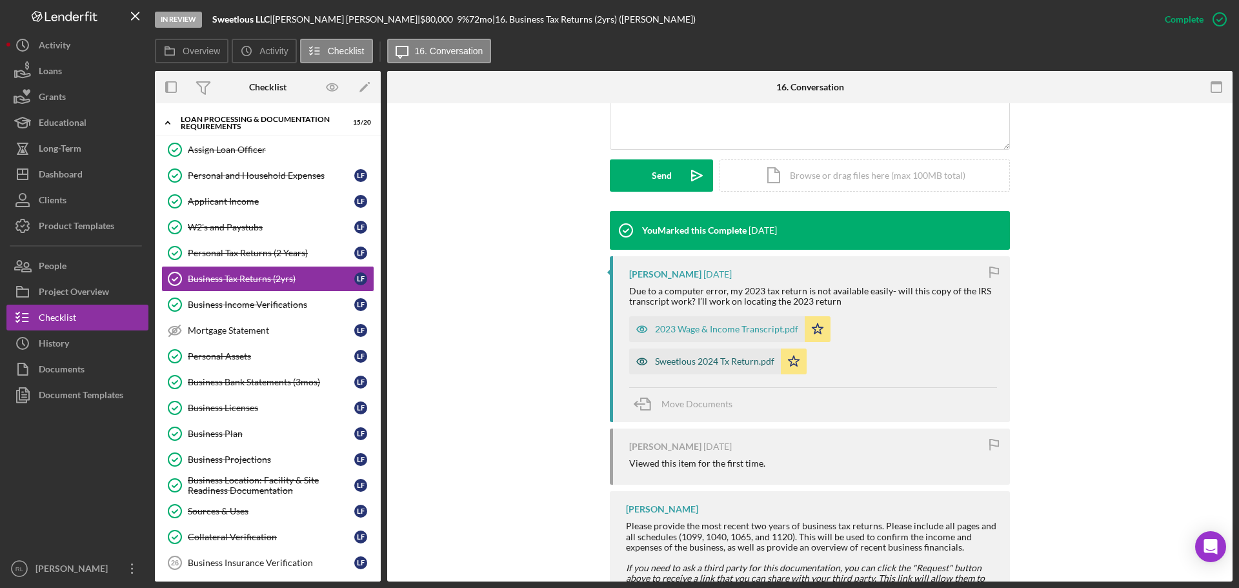
click at [698, 360] on div "Sweetlous 2024 Tx Return.pdf" at bounding box center [714, 361] width 119 height 10
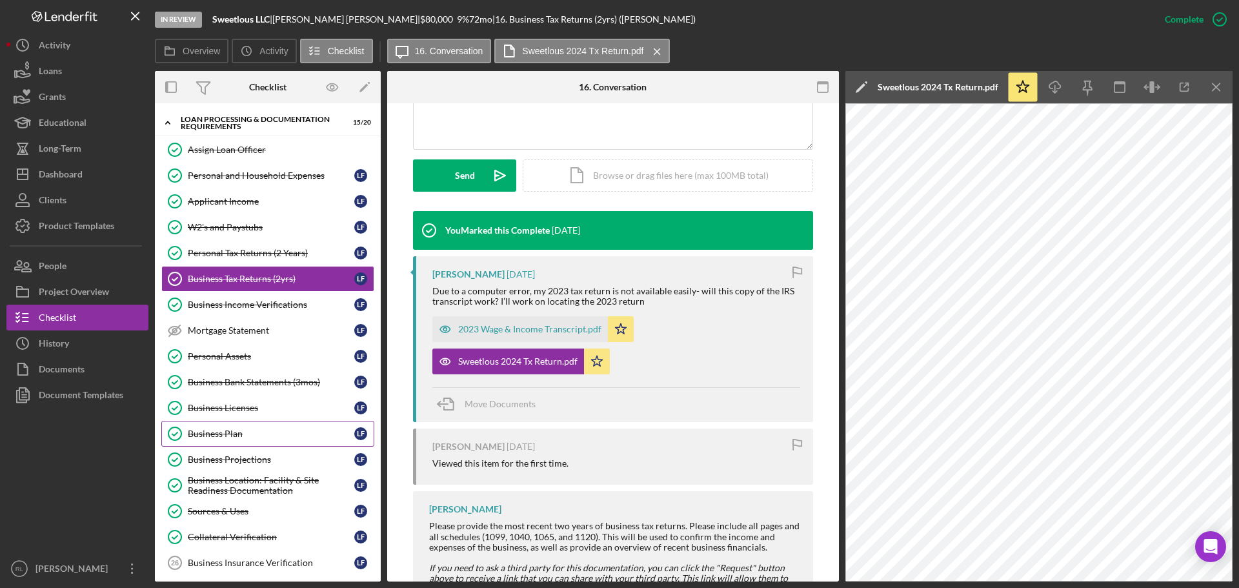
click at [254, 444] on link "Business Plan Business Plan L F" at bounding box center [267, 434] width 213 height 26
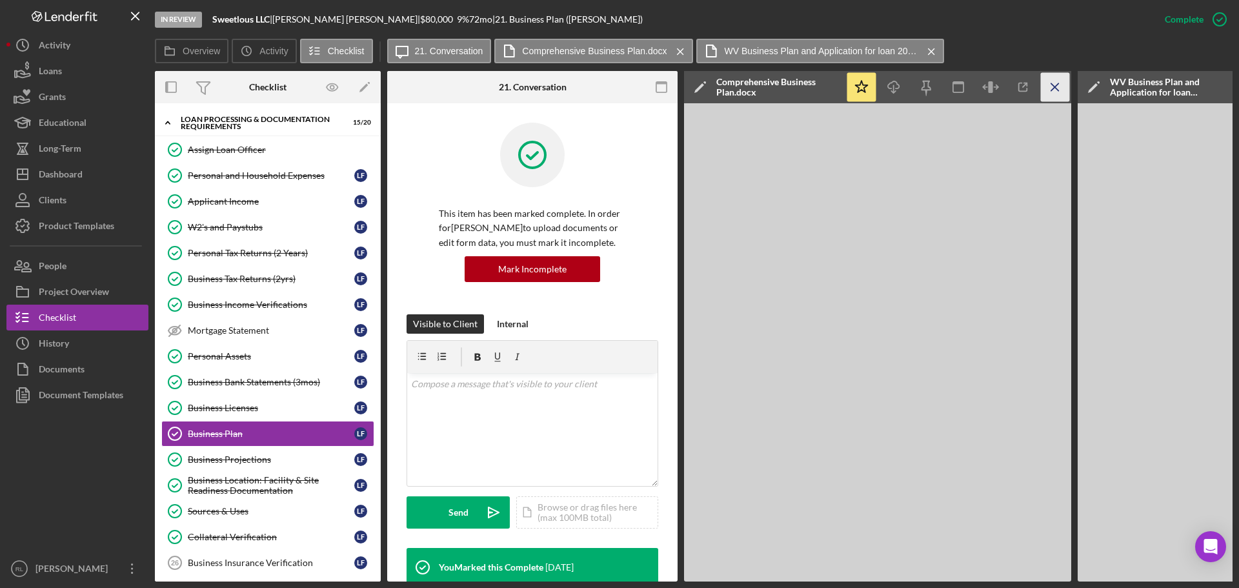
click at [1049, 97] on icon "Icon/Menu Close" at bounding box center [1055, 87] width 29 height 29
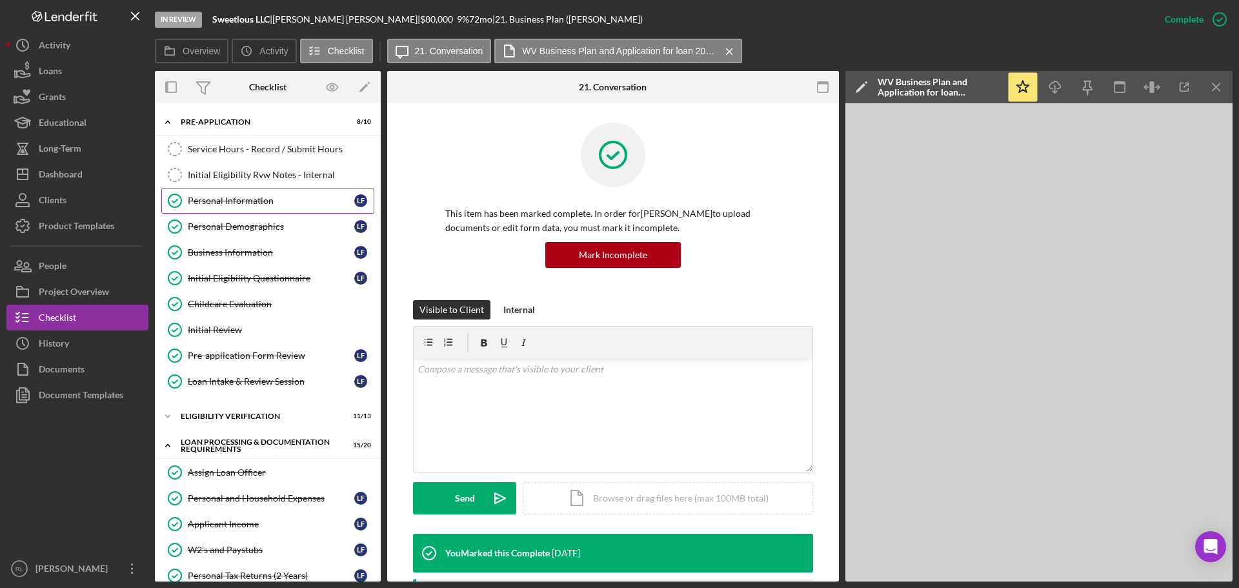
drag, startPoint x: 250, startPoint y: 195, endPoint x: 258, endPoint y: 199, distance: 9.5
click at [250, 196] on div "Personal Information" at bounding box center [271, 201] width 166 height 10
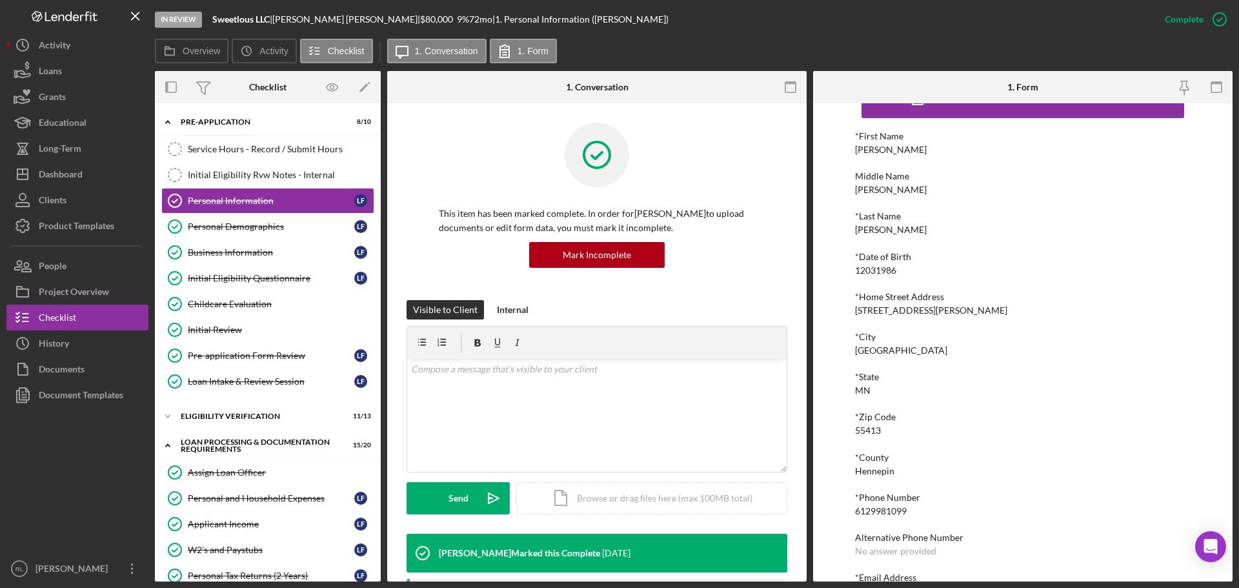
scroll to position [71, 0]
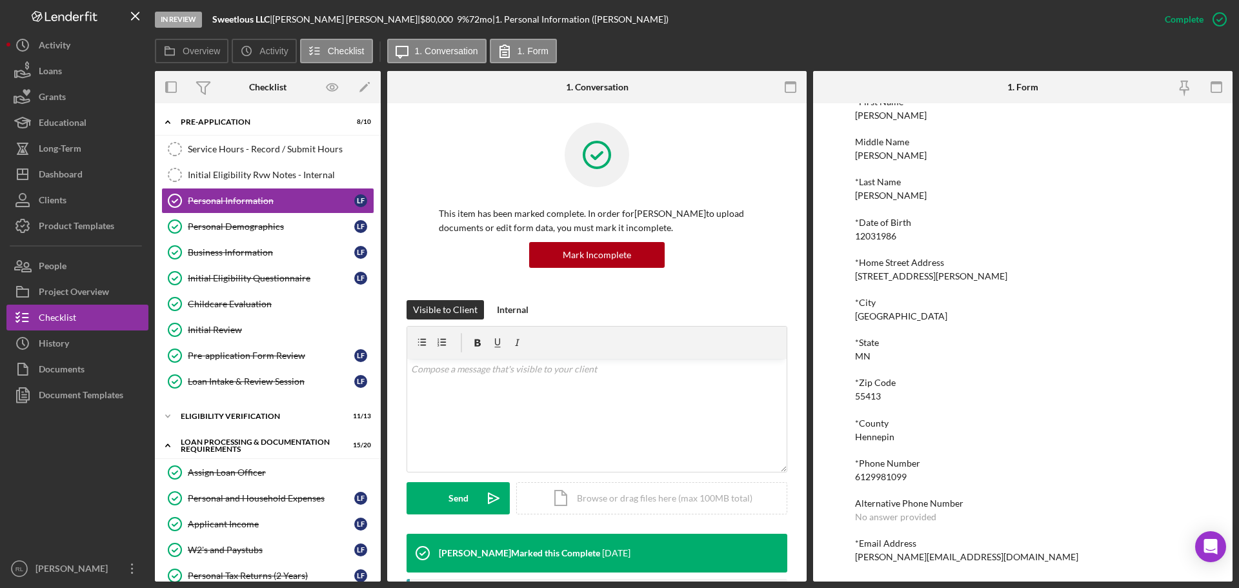
click at [885, 476] on div "6129981099" at bounding box center [881, 477] width 52 height 10
copy div "6129981099"
